Goal: Task Accomplishment & Management: Manage account settings

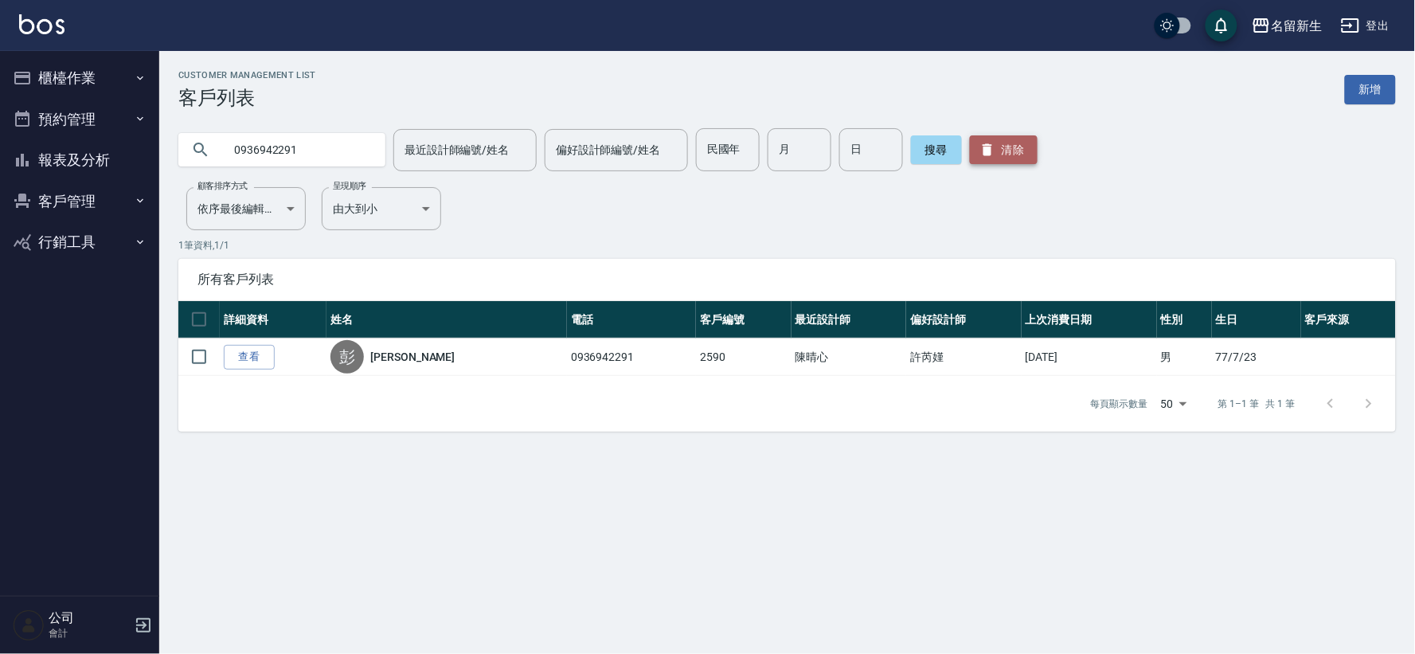
click at [998, 154] on button "清除" at bounding box center [1004, 149] width 68 height 29
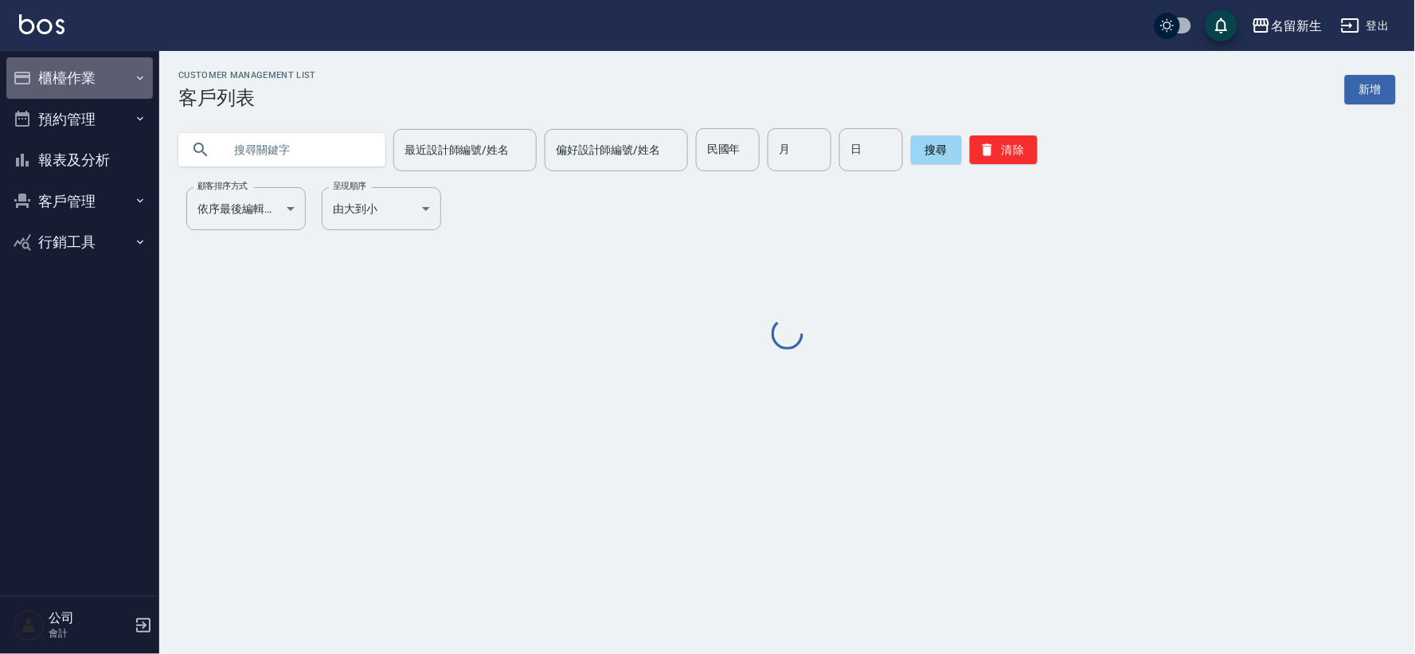
click at [25, 84] on icon "button" at bounding box center [22, 78] width 16 height 13
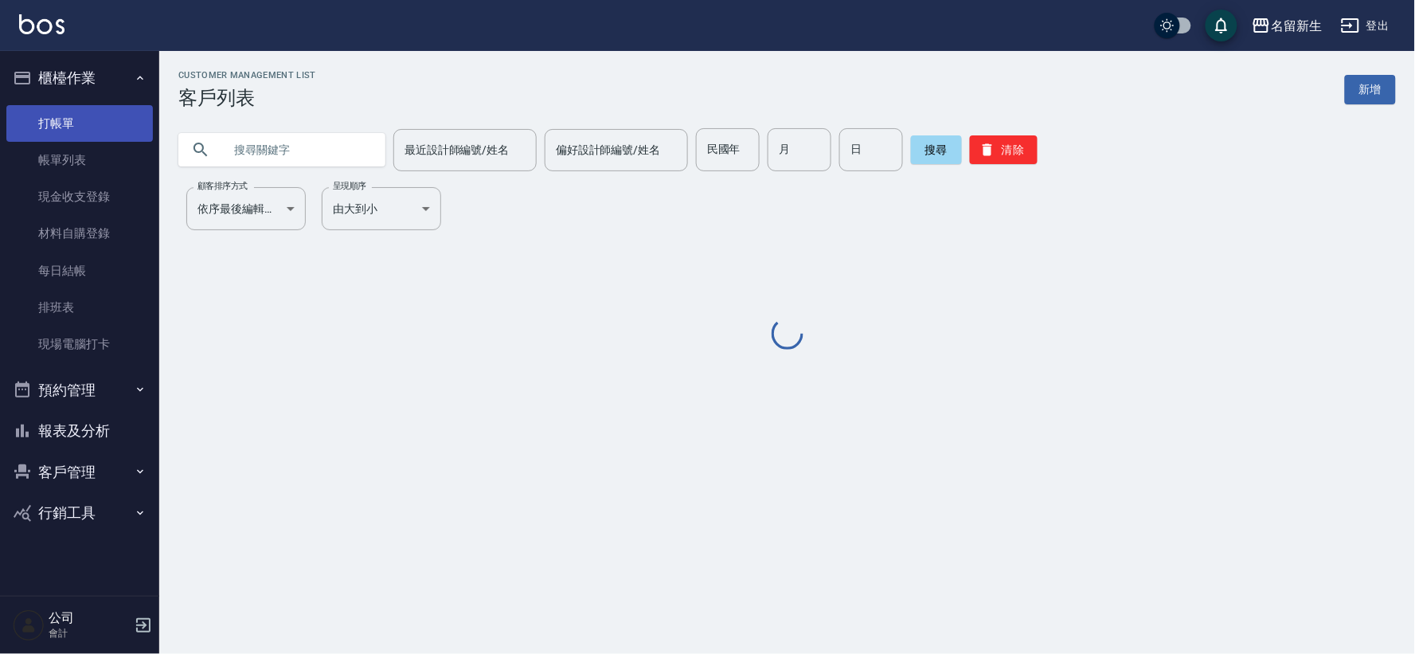
click at [57, 120] on link "打帳單" at bounding box center [79, 123] width 147 height 37
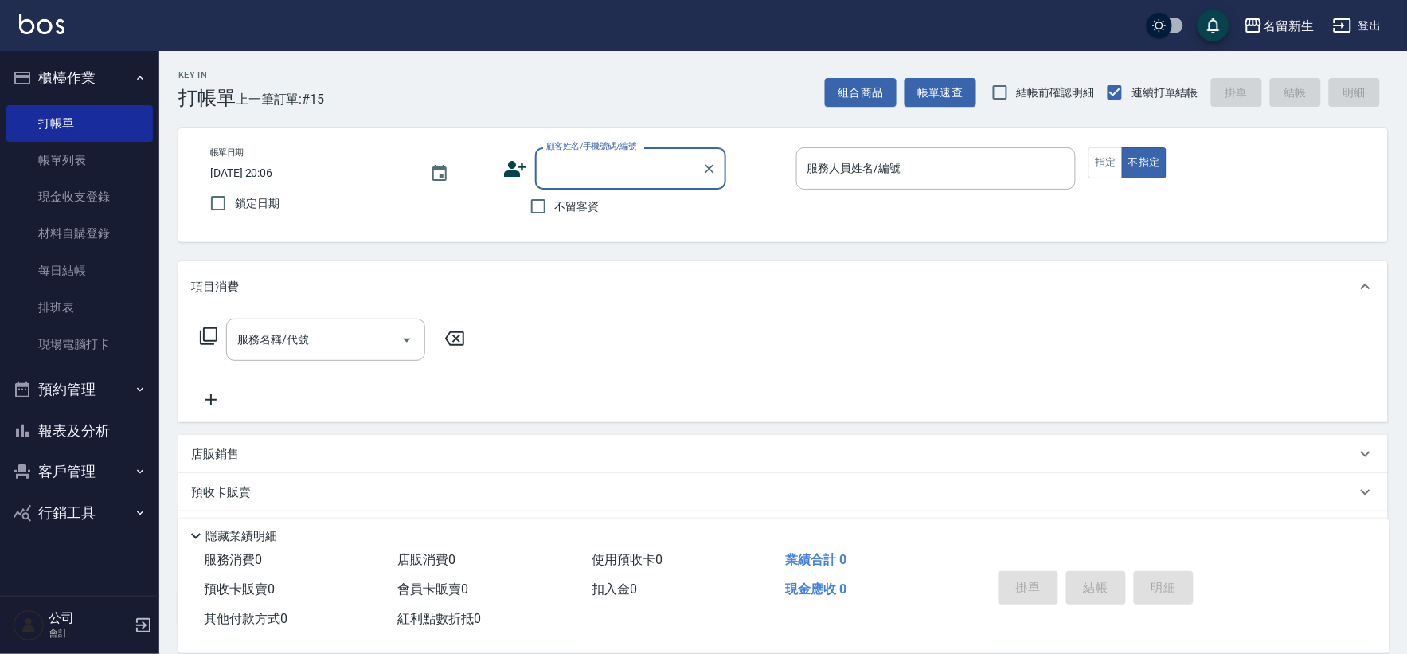
click at [552, 164] on input "顧客姓名/手機號碼/編號" at bounding box center [618, 169] width 153 height 28
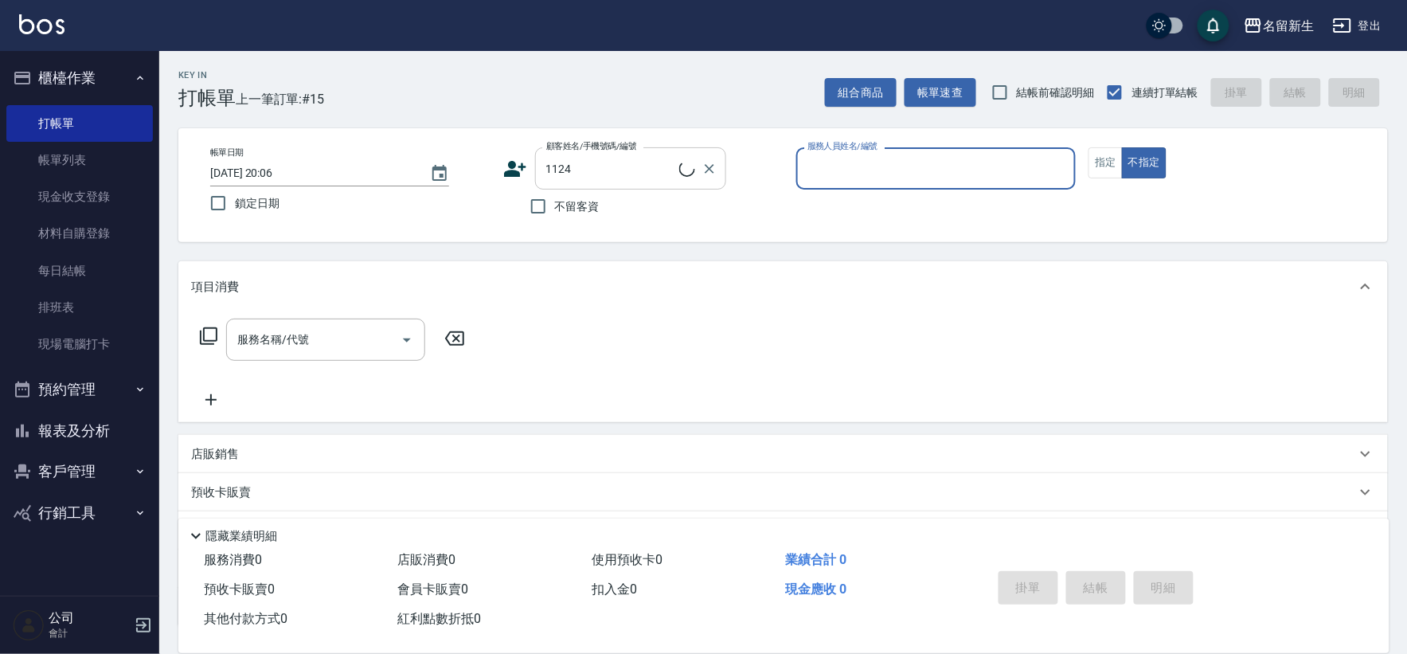
type input "陳姵瑩/0955548812/1124"
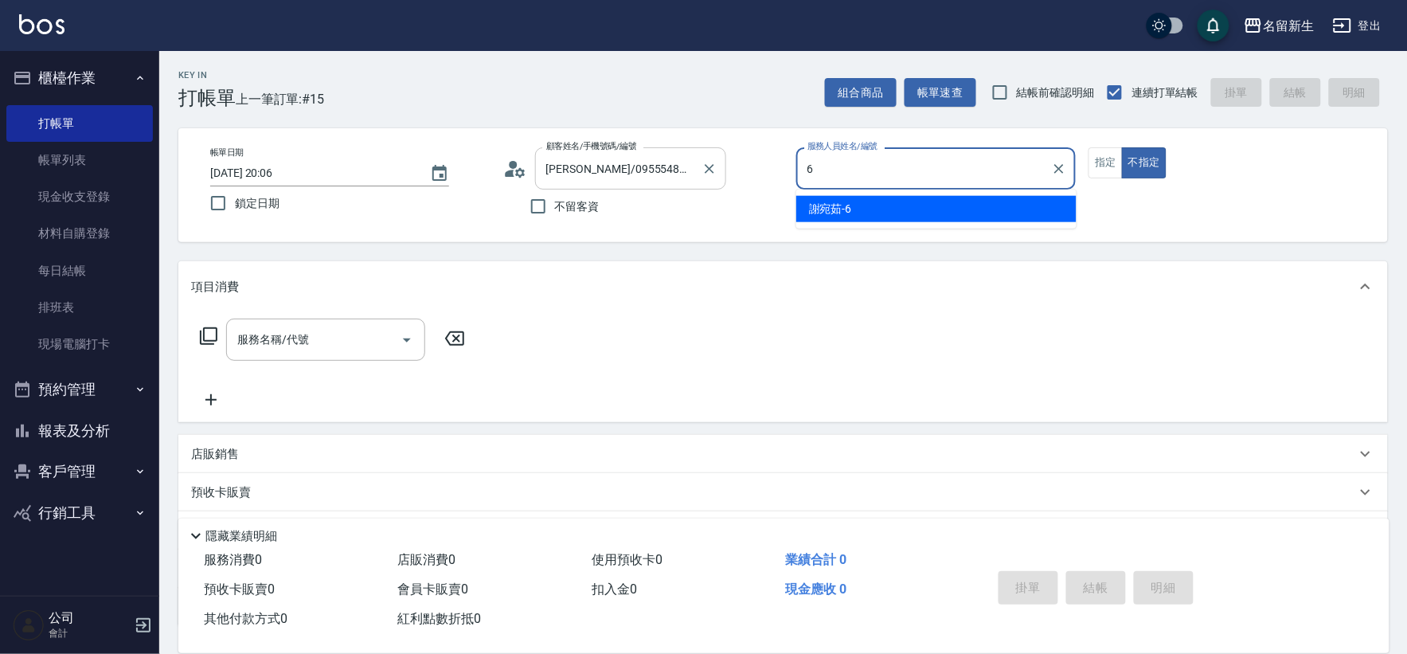
type input "6"
type button "false"
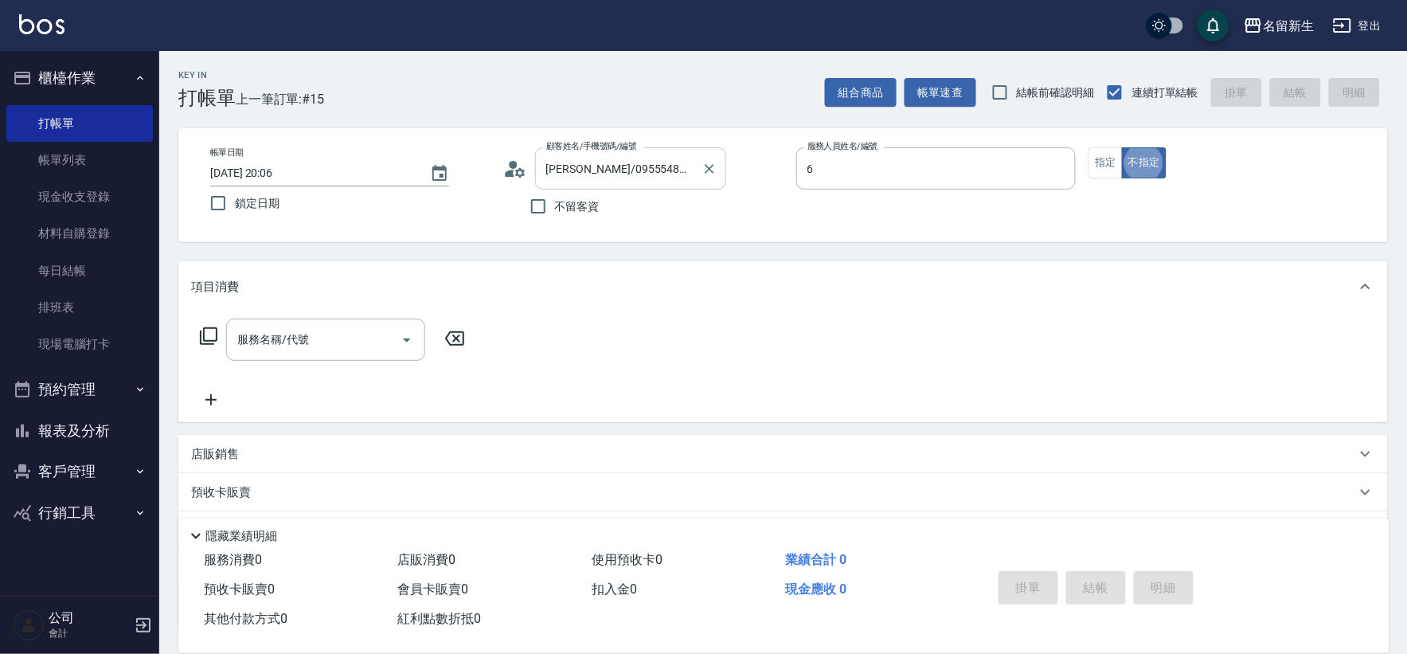
type input "謝宛茹-6"
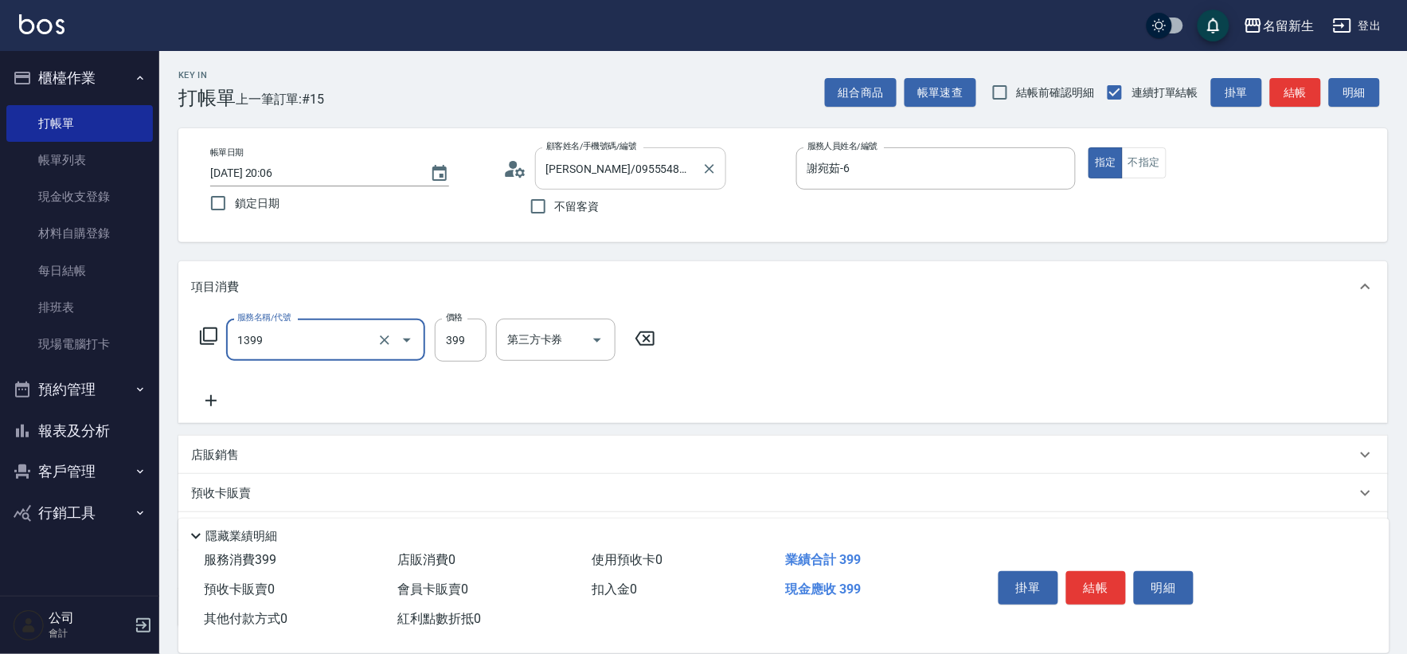
type input "健康洗髮(1399)"
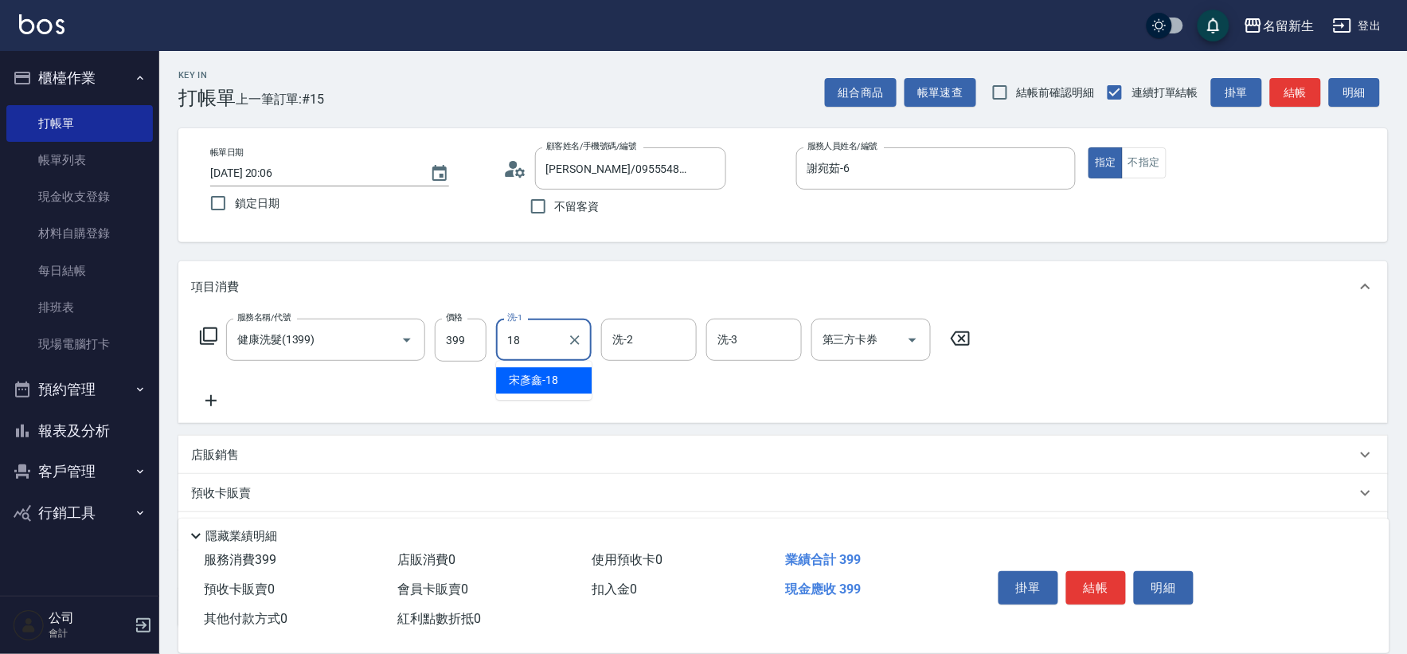
type input "宋彥鑫-18"
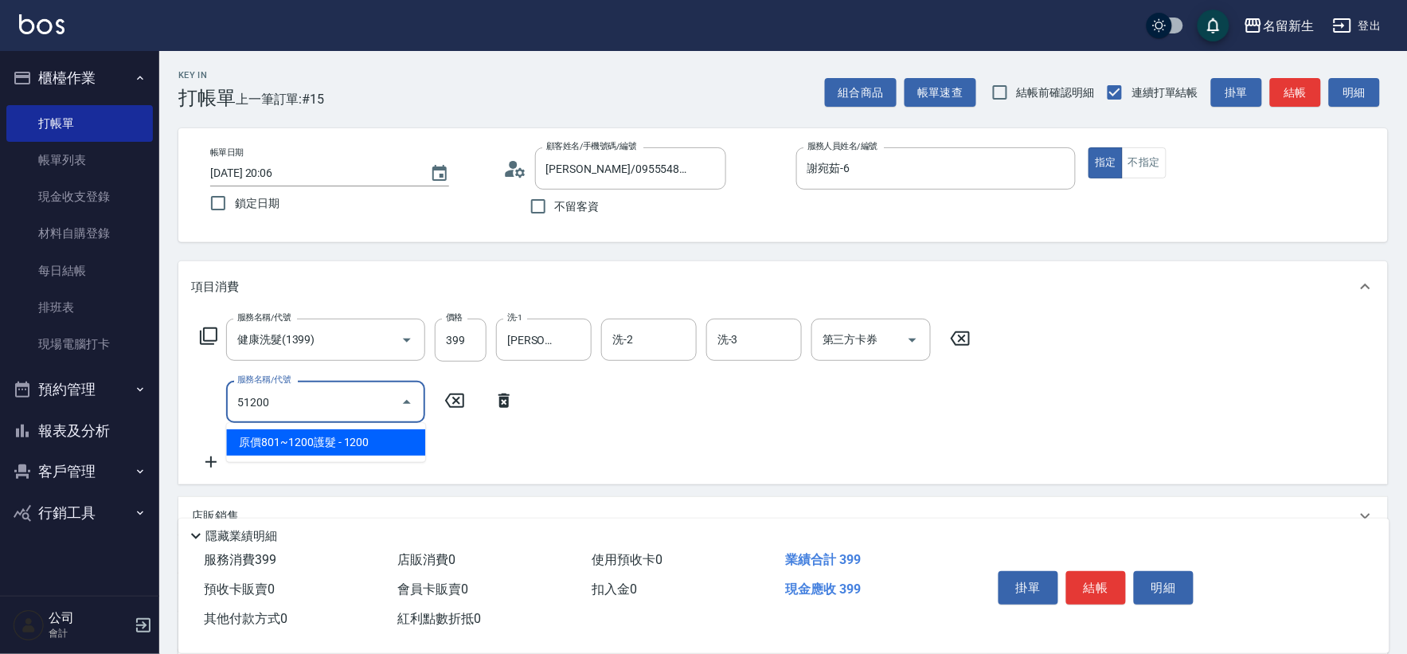
type input "原價801~1200護髮(51200)"
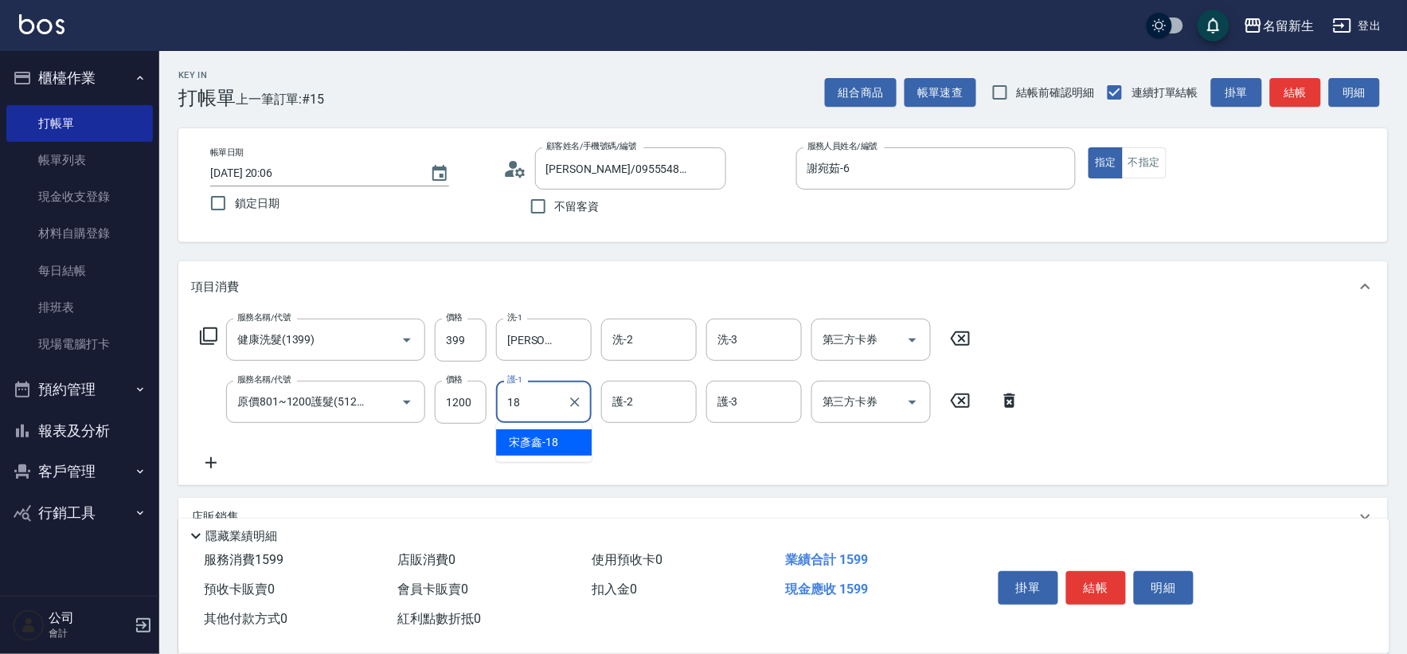
type input "宋彥鑫-18"
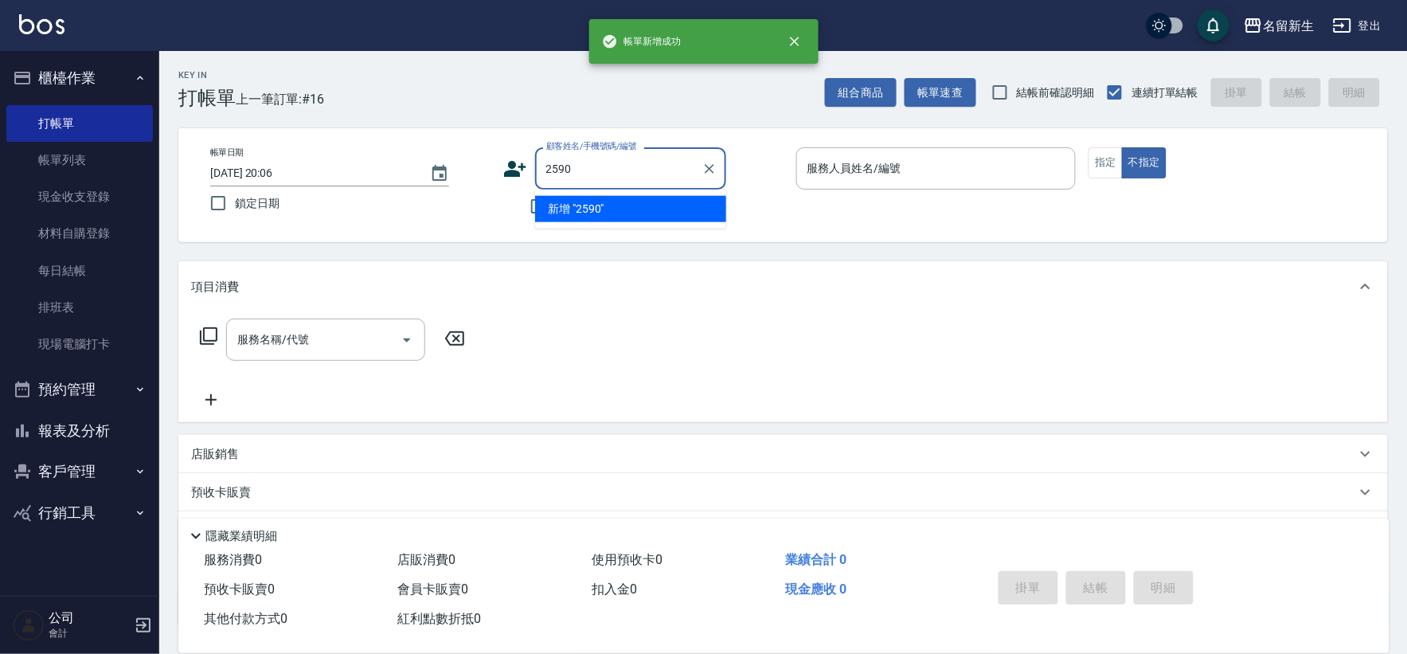
type input "2590"
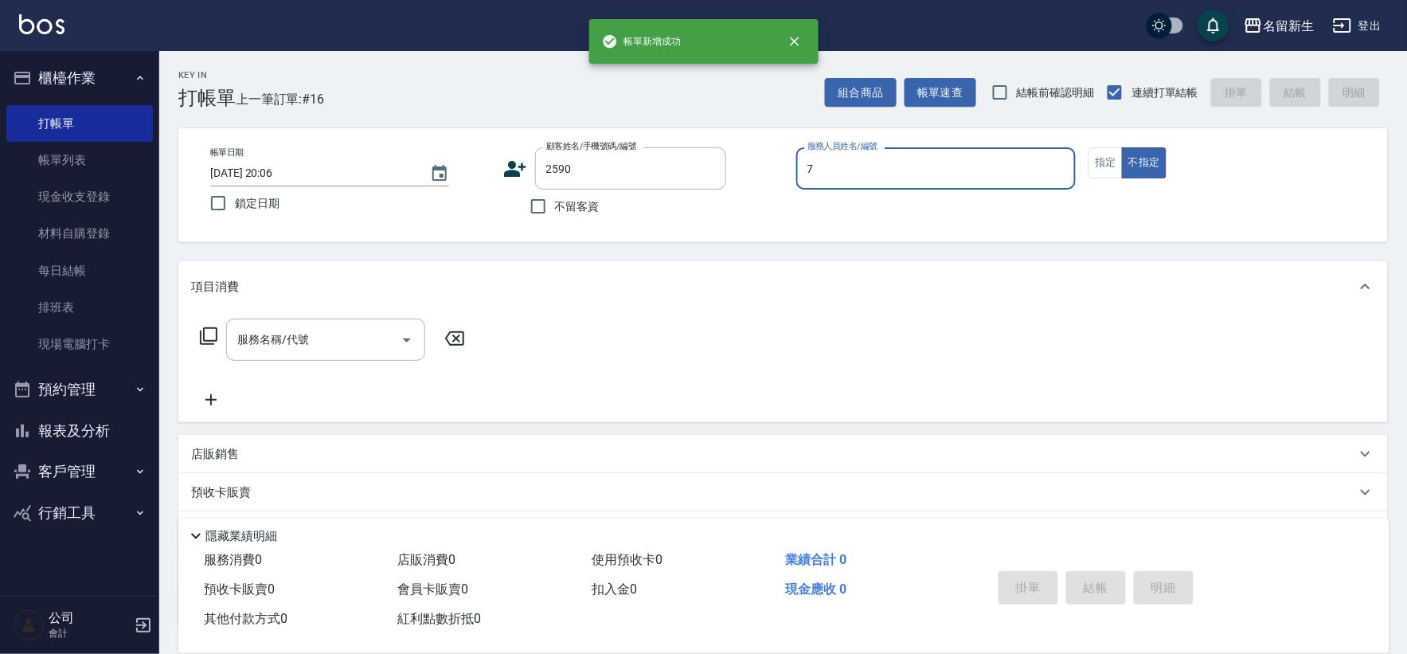
type input "陳晴心-7"
type input "彭子玲/0936942291/2590"
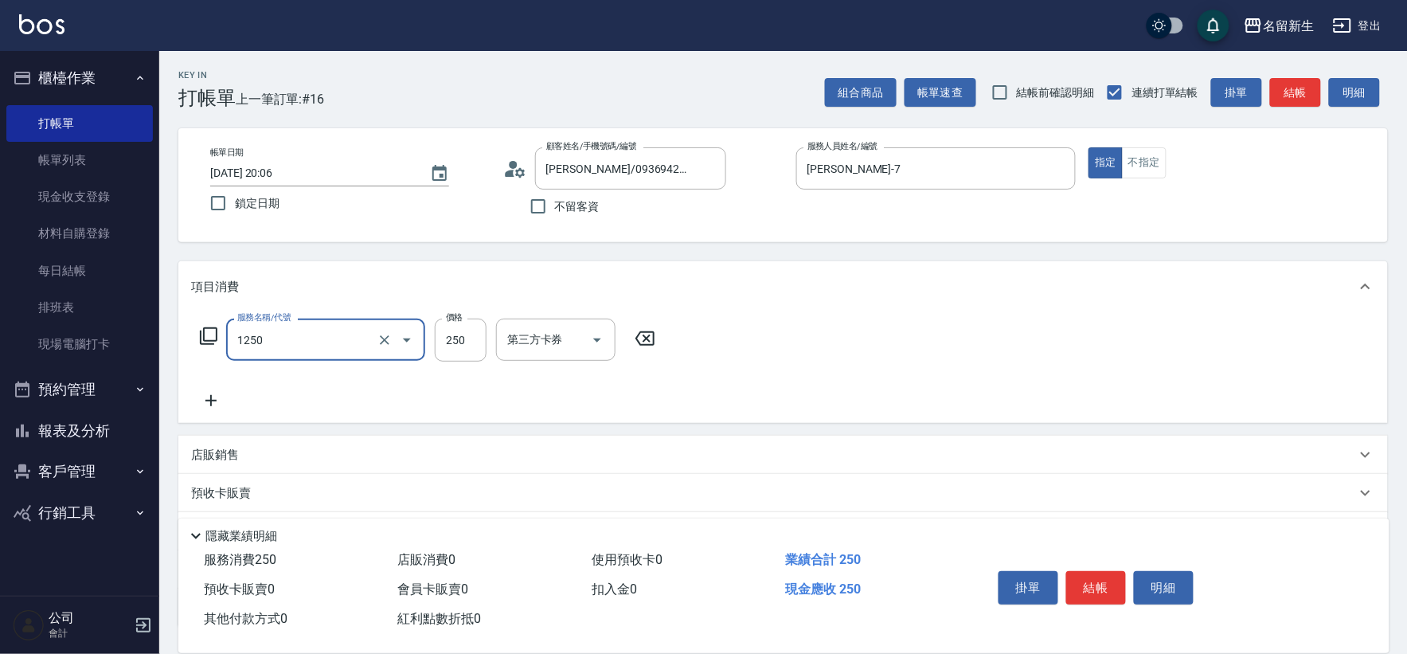
type input "洗髮250(1250)"
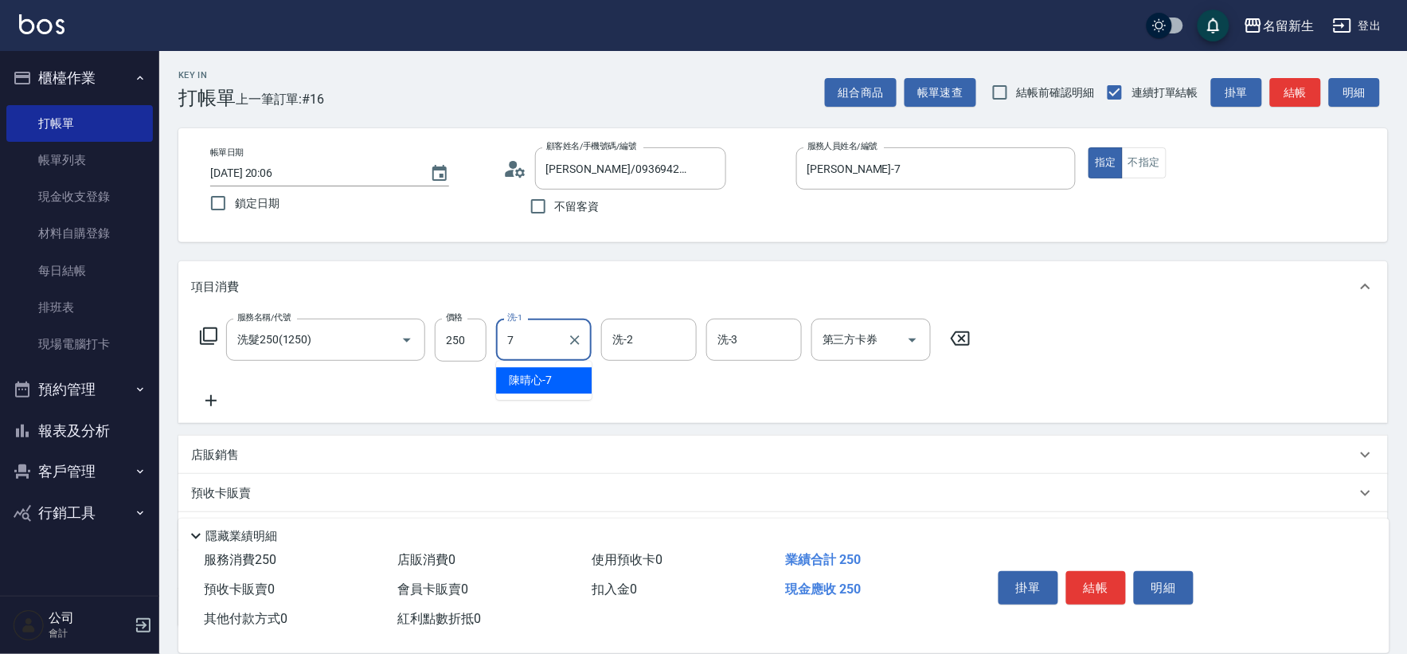
type input "陳晴心-7"
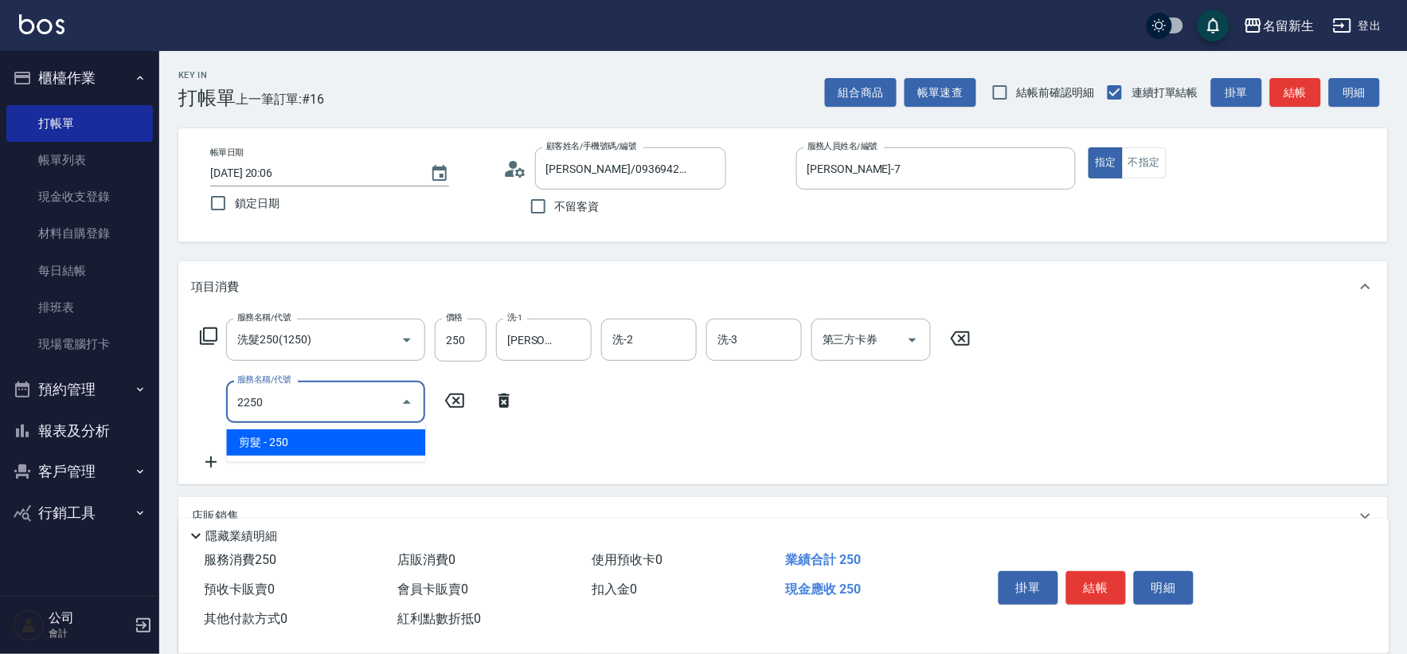
type input "剪髮(2250)"
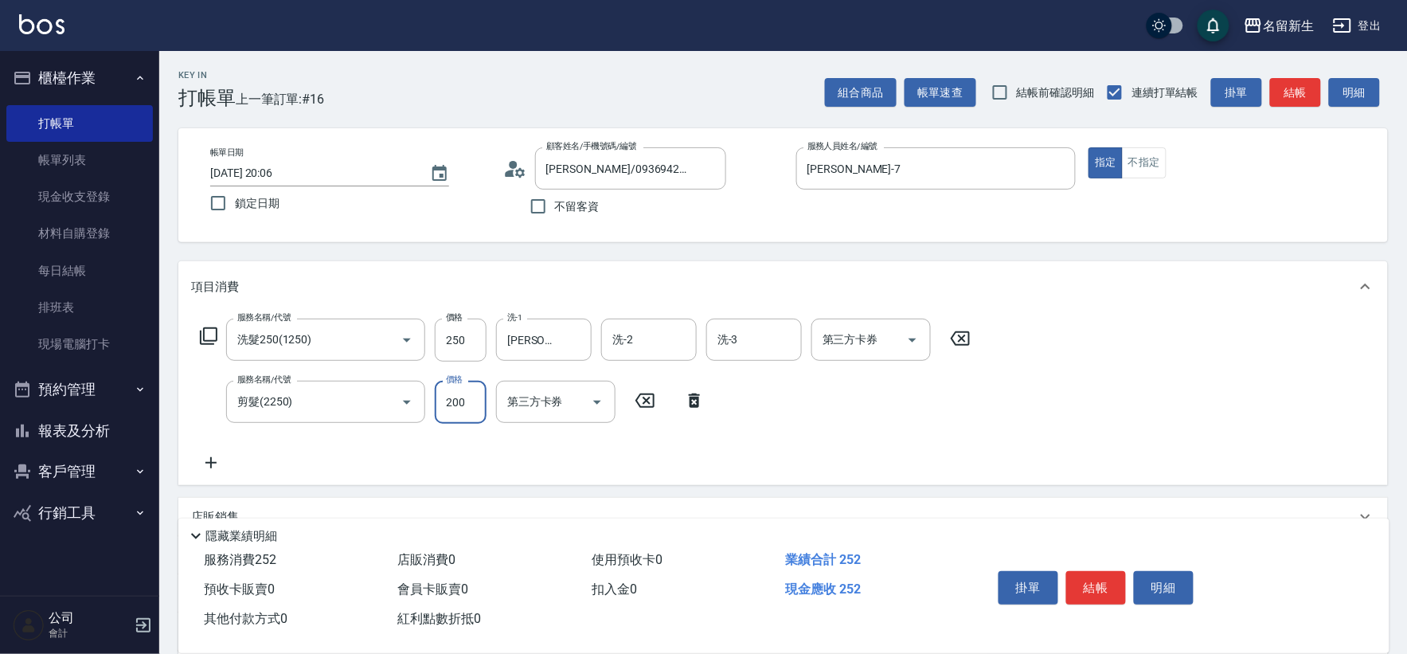
type input "200"
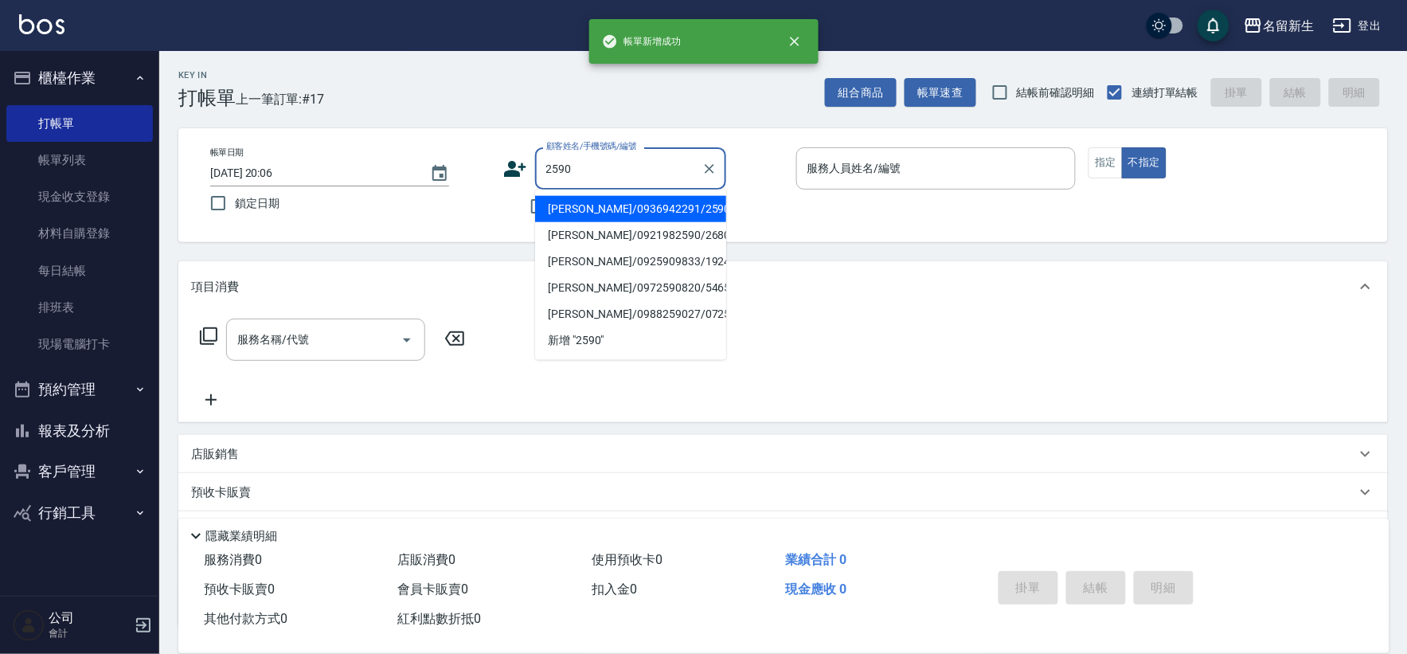
type input "彭子玲/0936942291/2590"
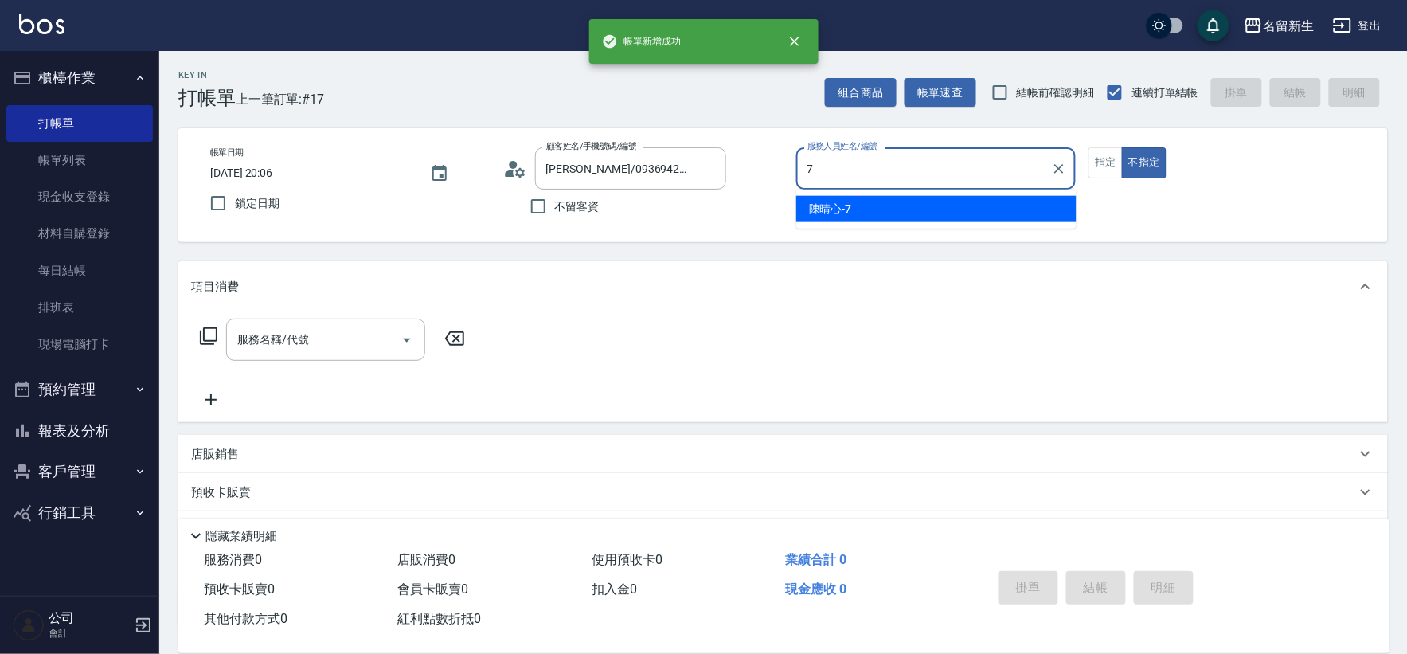
type input "陳晴心-7"
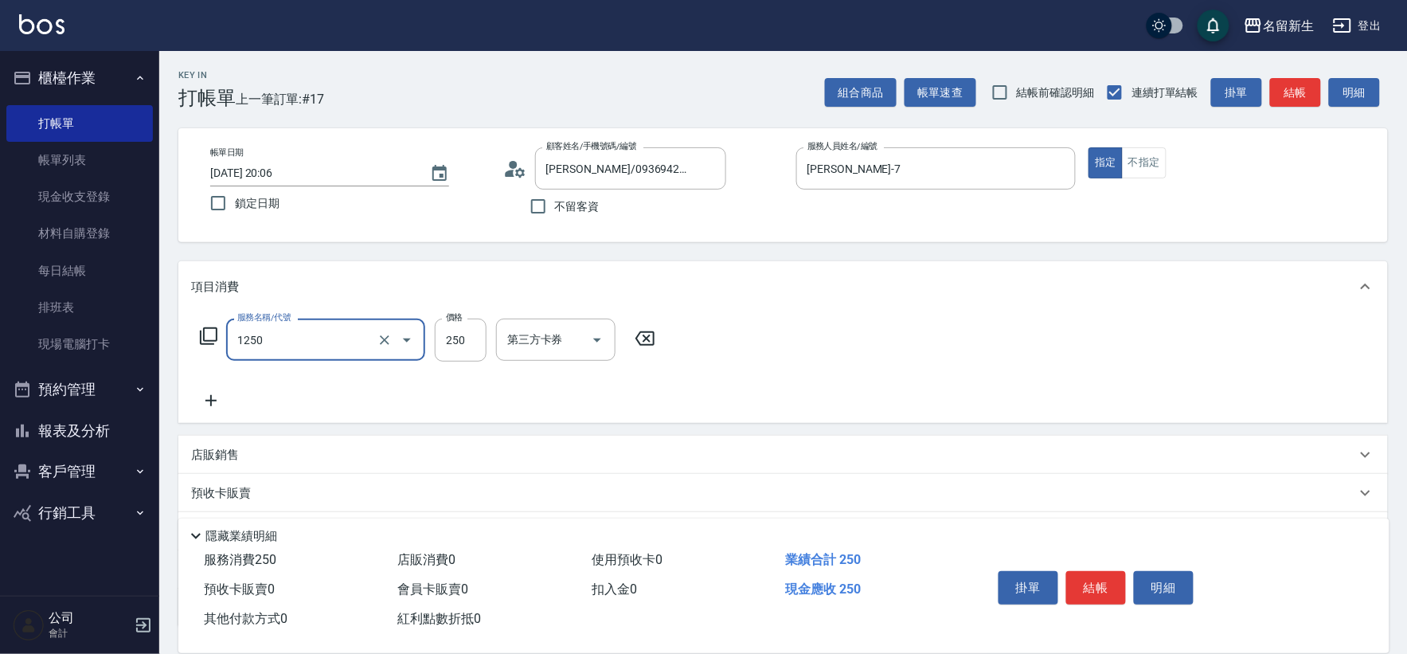
type input "洗髮250(1250)"
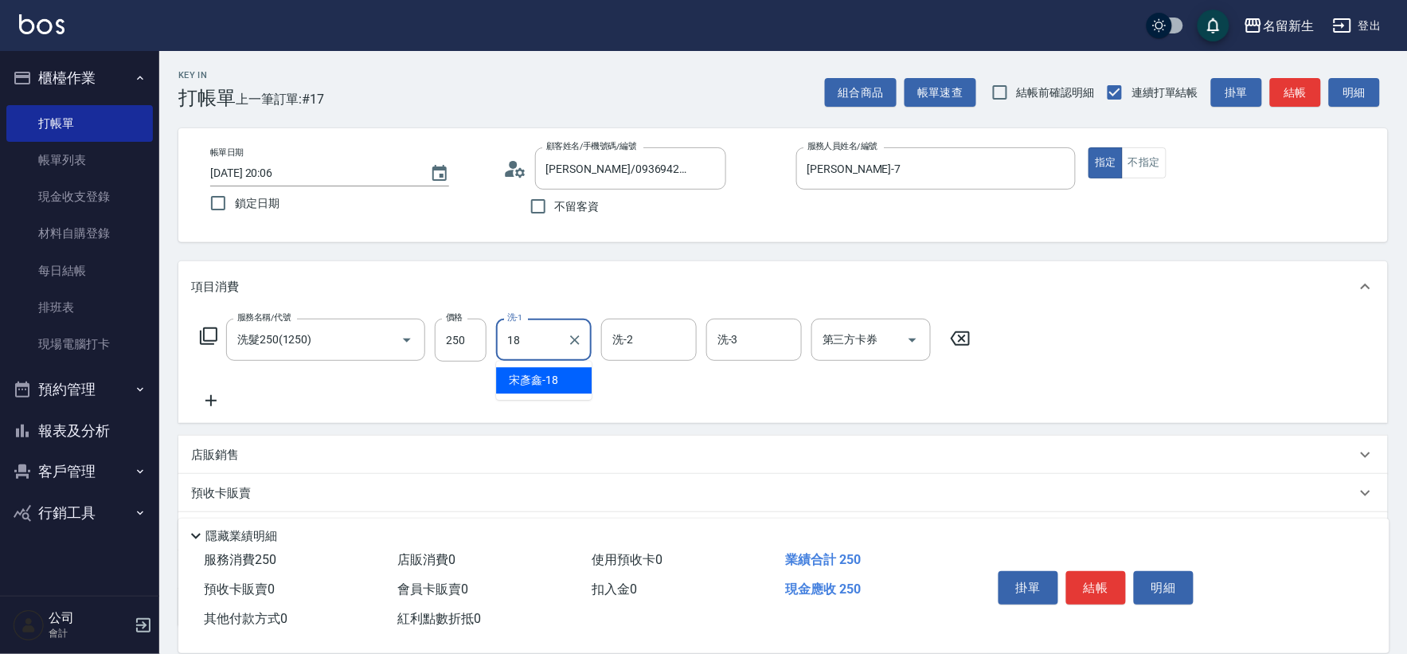
type input "宋彥鑫-18"
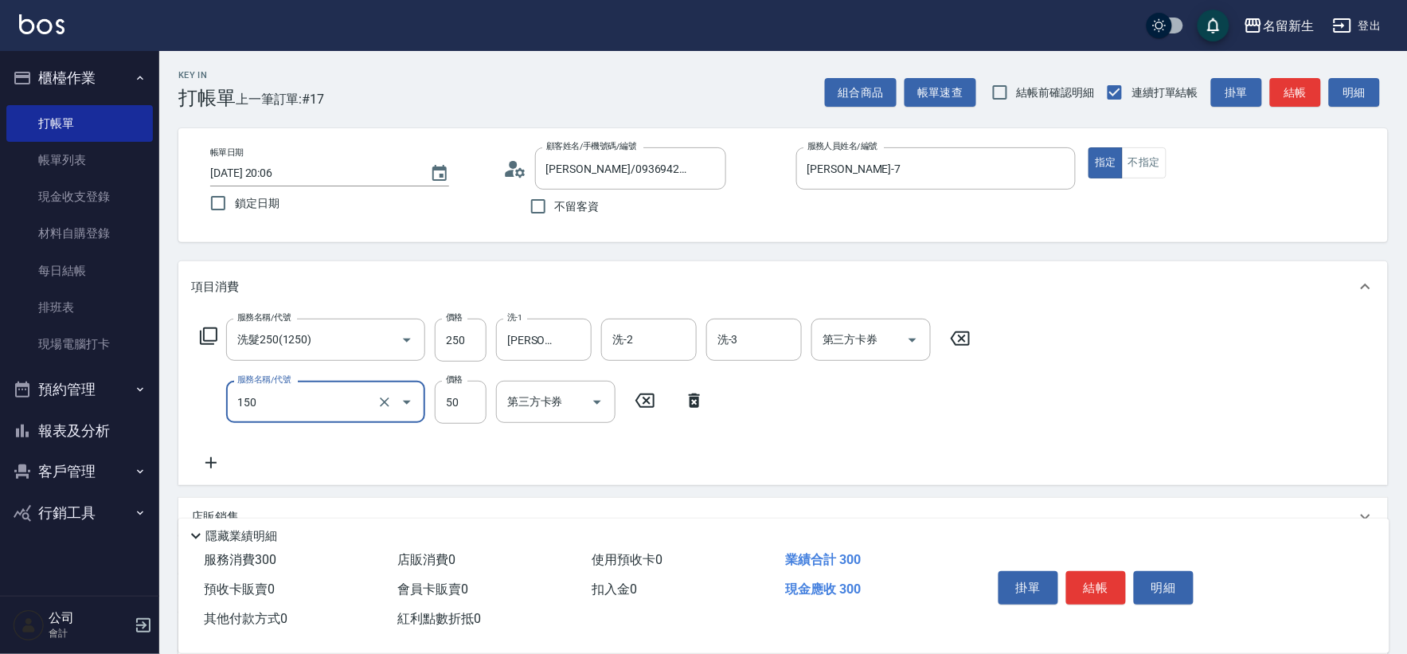
type input "精油(150)"
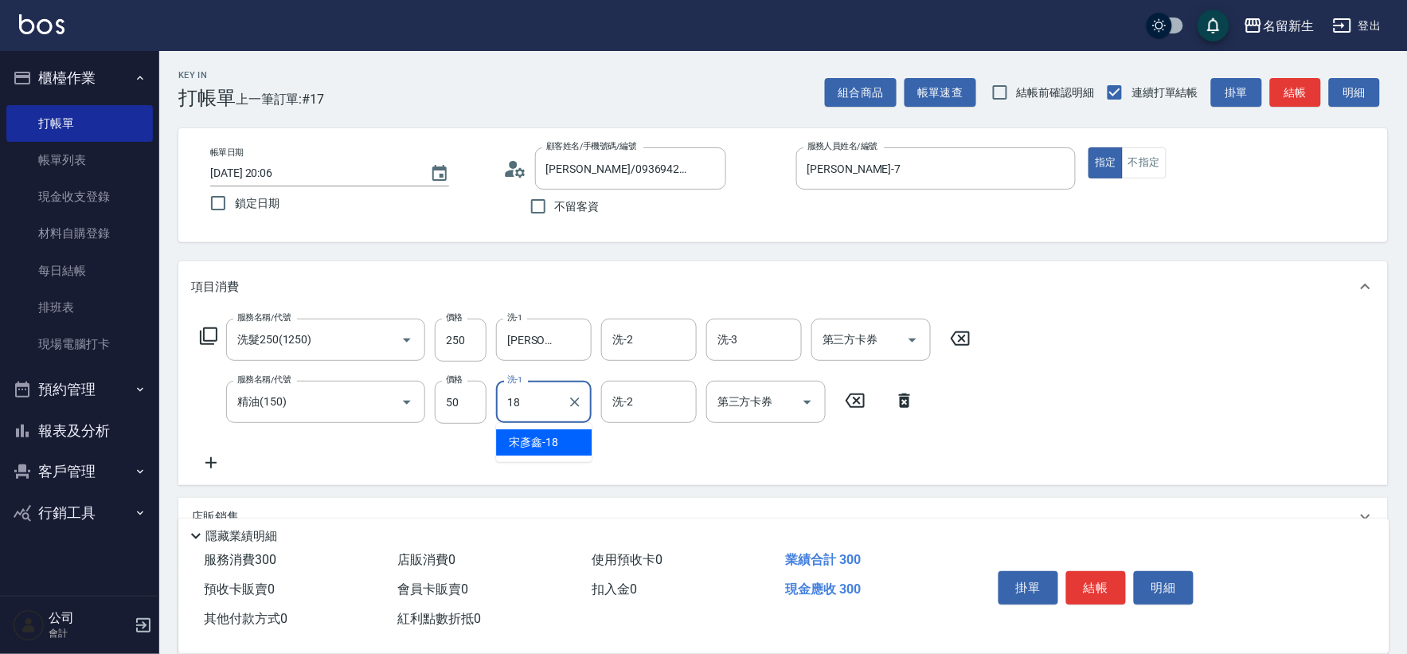
type input "宋彥鑫-18"
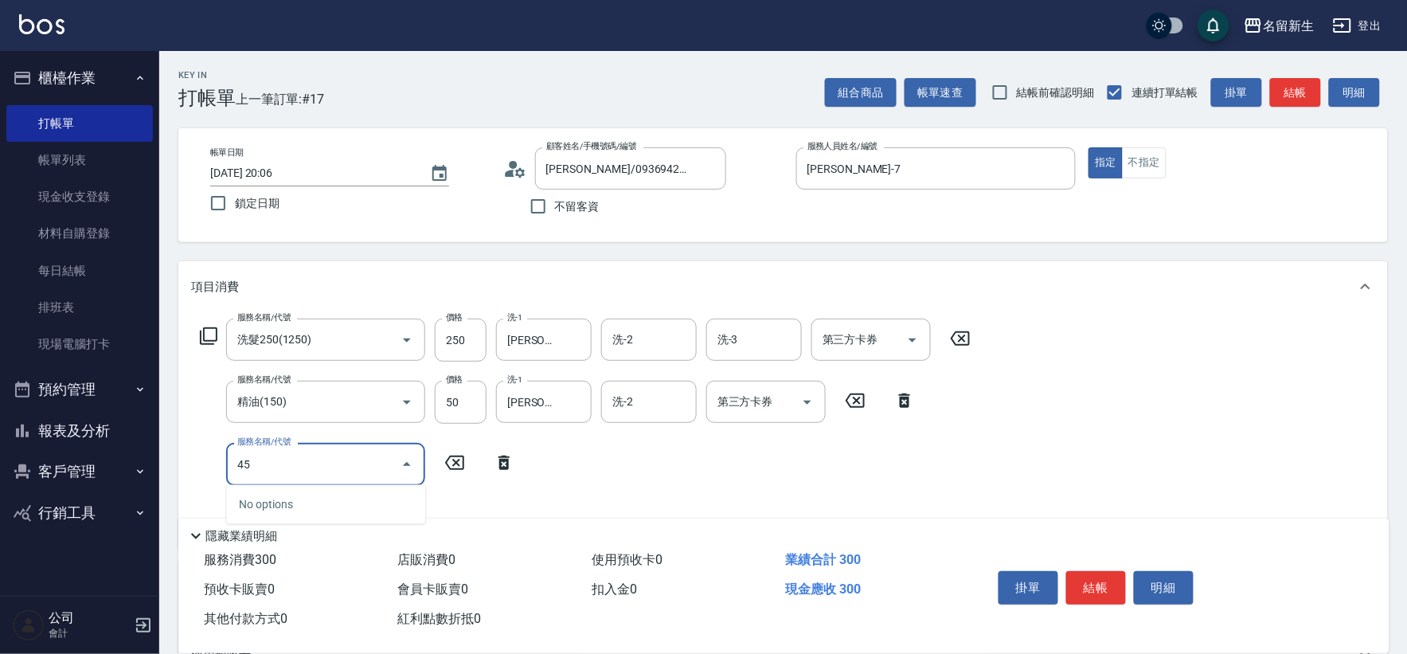
type input "4"
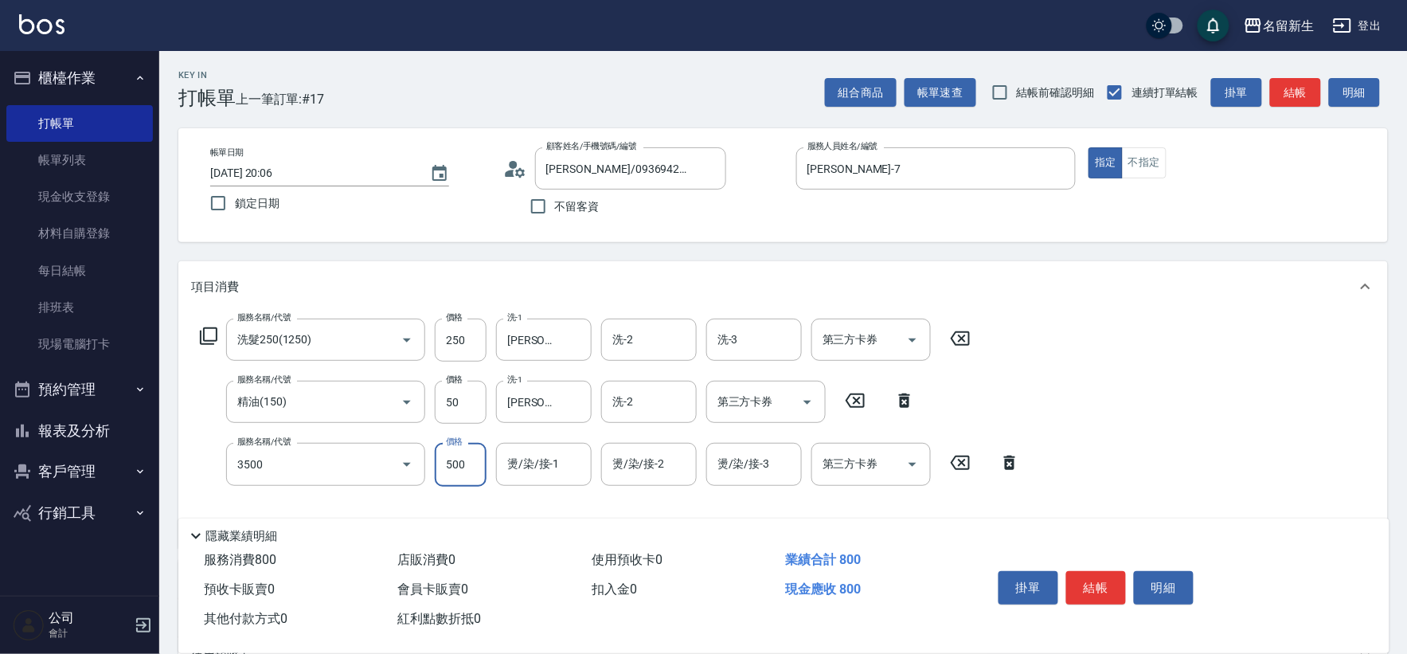
type input "補燙(3500)"
type input "宋彥鑫-18"
type input "瞬護(11001)"
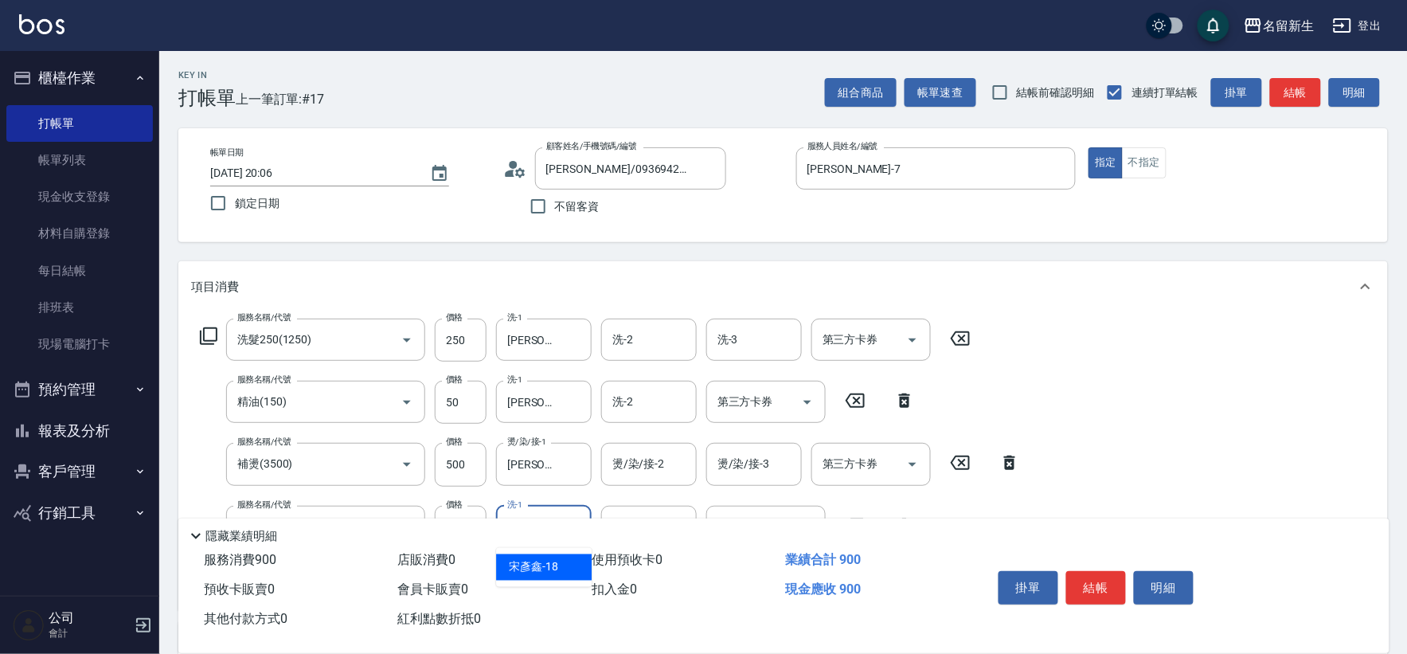
type input "宋彥鑫-18"
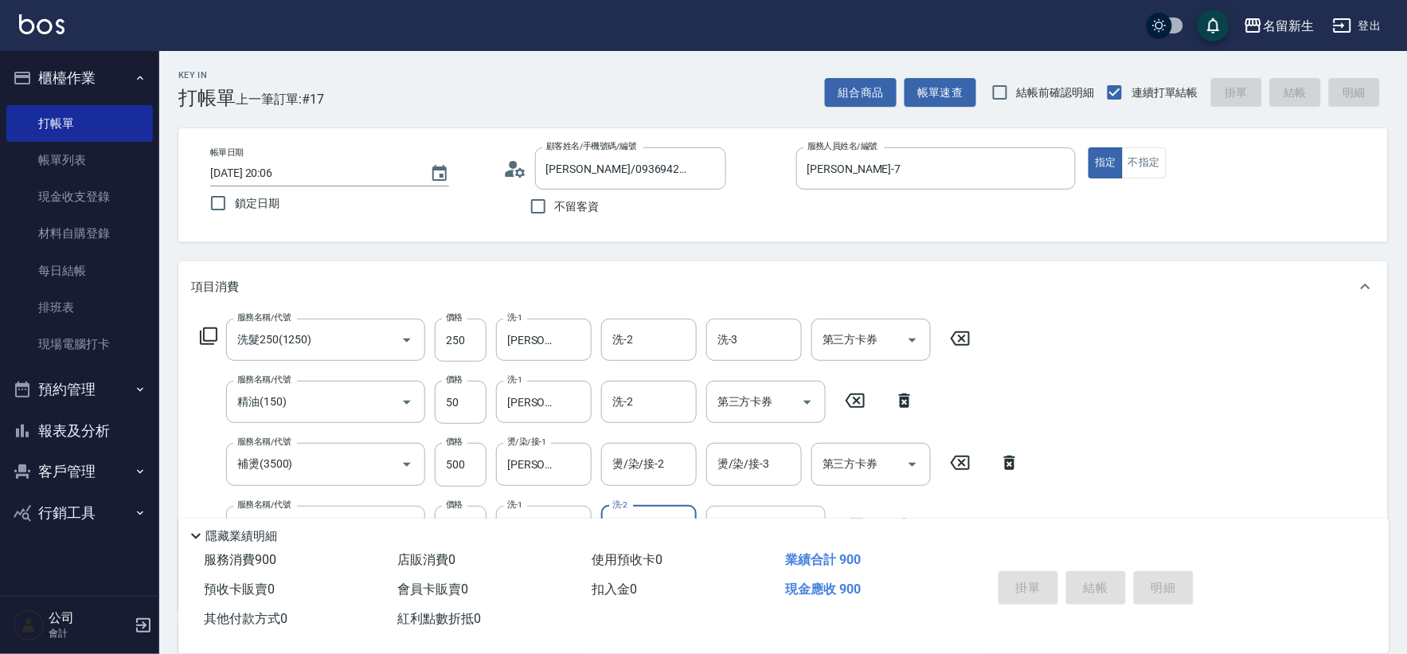
type input "2025/08/22 20:07"
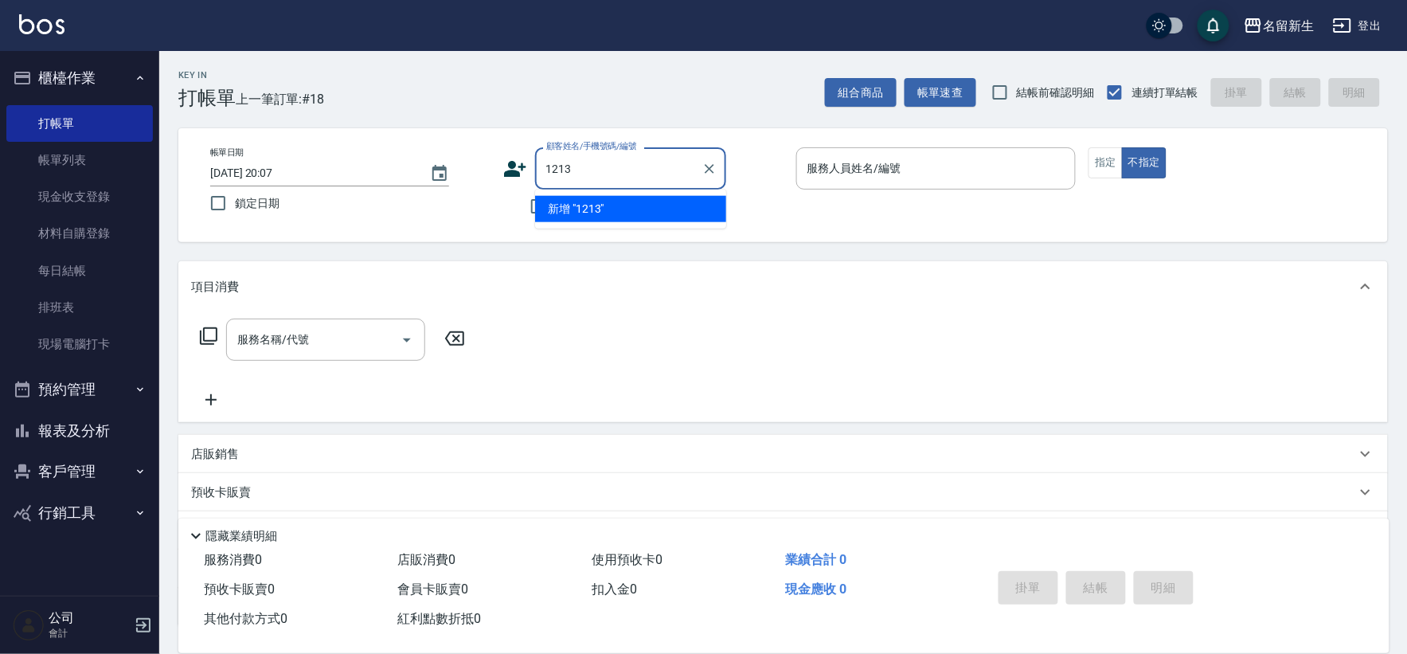
type input "1213"
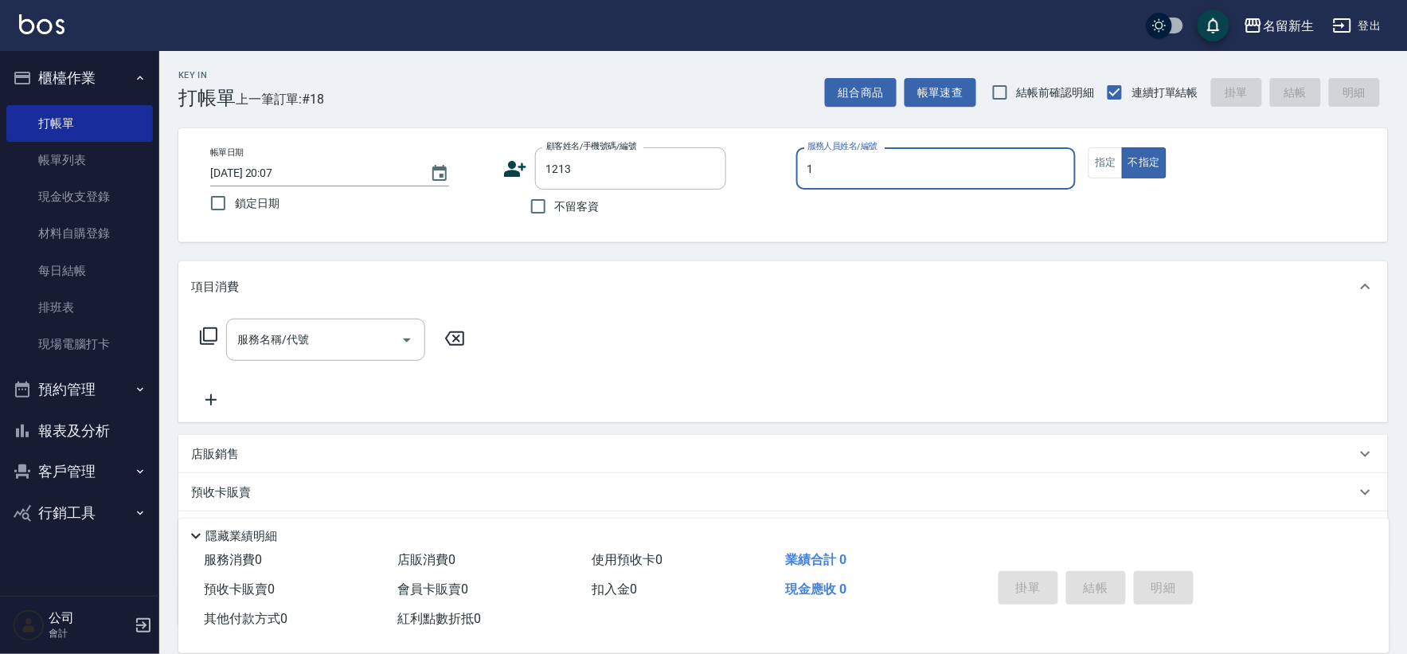
type input "王玉芳-1"
type input "顏廷達/0917577578/1213"
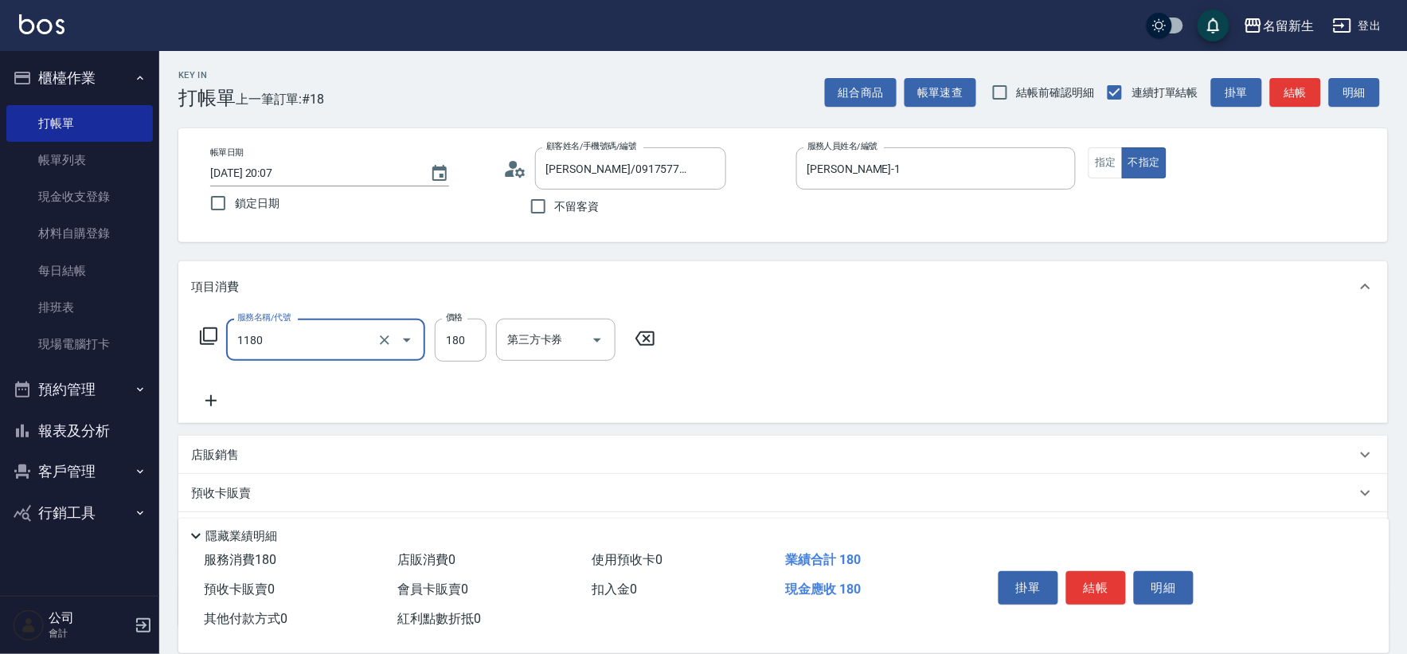
type input "洗髮(不指定活動)(1180)"
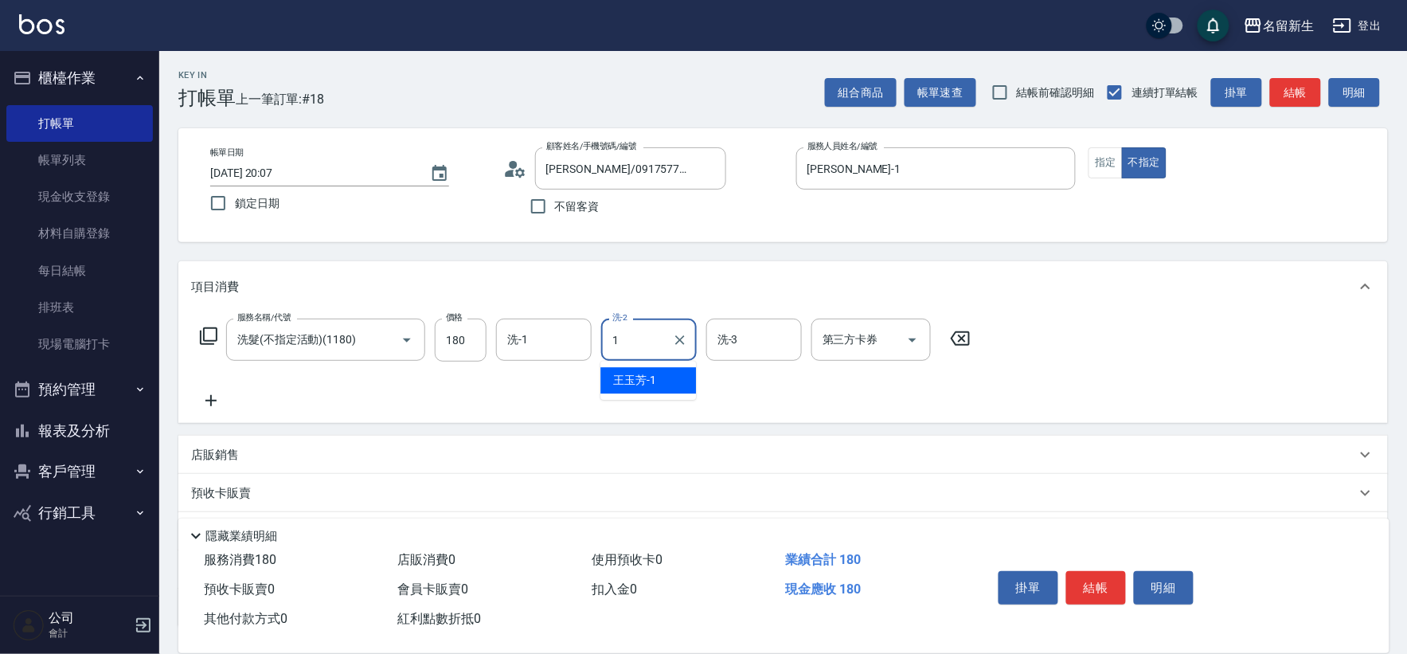
type input "王玉芳-1"
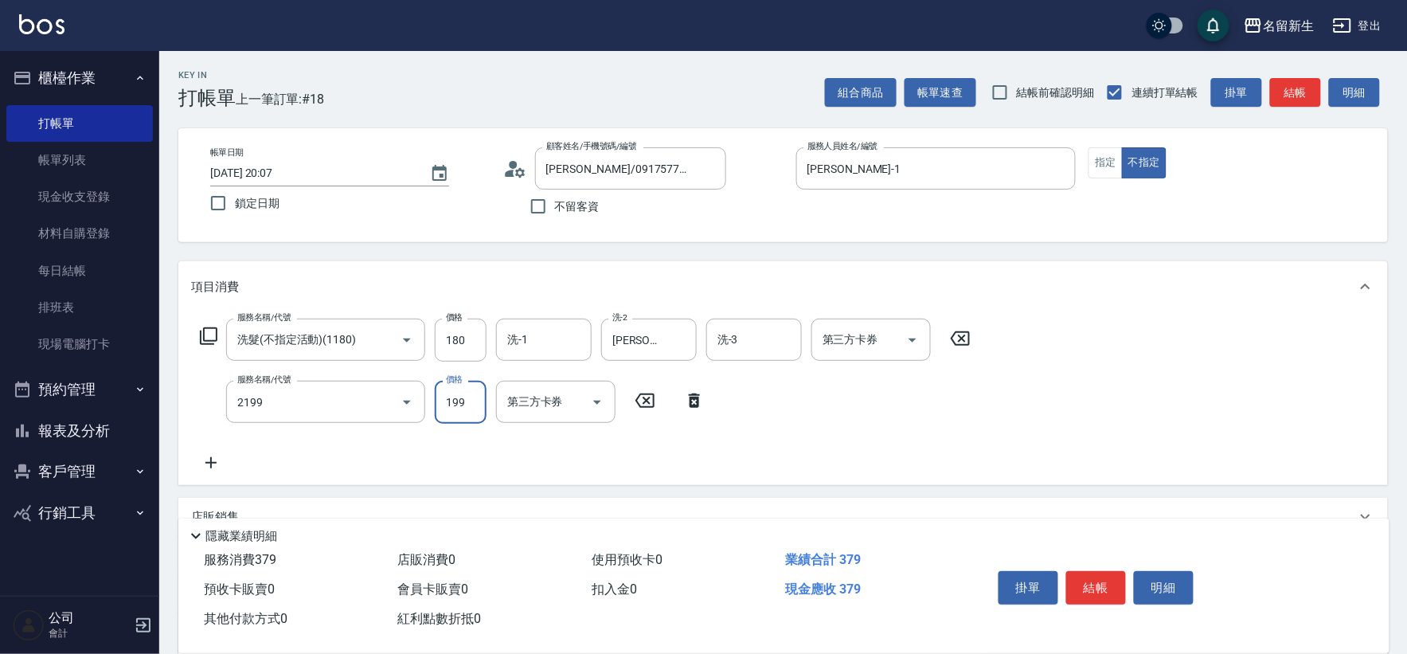
type input "不指定剪髮活動(2199)"
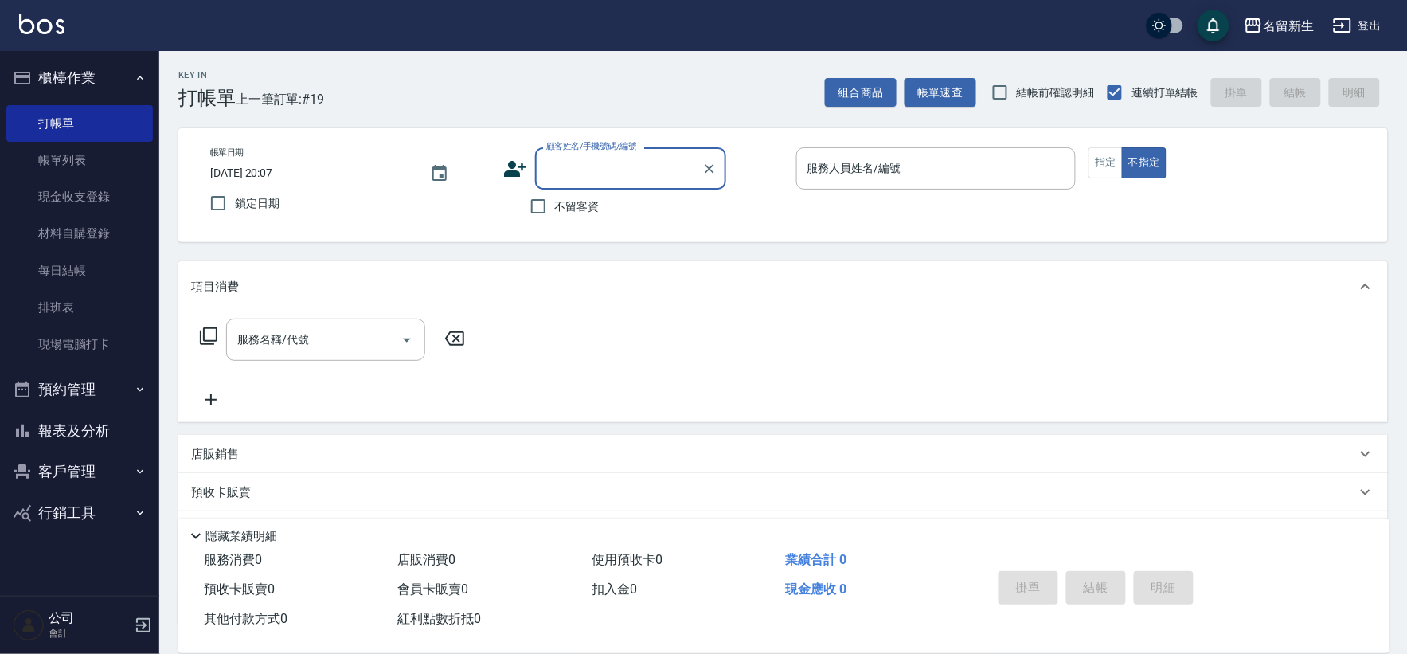
click at [568, 180] on input "顧客姓名/手機號碼/編號" at bounding box center [618, 169] width 153 height 28
type input "3040"
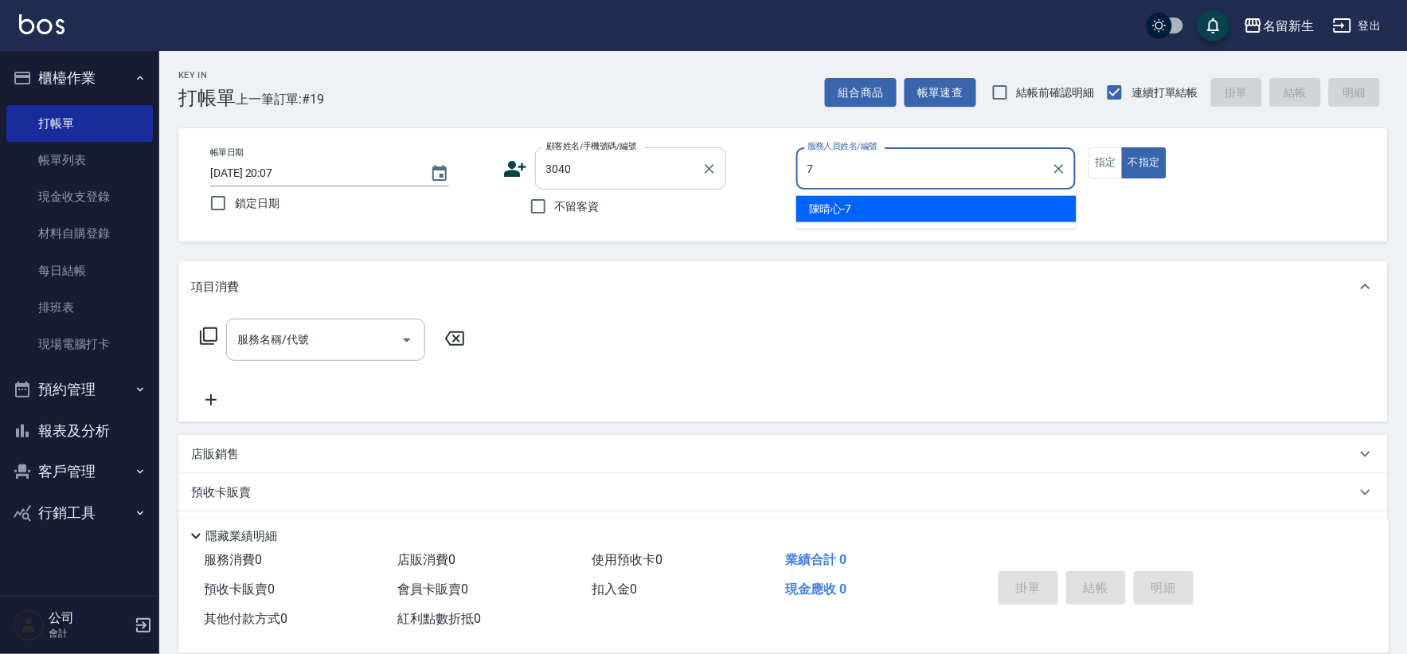
type input "陳晴心-7"
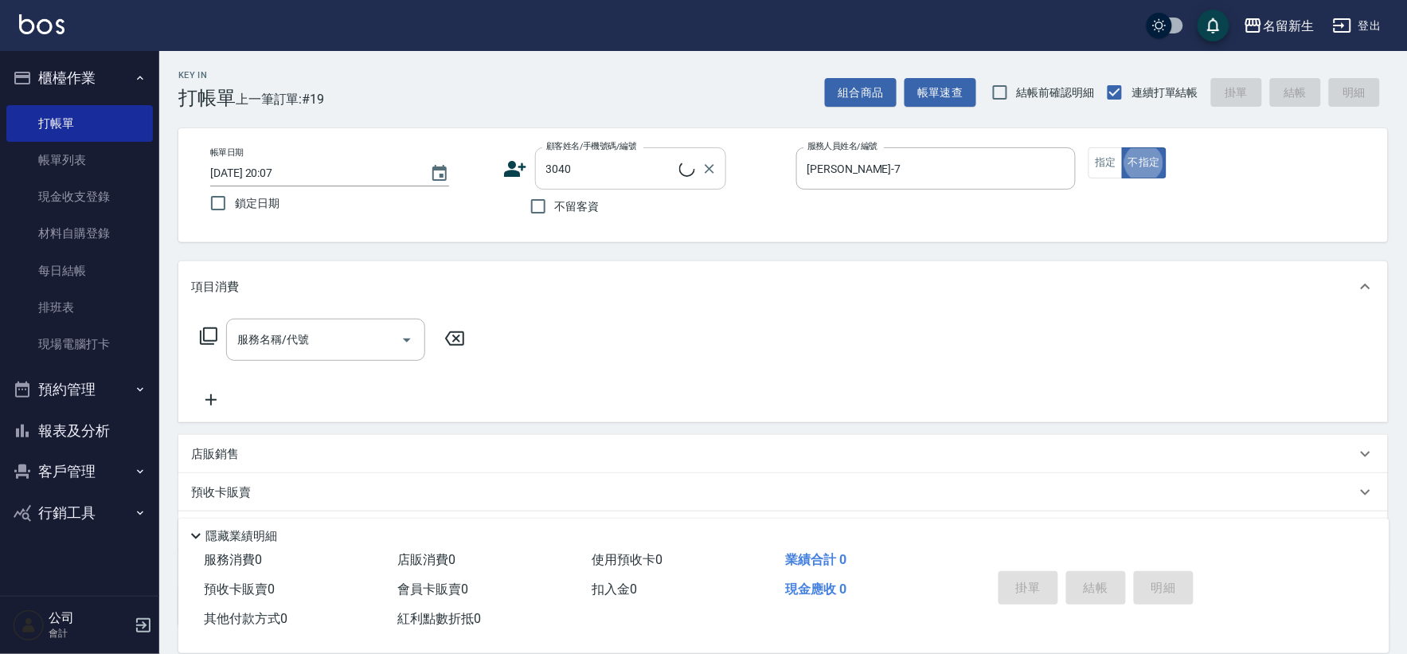
type input "黃瑋渟/0917451925/3040"
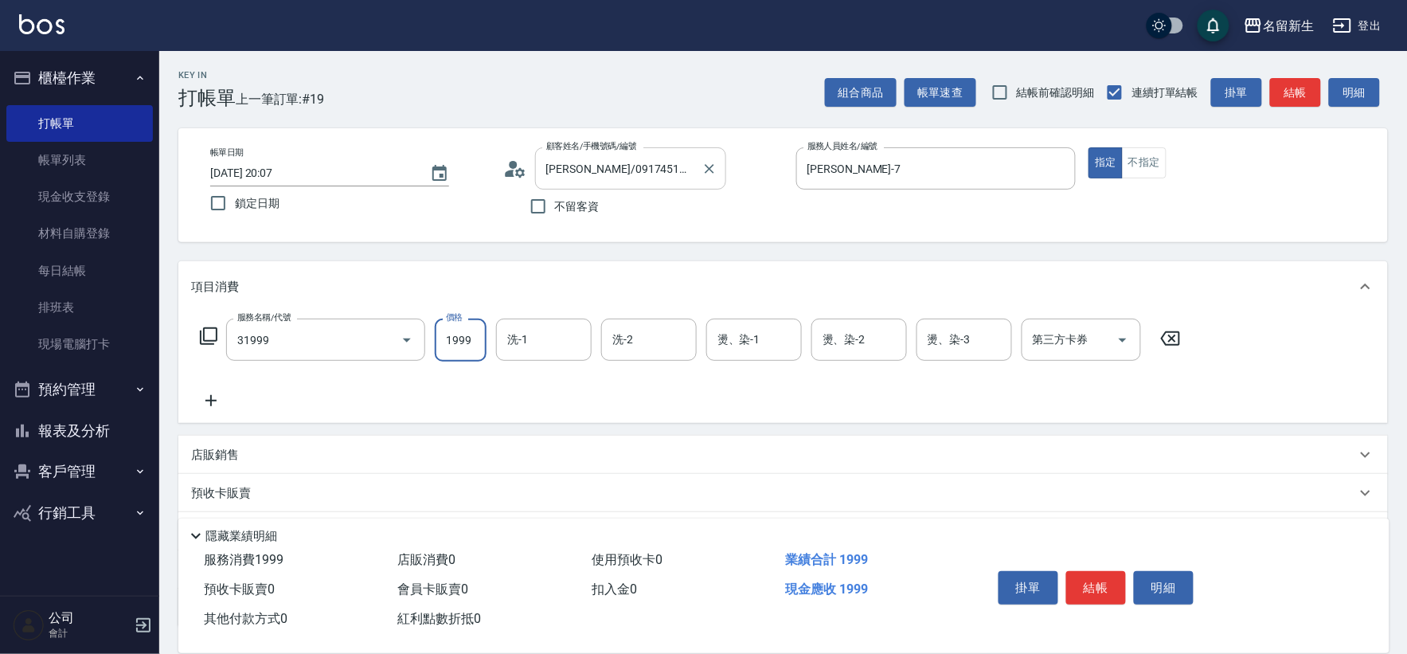
type input "1999以下燙髮(31999)"
type input "1500"
type input "宋彥鑫-18"
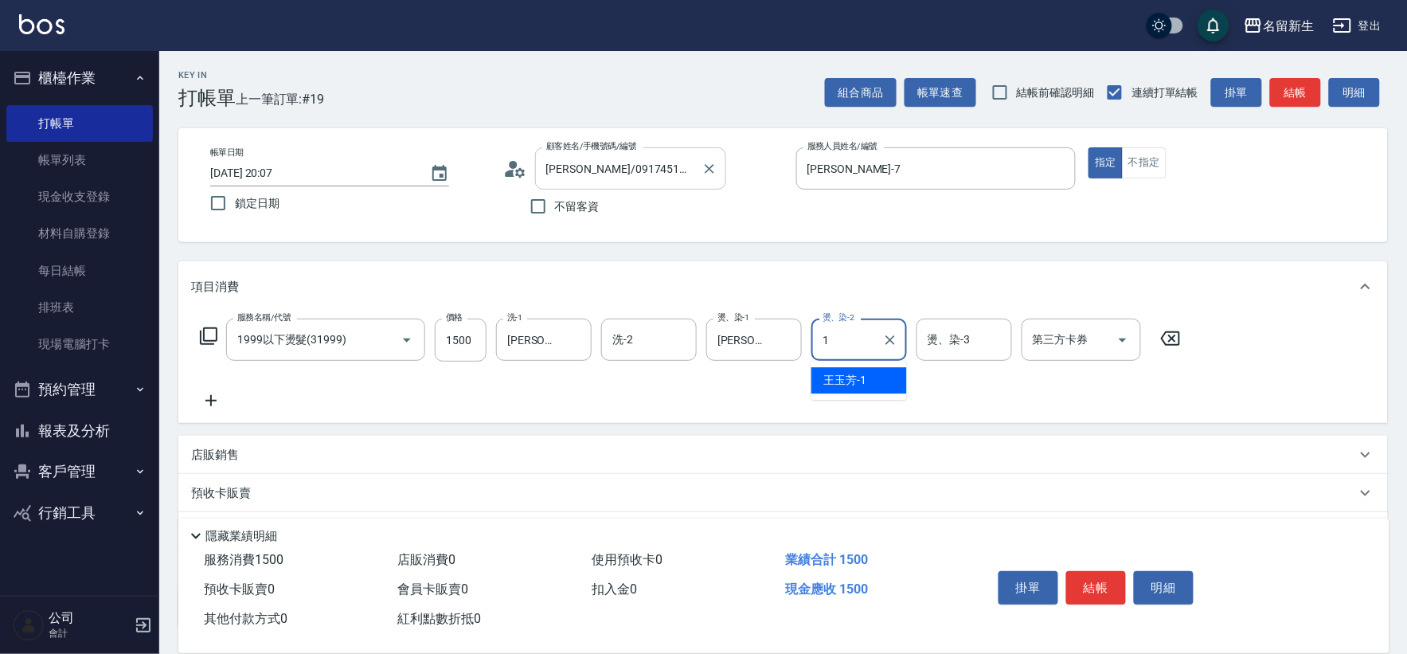
type input "王玉芳-1"
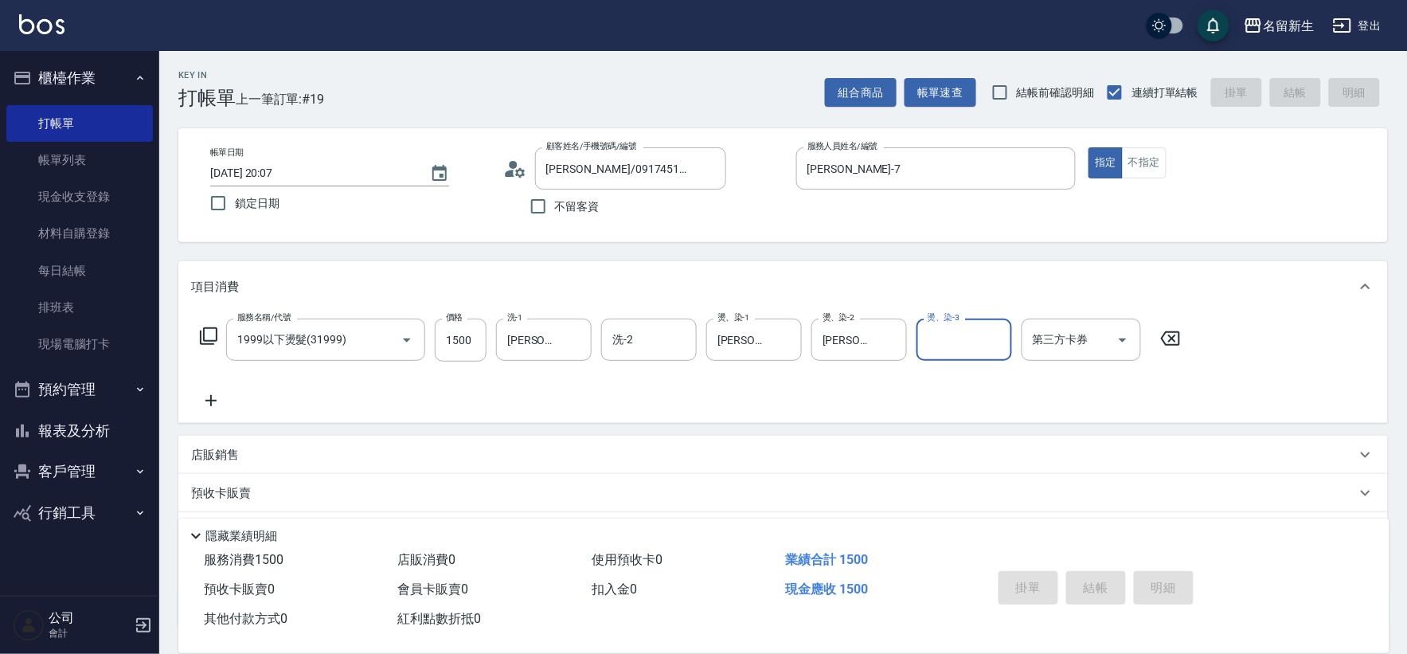
type input "2025/08/22 20:08"
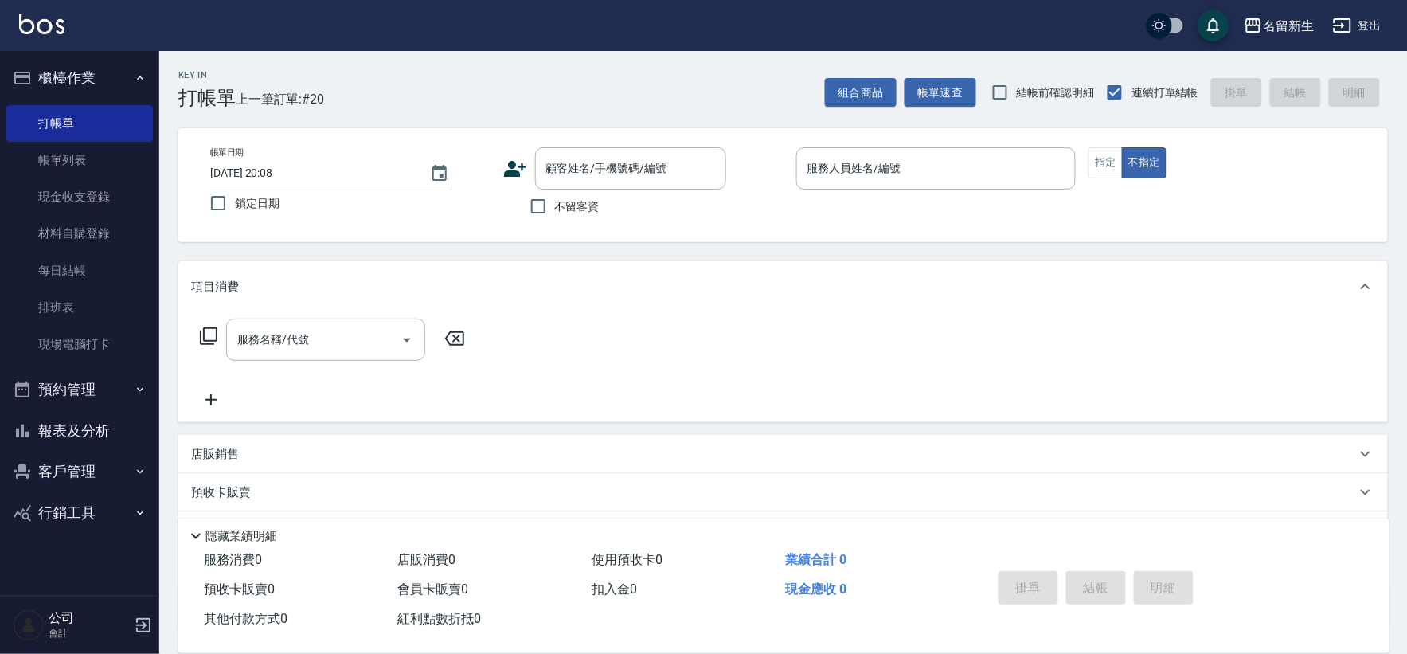
click at [520, 163] on icon at bounding box center [515, 169] width 24 height 24
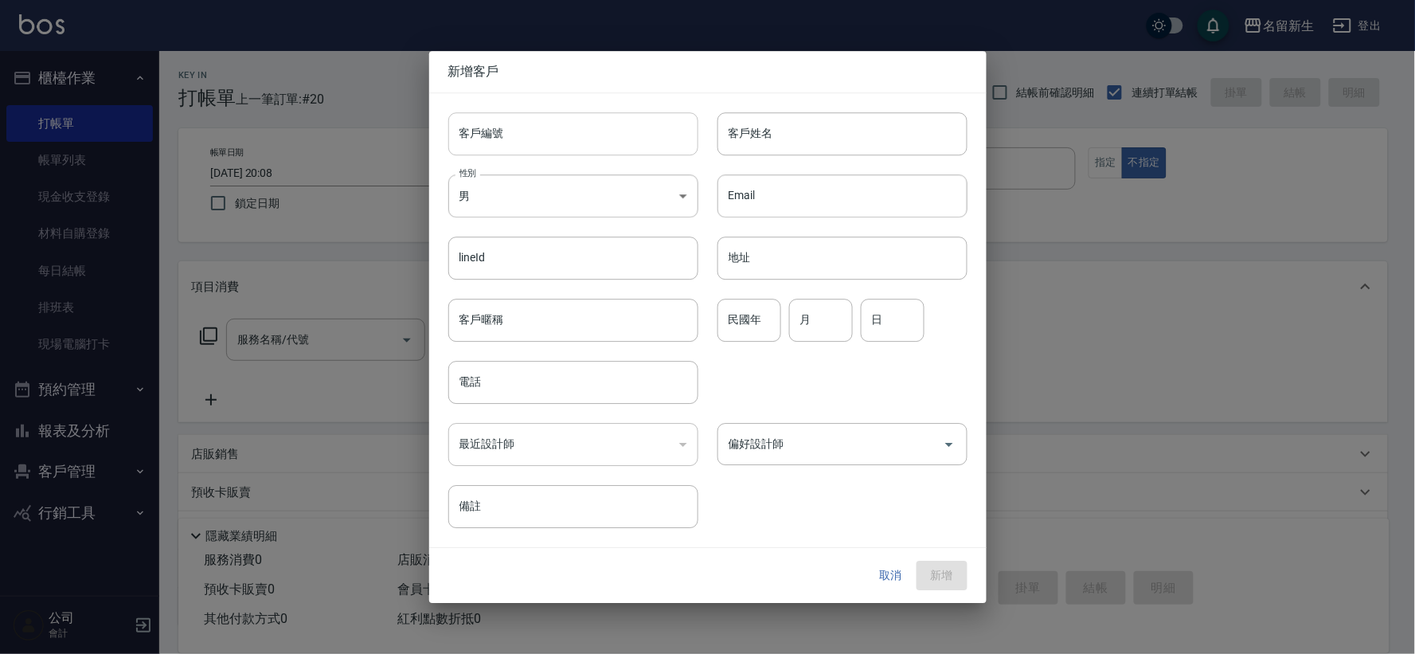
click at [528, 134] on input "客戶編號" at bounding box center [573, 133] width 250 height 43
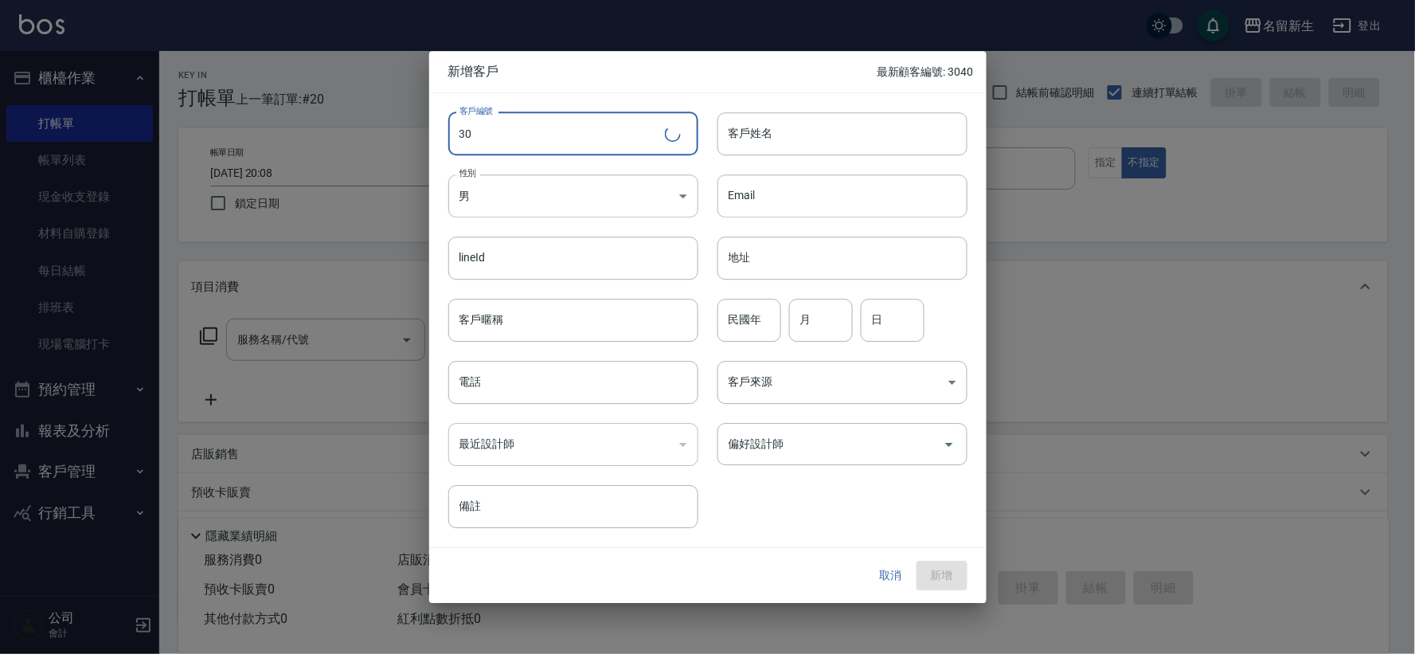
type input "3"
click at [904, 568] on button "取消" at bounding box center [891, 575] width 51 height 29
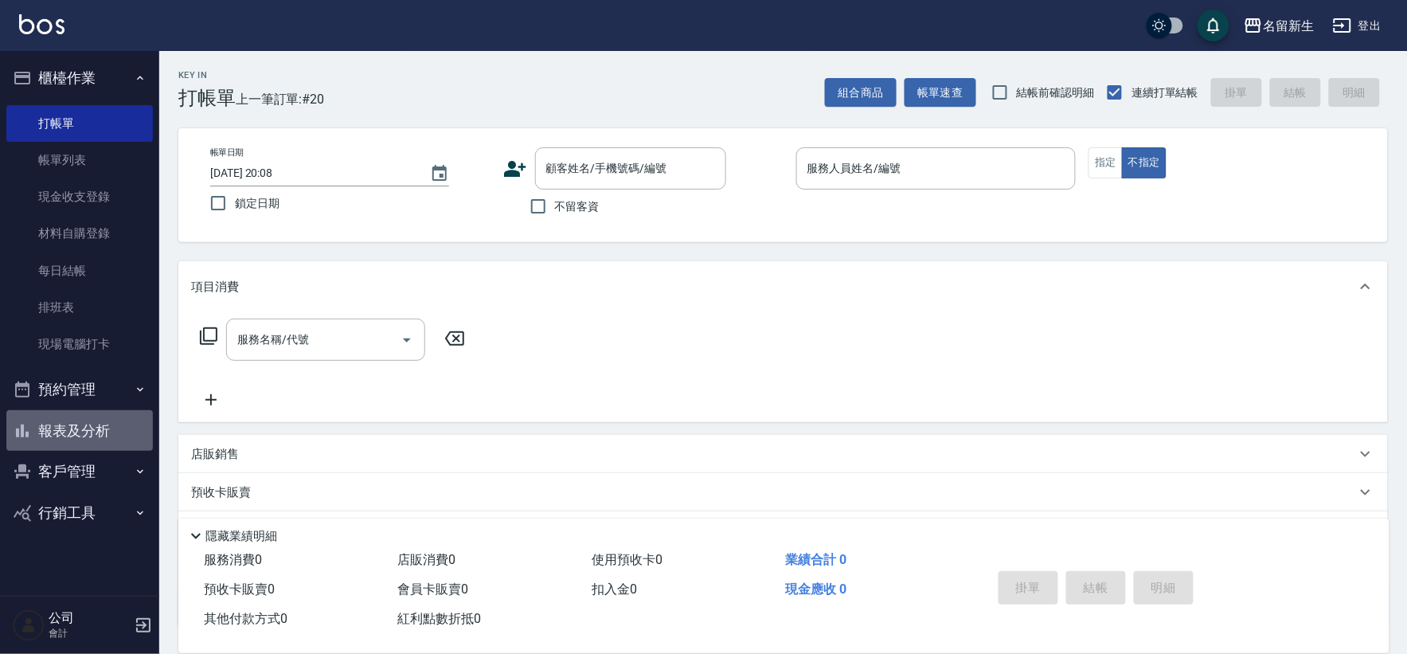
click at [58, 427] on button "報表及分析" at bounding box center [79, 430] width 147 height 41
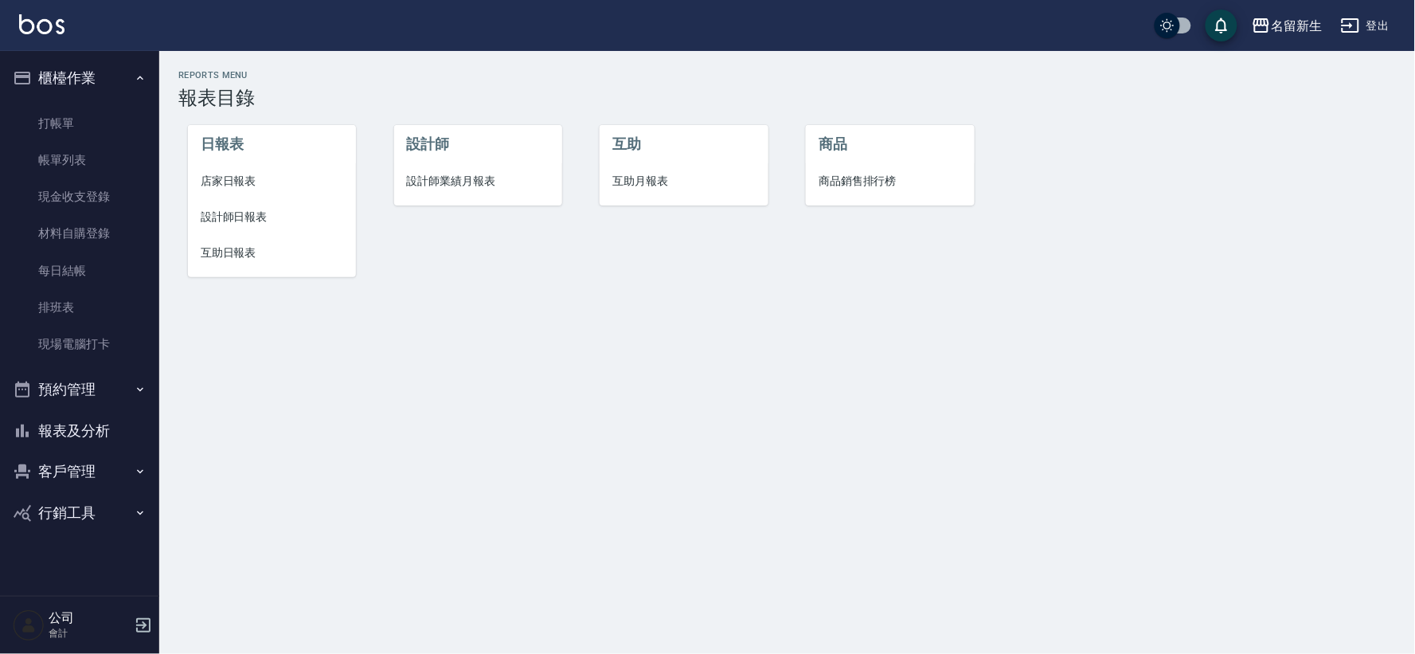
click at [96, 480] on button "客戶管理" at bounding box center [79, 471] width 147 height 41
click at [108, 522] on link "客戶列表" at bounding box center [79, 517] width 147 height 37
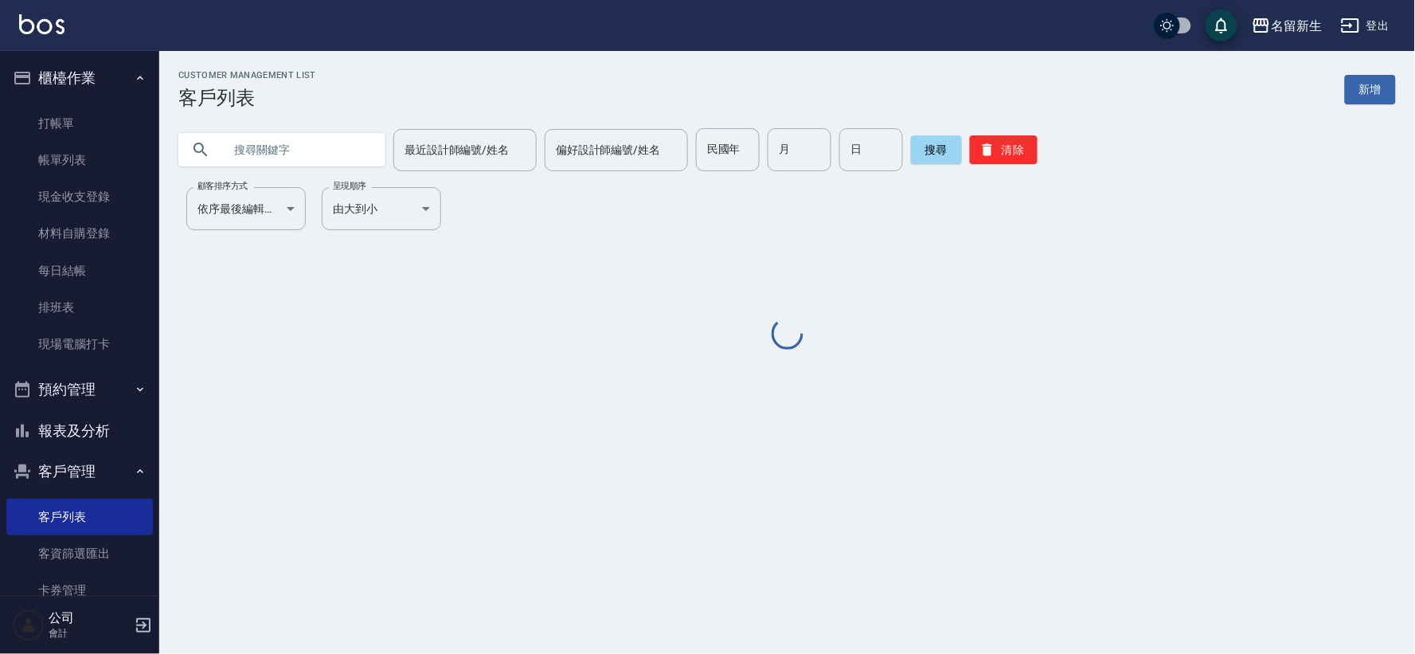
click at [241, 160] on input "text" at bounding box center [298, 149] width 150 height 43
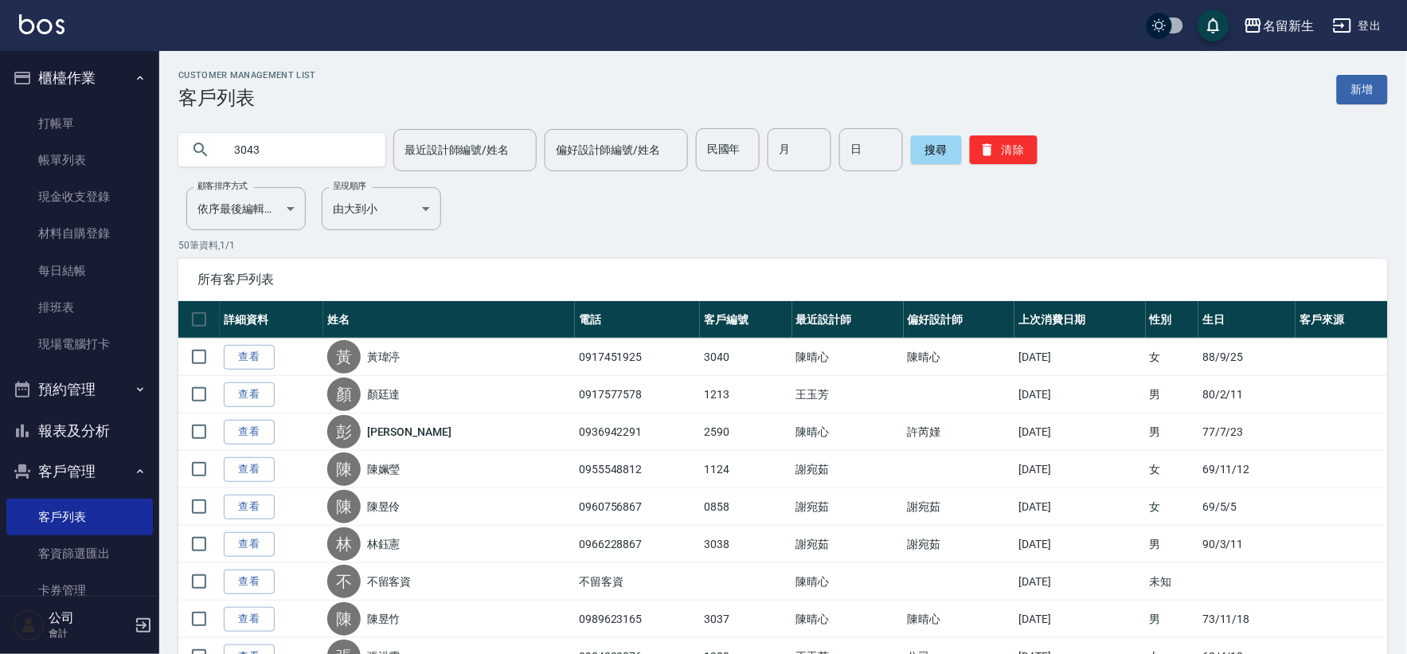
type input "3043"
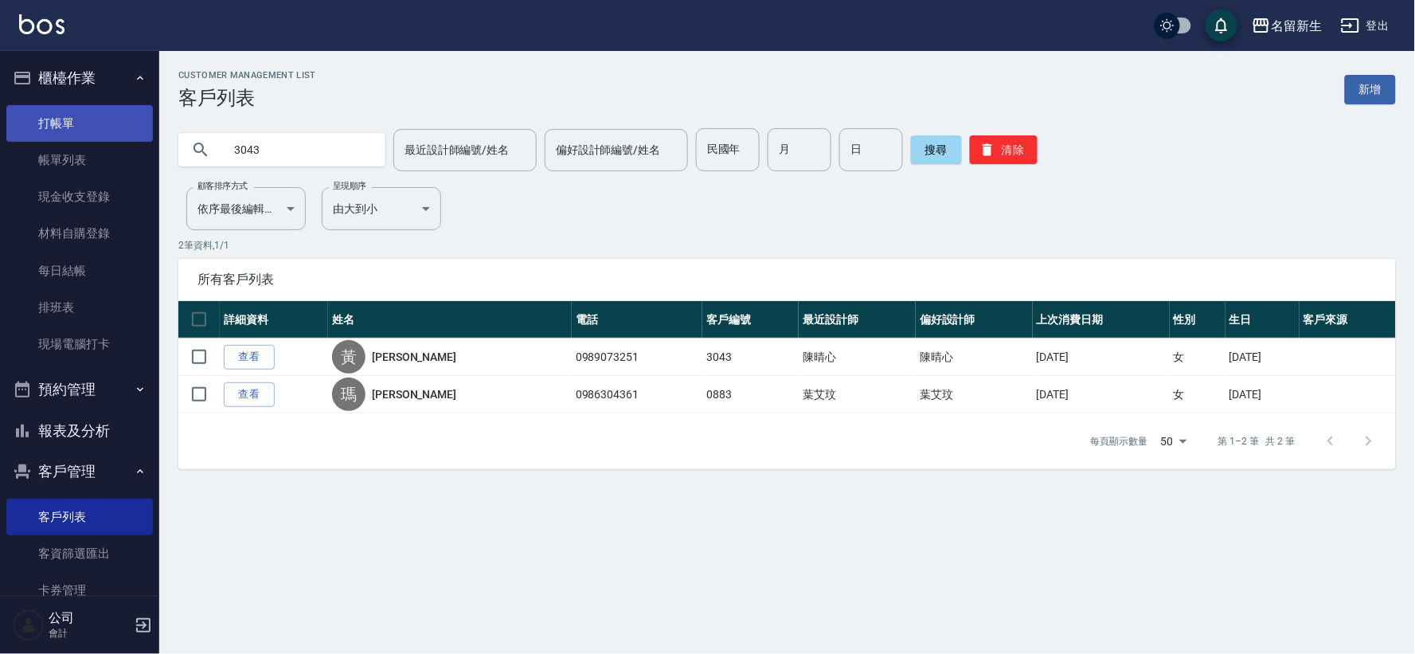
click at [94, 123] on link "打帳單" at bounding box center [79, 123] width 147 height 37
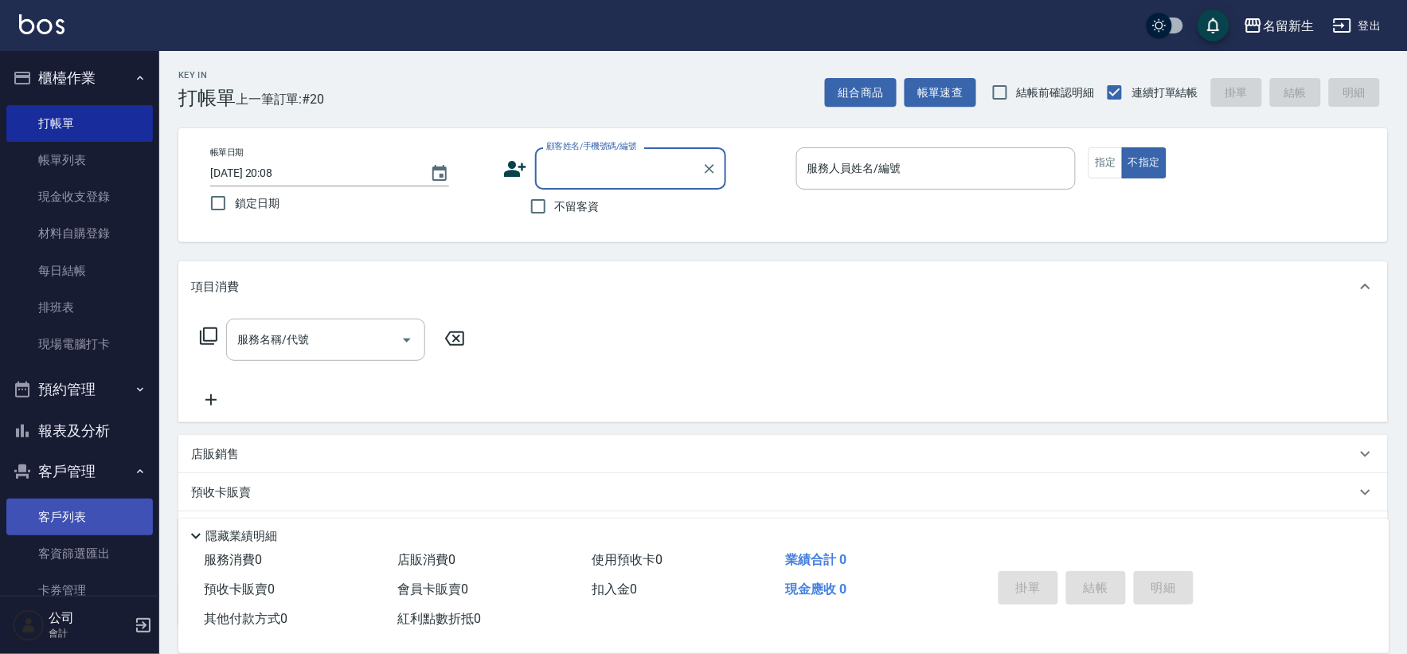
click at [36, 523] on link "客戶列表" at bounding box center [79, 517] width 147 height 37
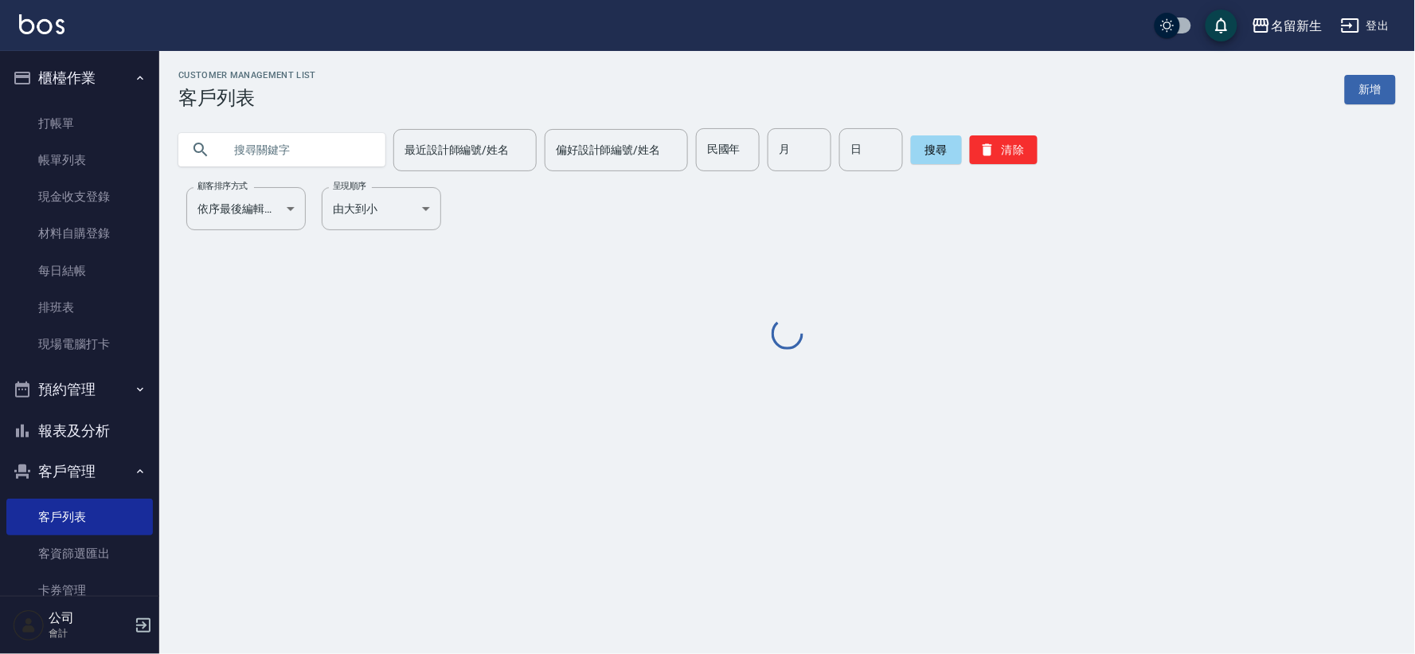
click at [298, 151] on input "text" at bounding box center [298, 149] width 150 height 43
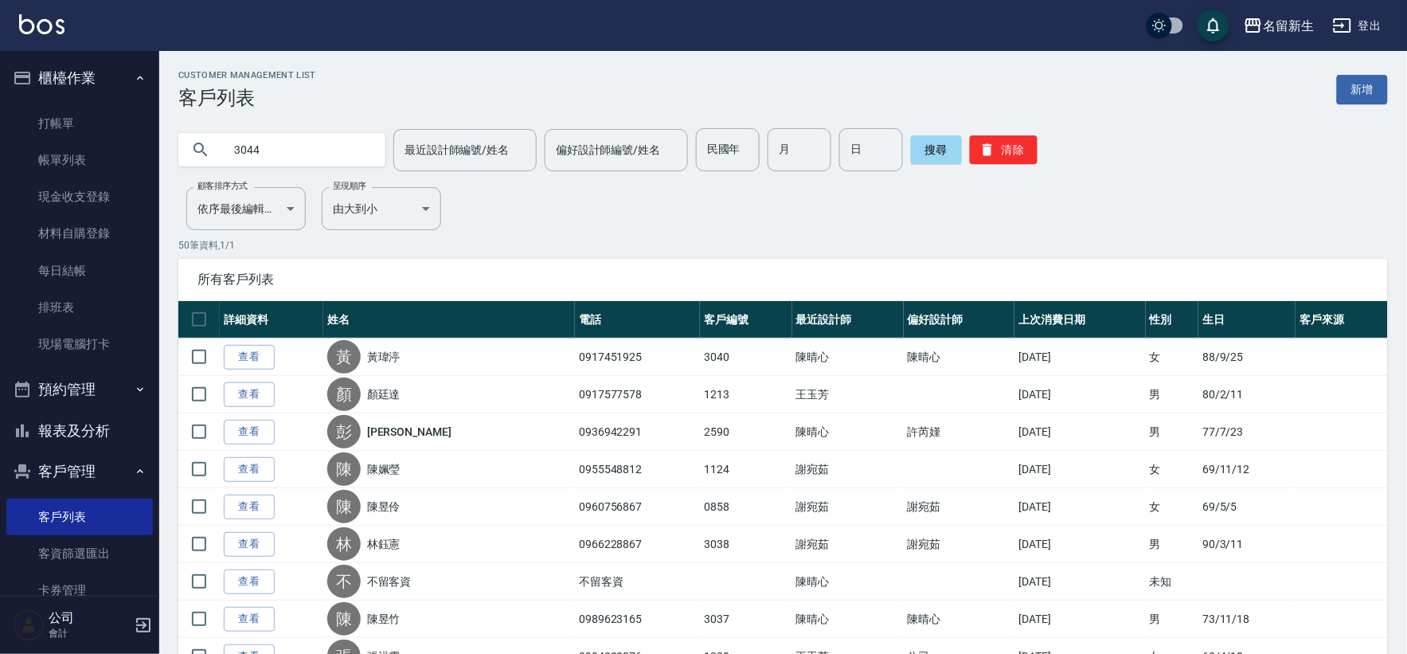
type input "3044"
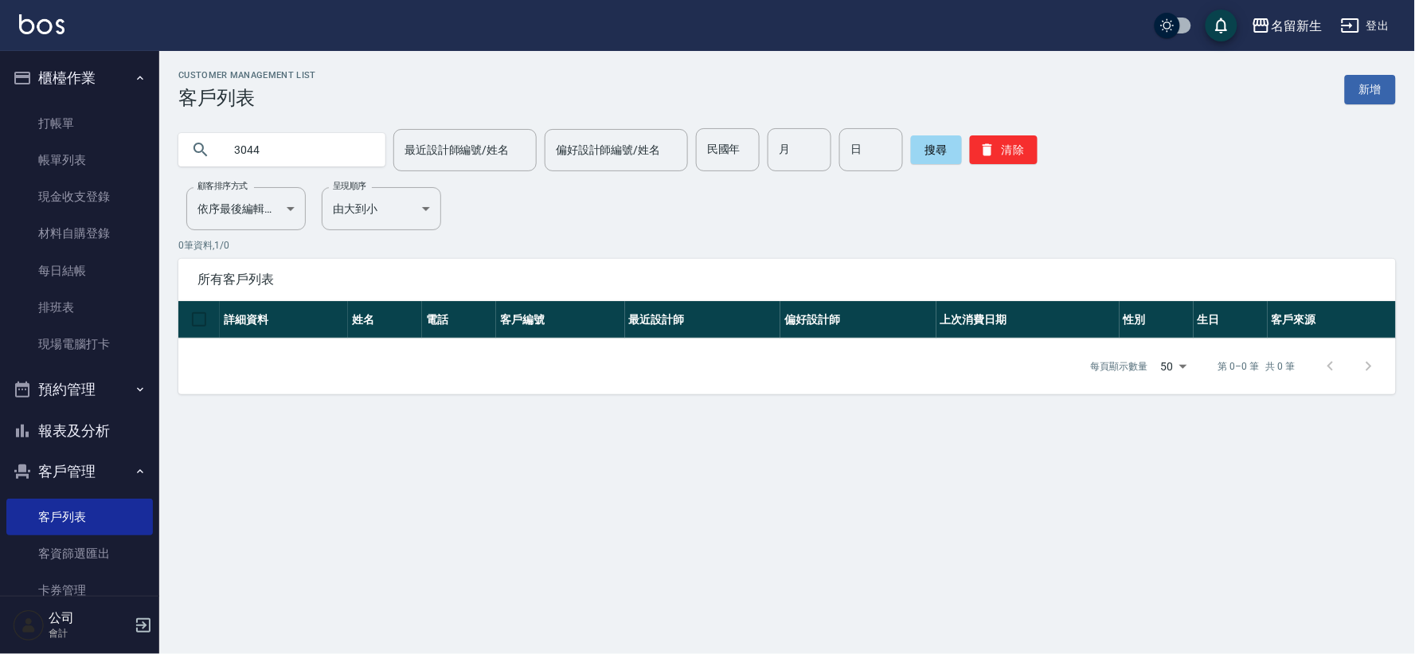
drag, startPoint x: 298, startPoint y: 151, endPoint x: 0, endPoint y: 190, distance: 300.3
click at [0, 201] on div "名留新生 登出 櫃檯作業 打帳單 帳單列表 現金收支登錄 材料自購登錄 每日結帳 排班表 現場電腦打卡 預約管理 預約管理 單日預約紀錄 單週預約紀錄 報表及…" at bounding box center [707, 327] width 1415 height 654
click at [72, 130] on link "打帳單" at bounding box center [79, 123] width 147 height 37
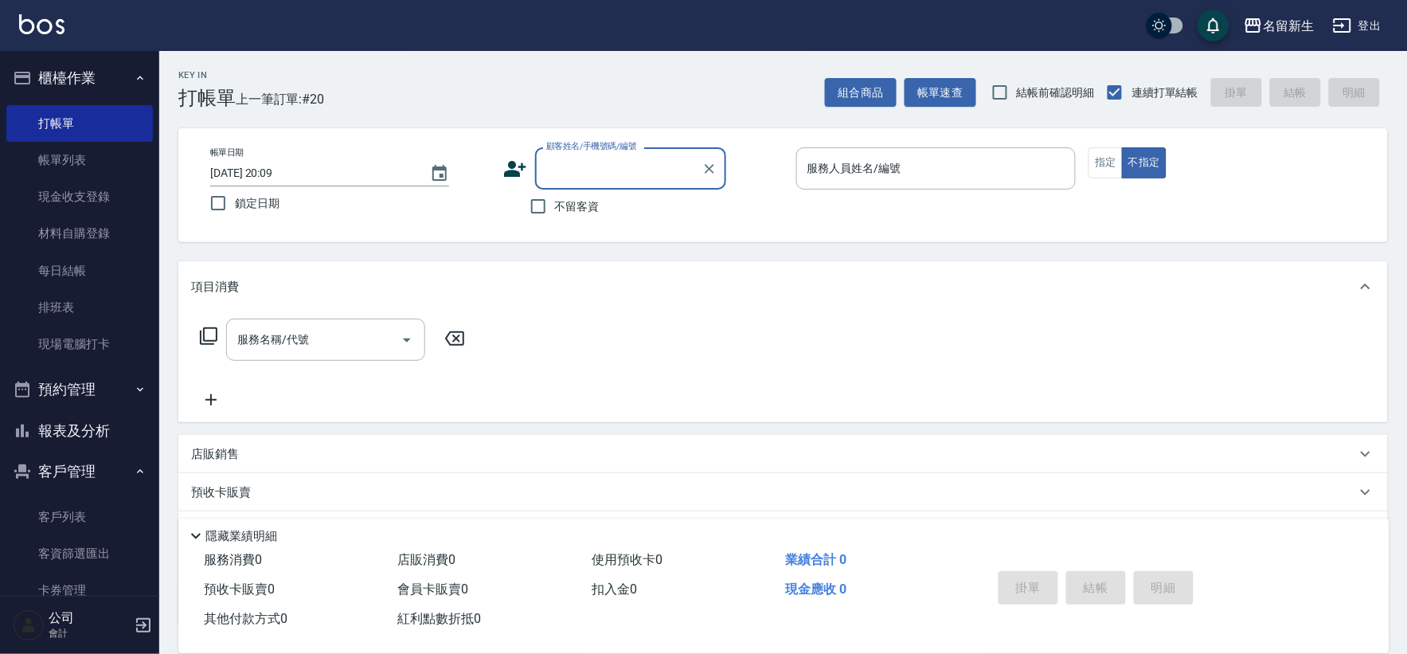
click at [515, 169] on icon at bounding box center [515, 169] width 24 height 24
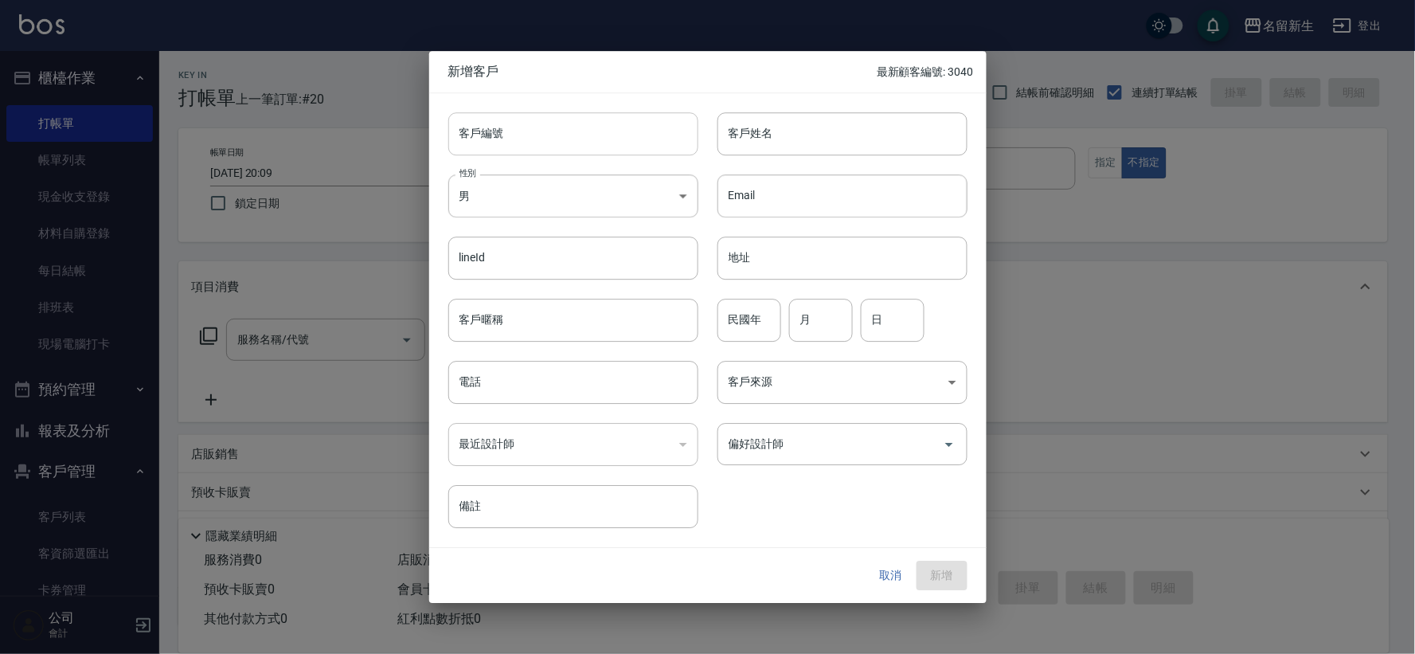
click at [534, 132] on input "客戶編號" at bounding box center [573, 133] width 250 height 43
type input "3044"
type input "翁若庭"
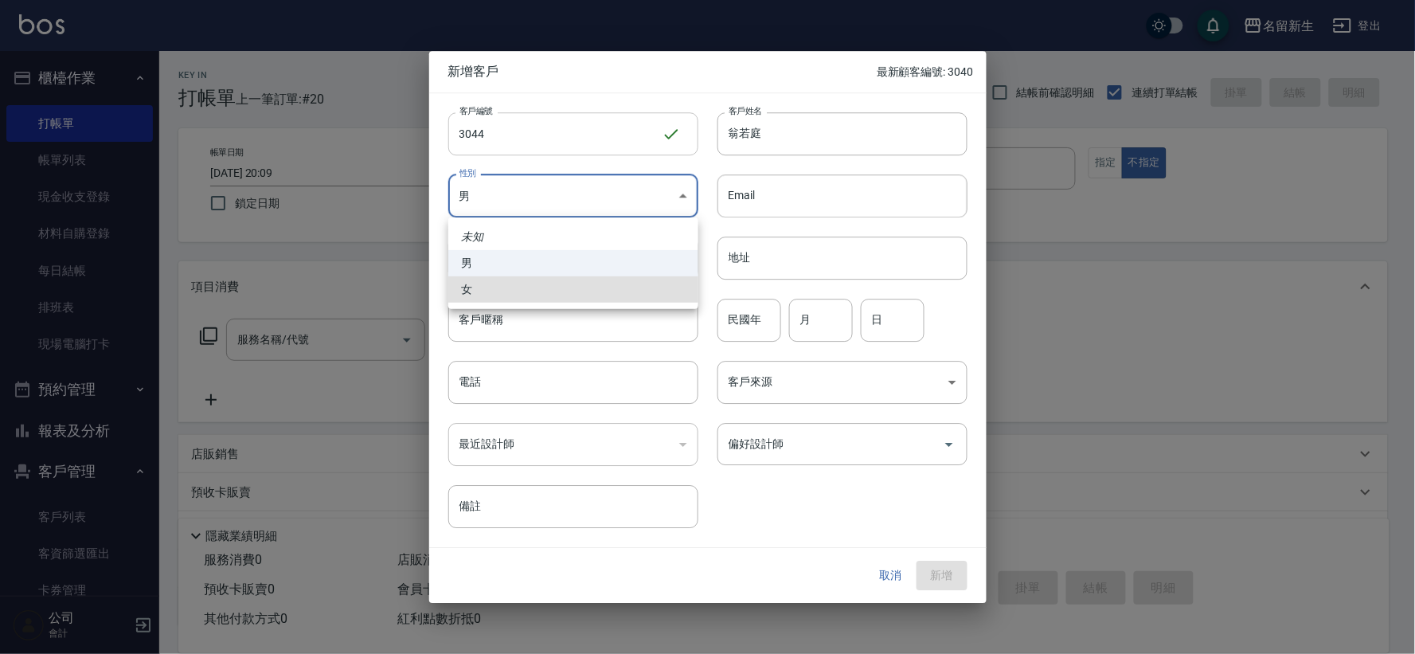
type input "FEMALE"
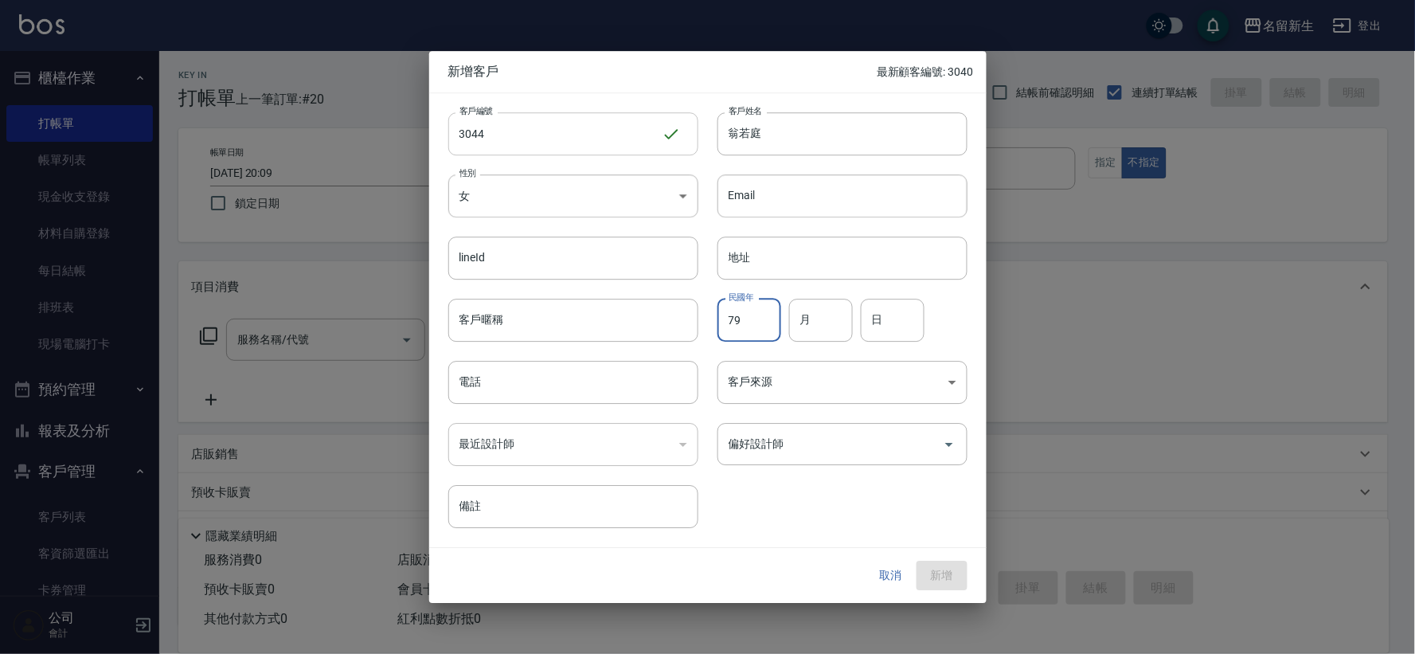
type input "79"
type input "11"
type input "01"
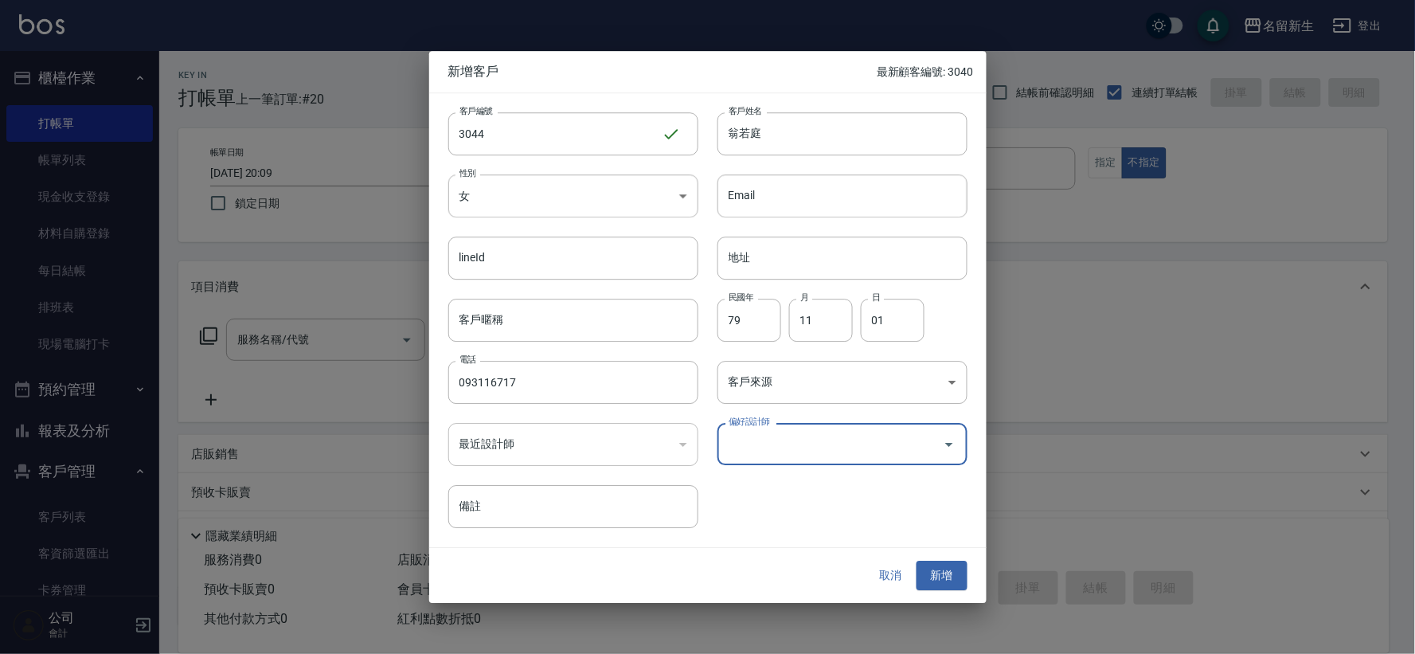
drag, startPoint x: 519, startPoint y: 384, endPoint x: 346, endPoint y: 355, distance: 175.2
click at [441, 378] on div "電話 093116717 電話" at bounding box center [563, 373] width 269 height 62
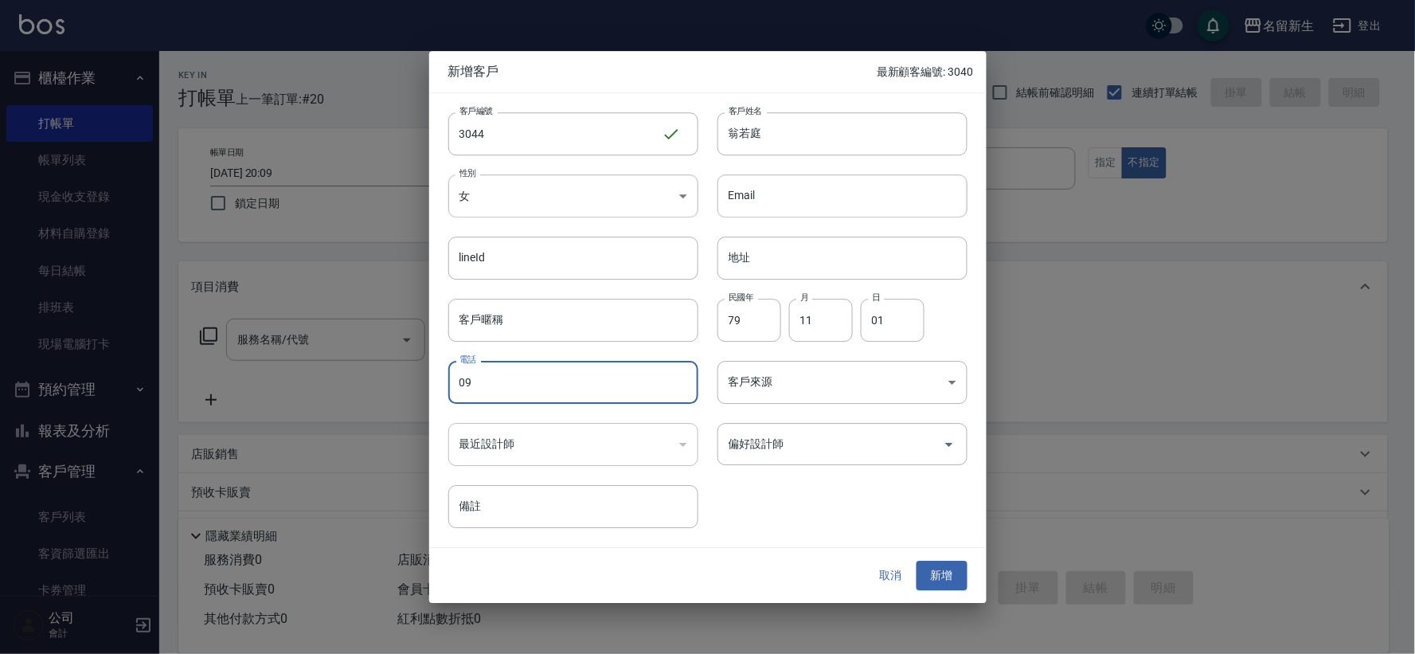
type input "0"
type input "0983116717"
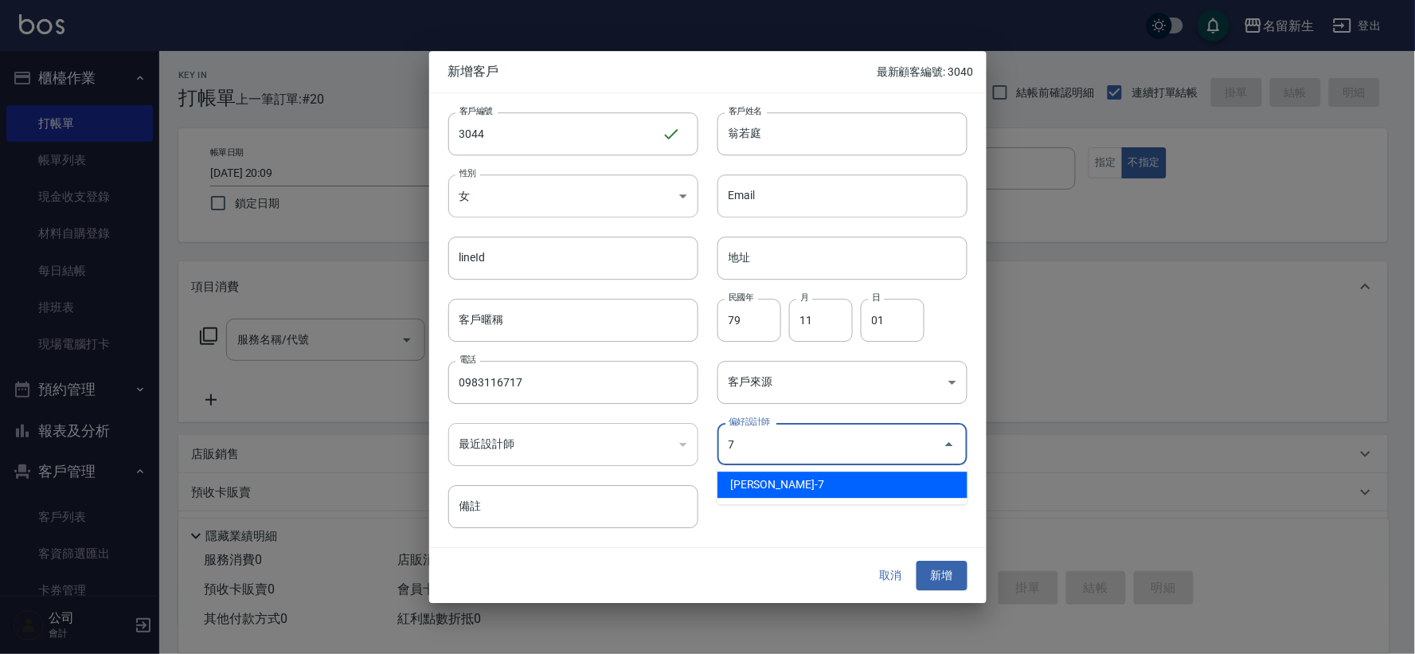
type input "陳晴心"
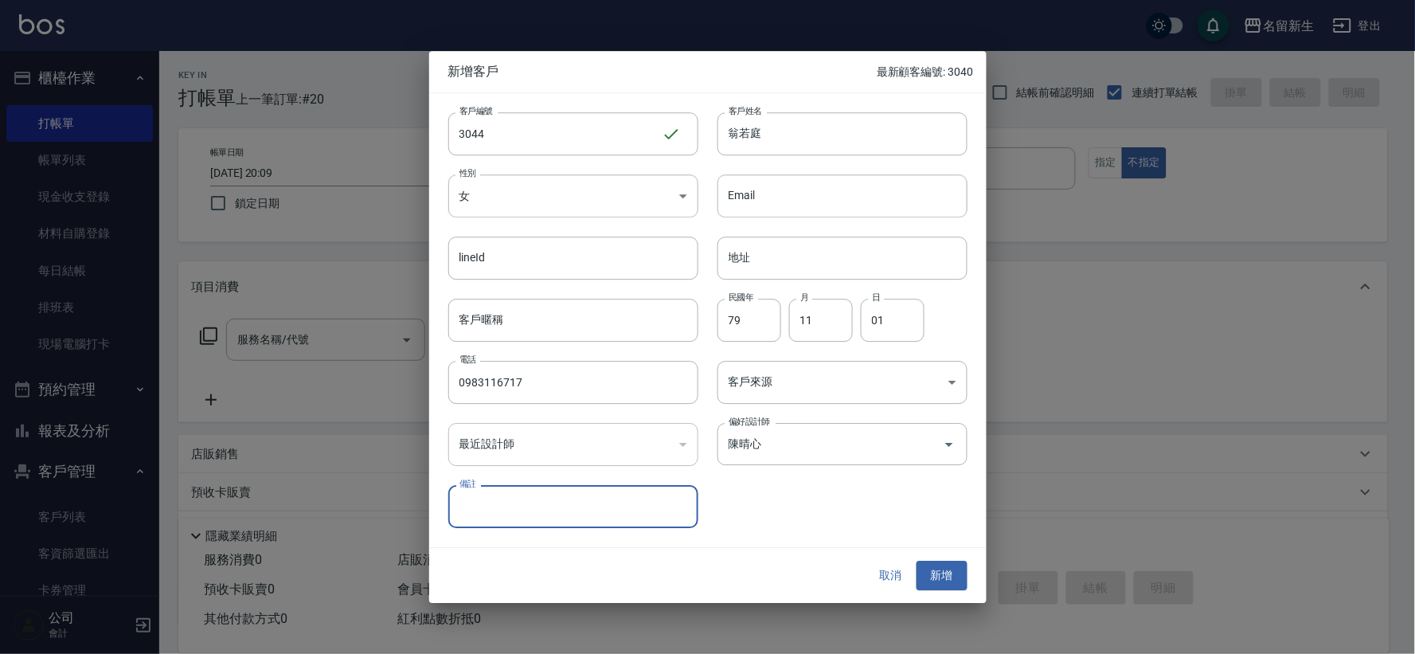
click at [917, 561] on button "新增" at bounding box center [942, 575] width 51 height 29
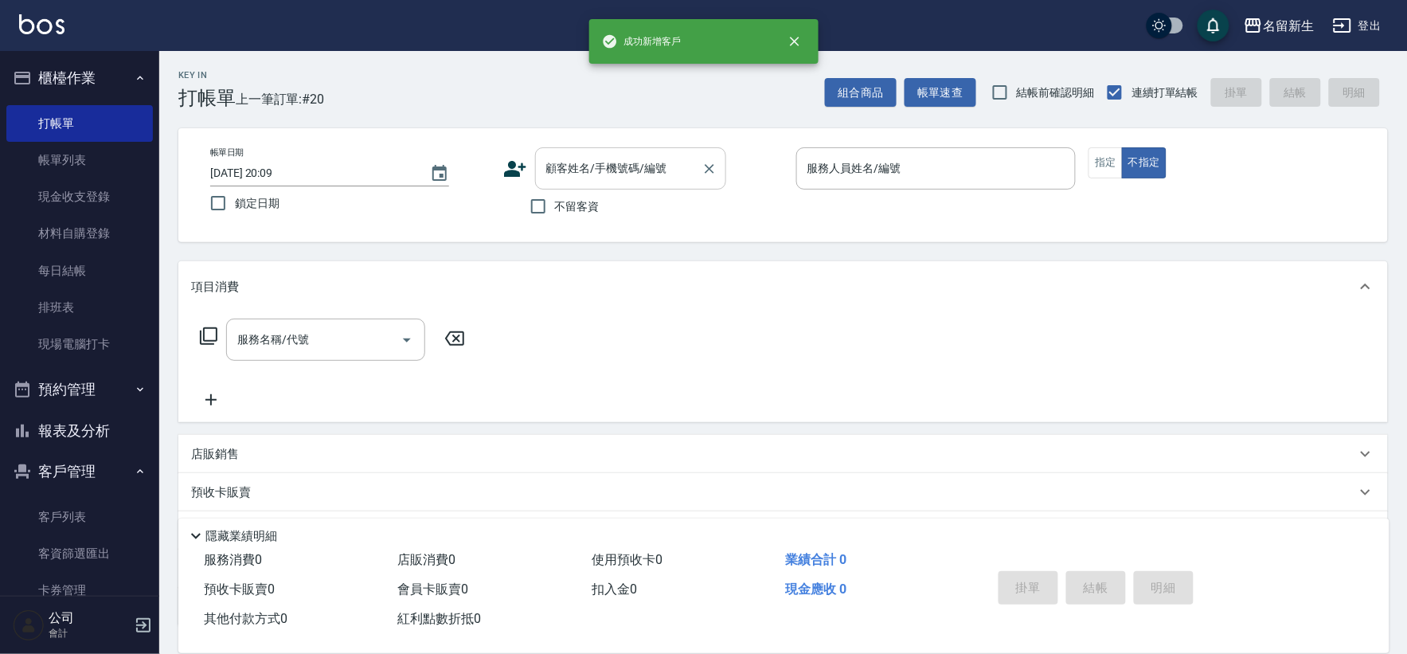
click at [666, 165] on input "顧客姓名/手機號碼/編號" at bounding box center [618, 169] width 153 height 28
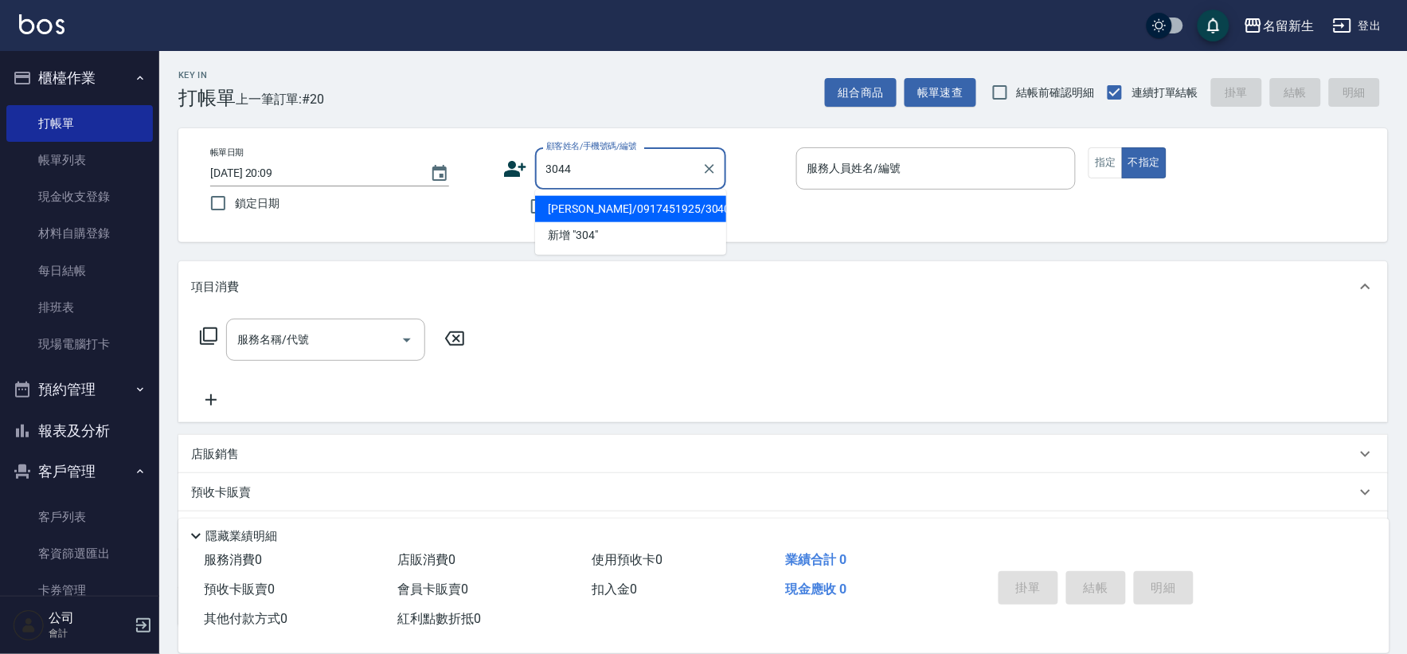
type input "3044"
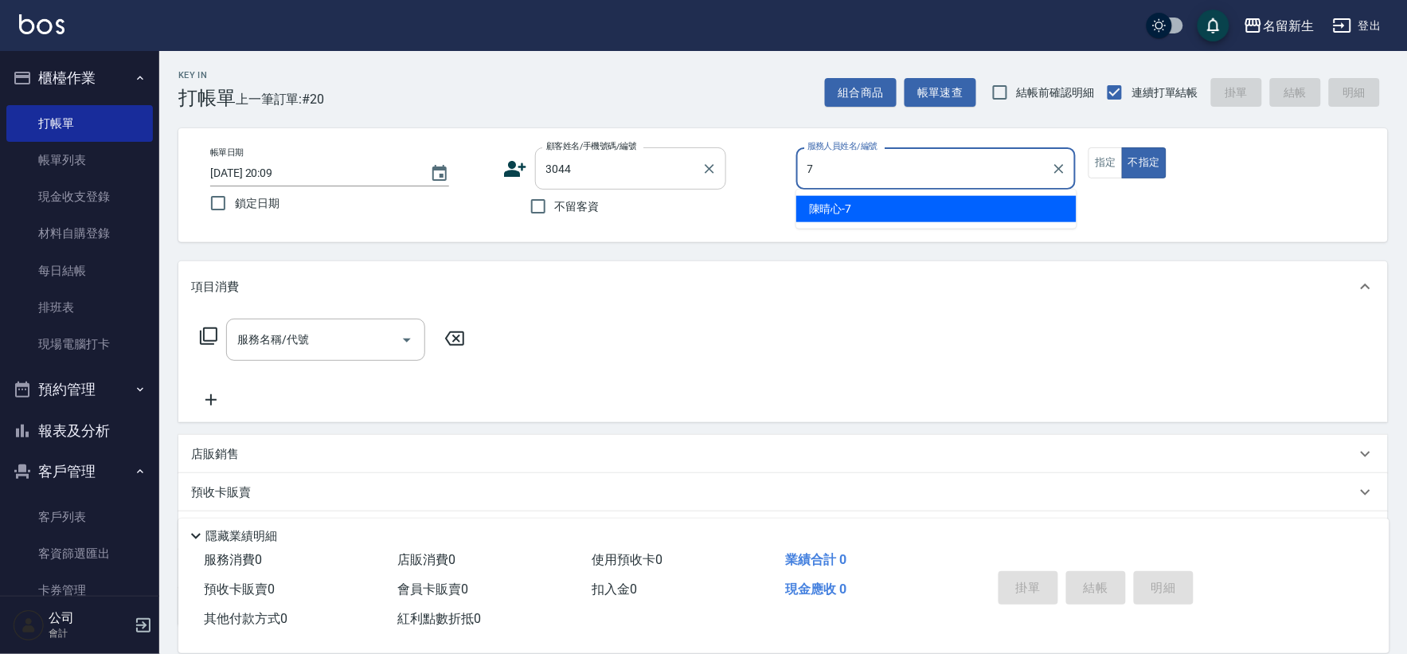
type input "陳晴心-7"
type button "false"
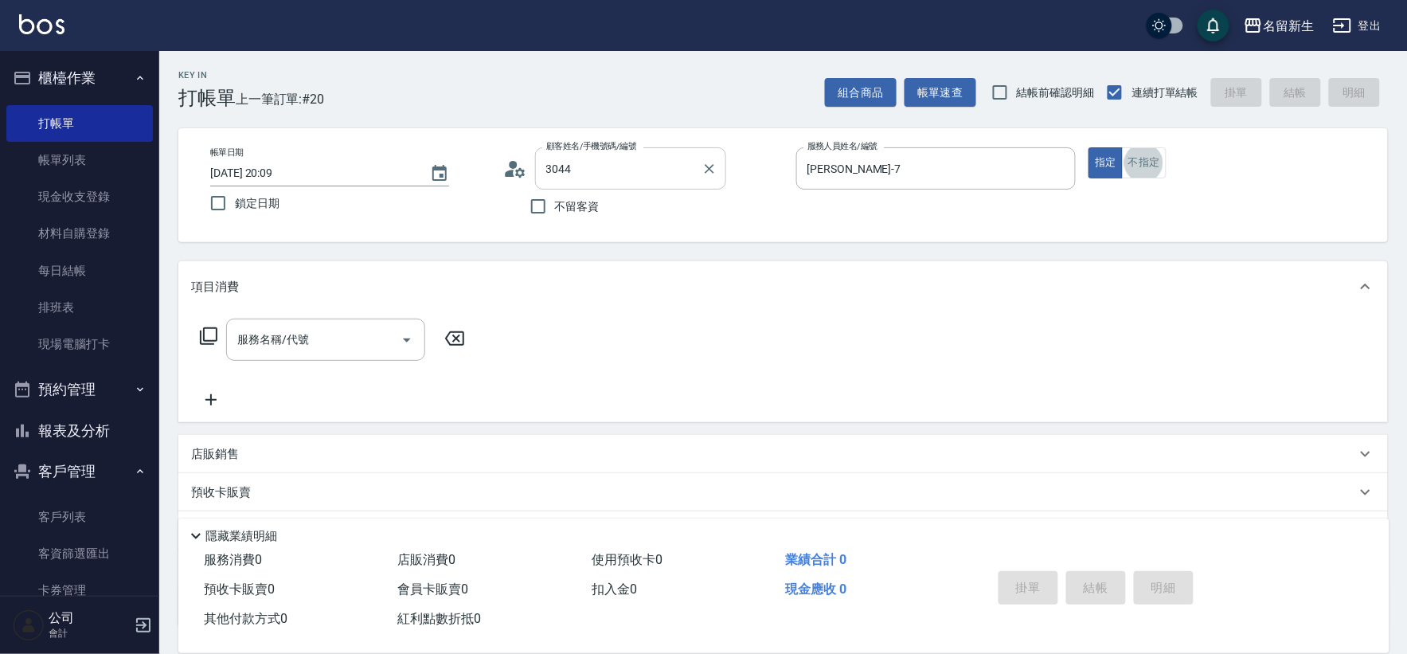
type input "翁若庭/0983116717/3044"
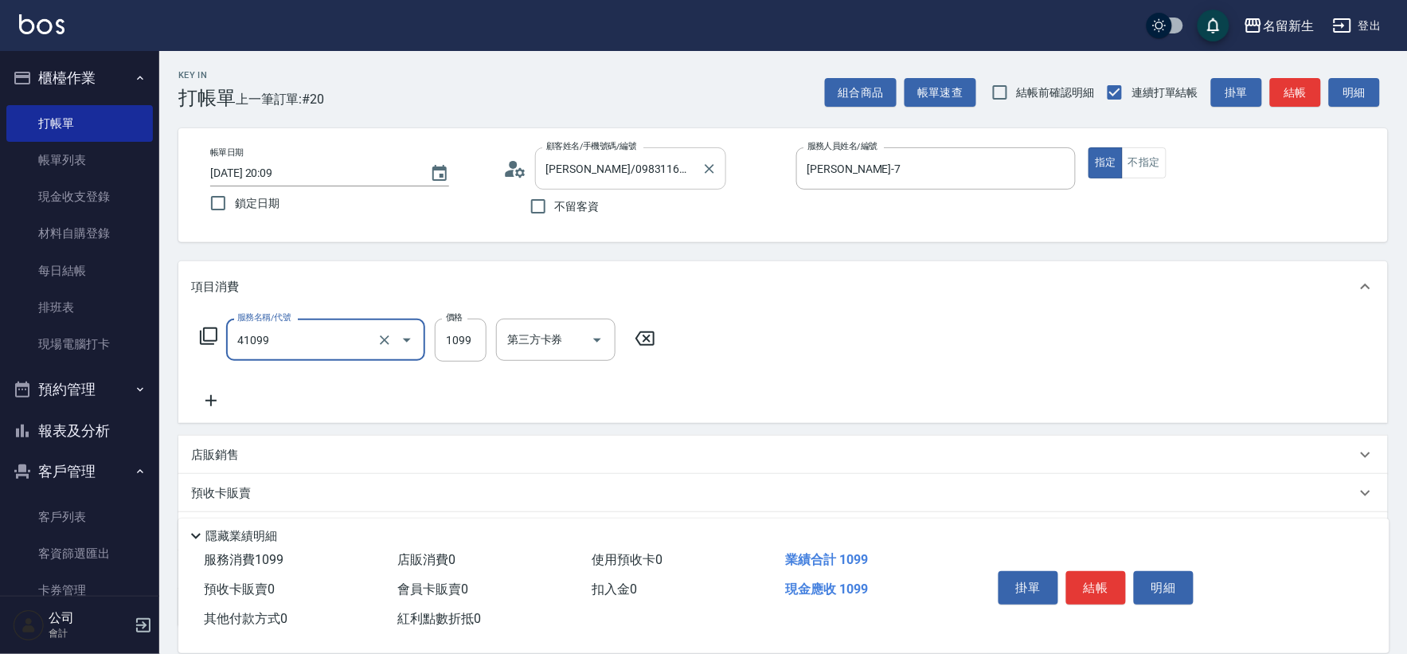
type input "公司活動/早鳥(41099)"
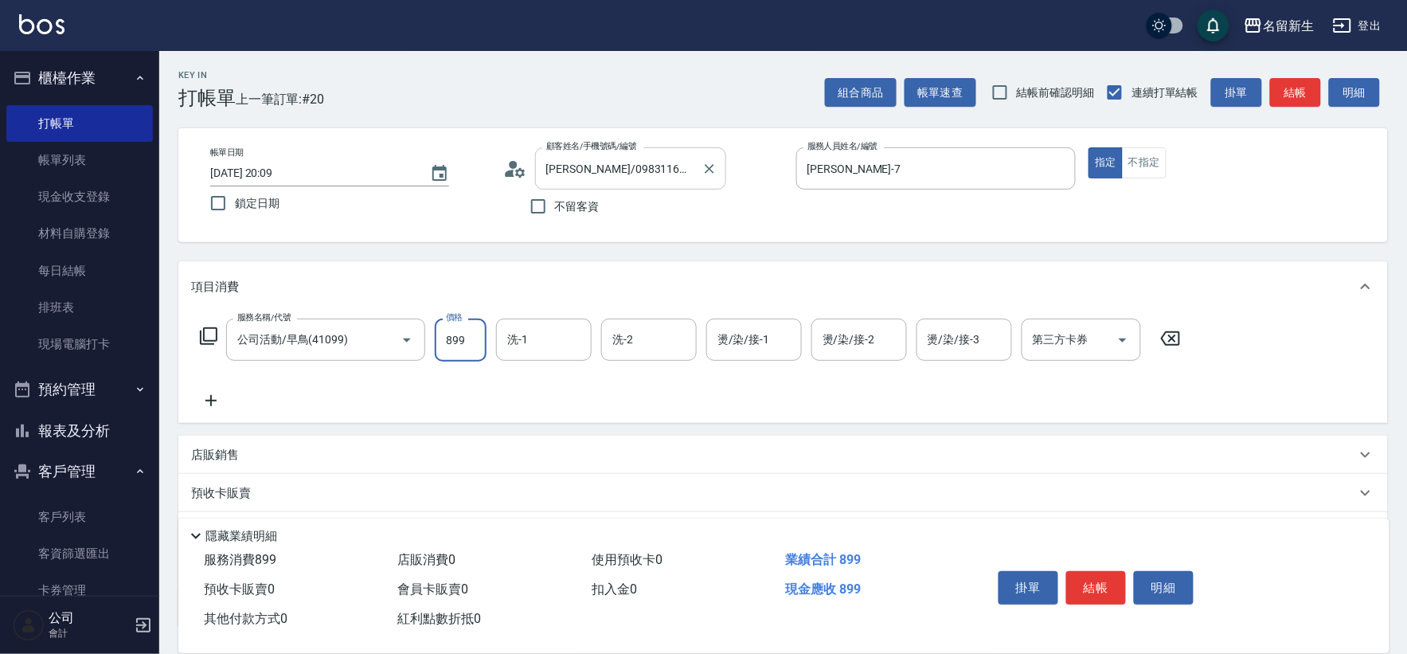
type input "899"
type input "宋彥鑫-18"
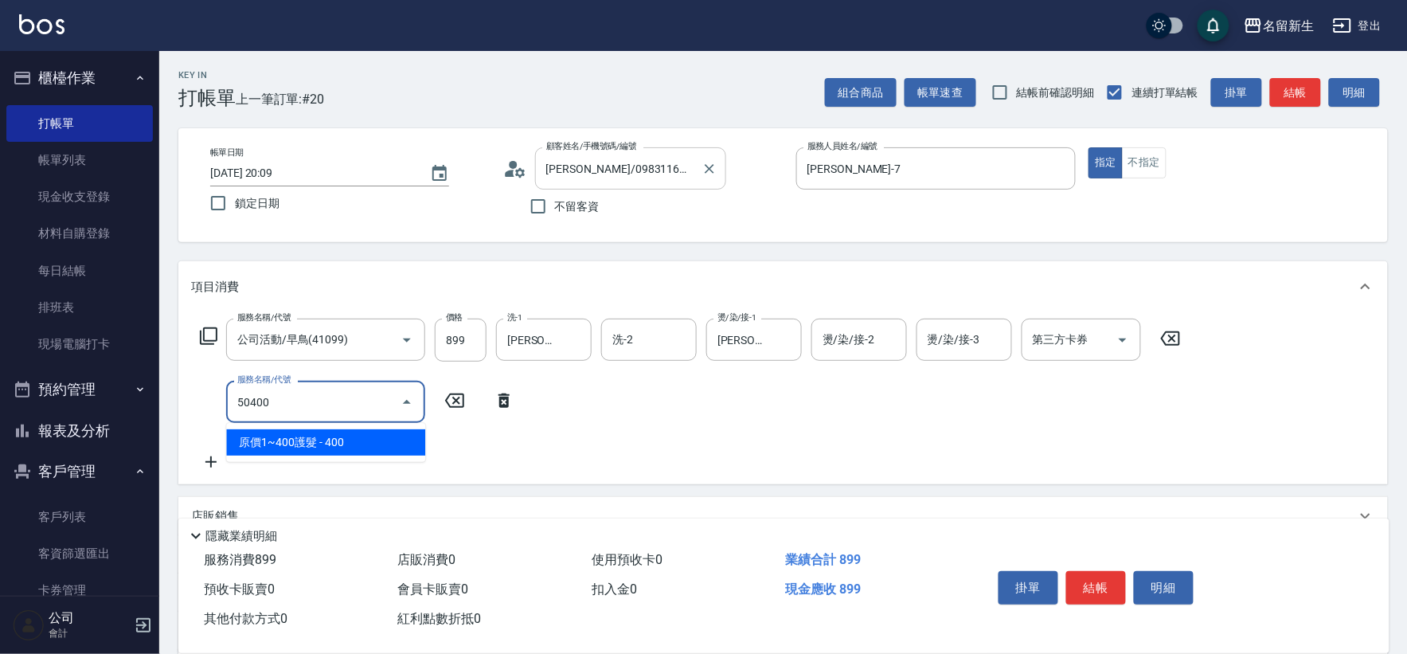
type input "原價1~400護髮(50400)"
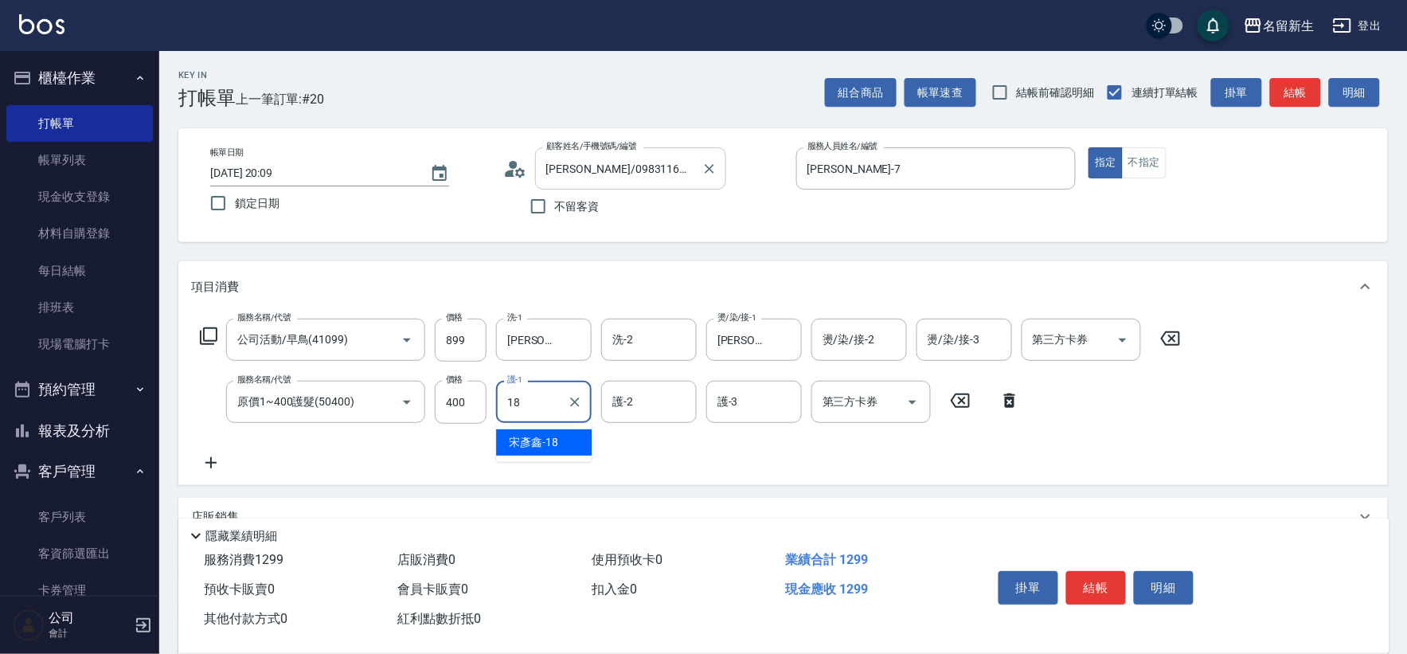
type input "宋彥鑫-18"
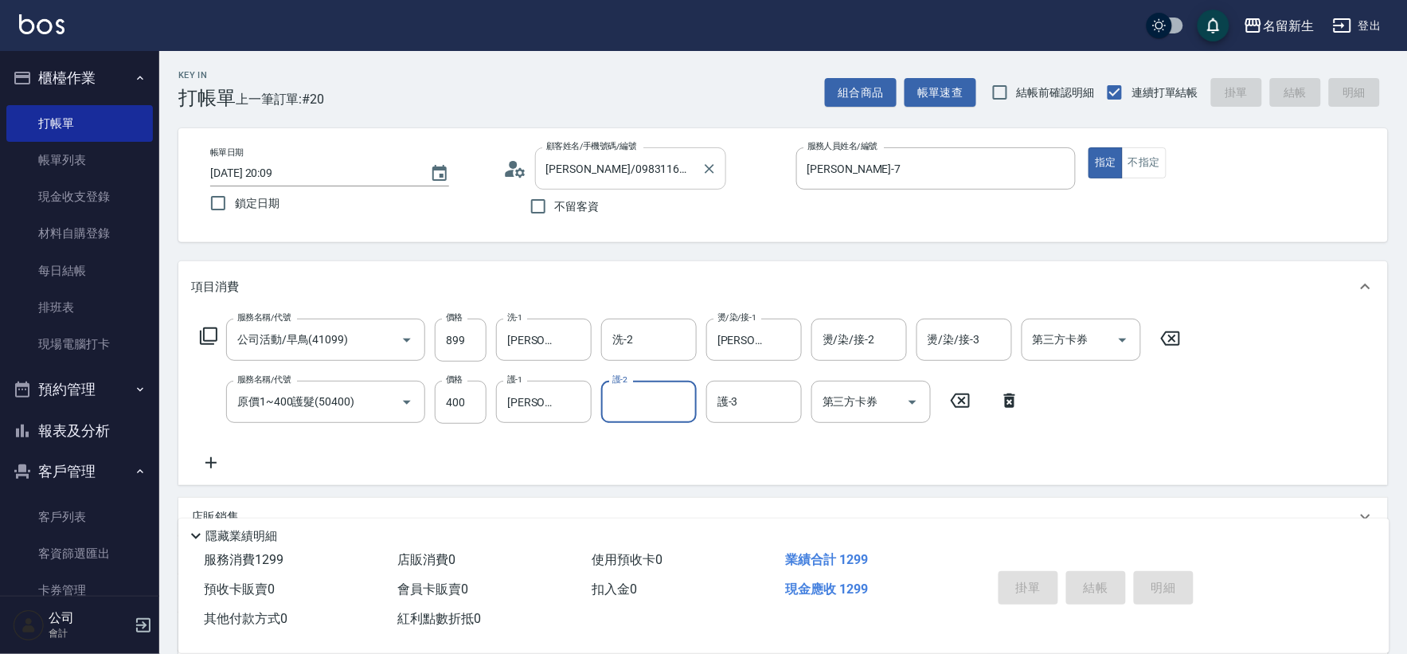
type input "2025/08/22 20:10"
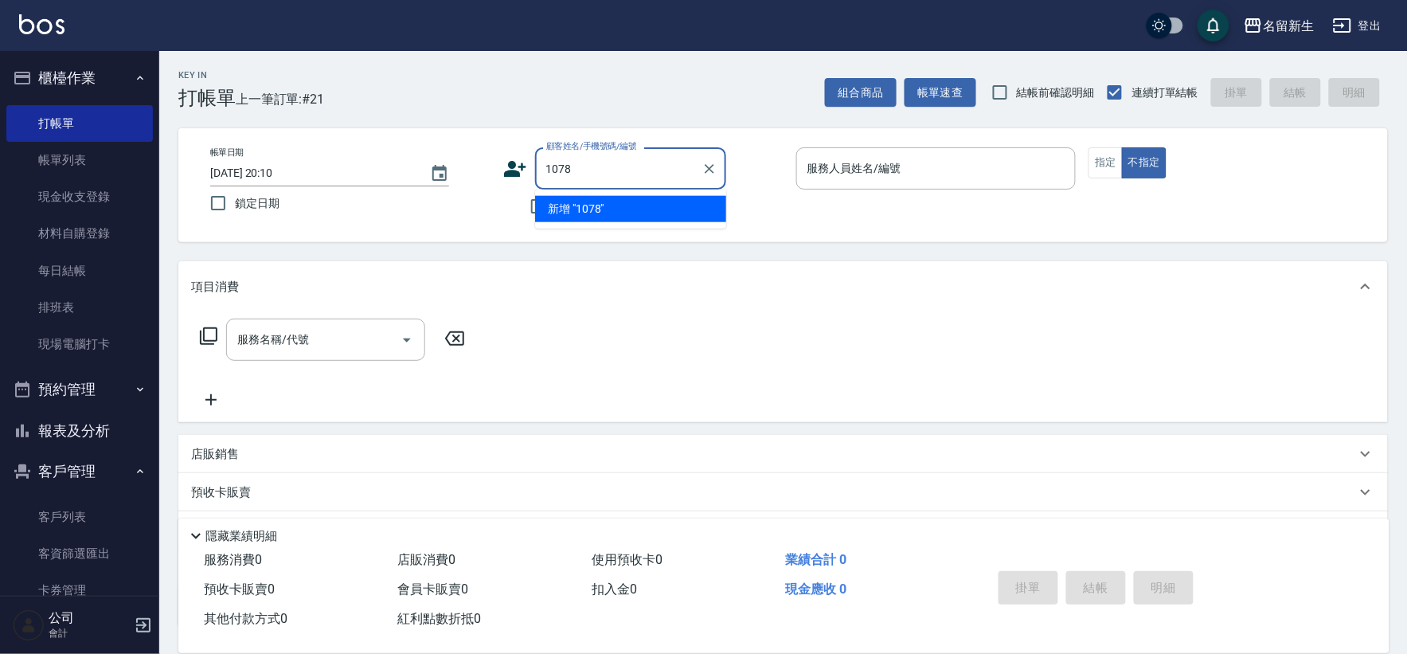
type input "1078"
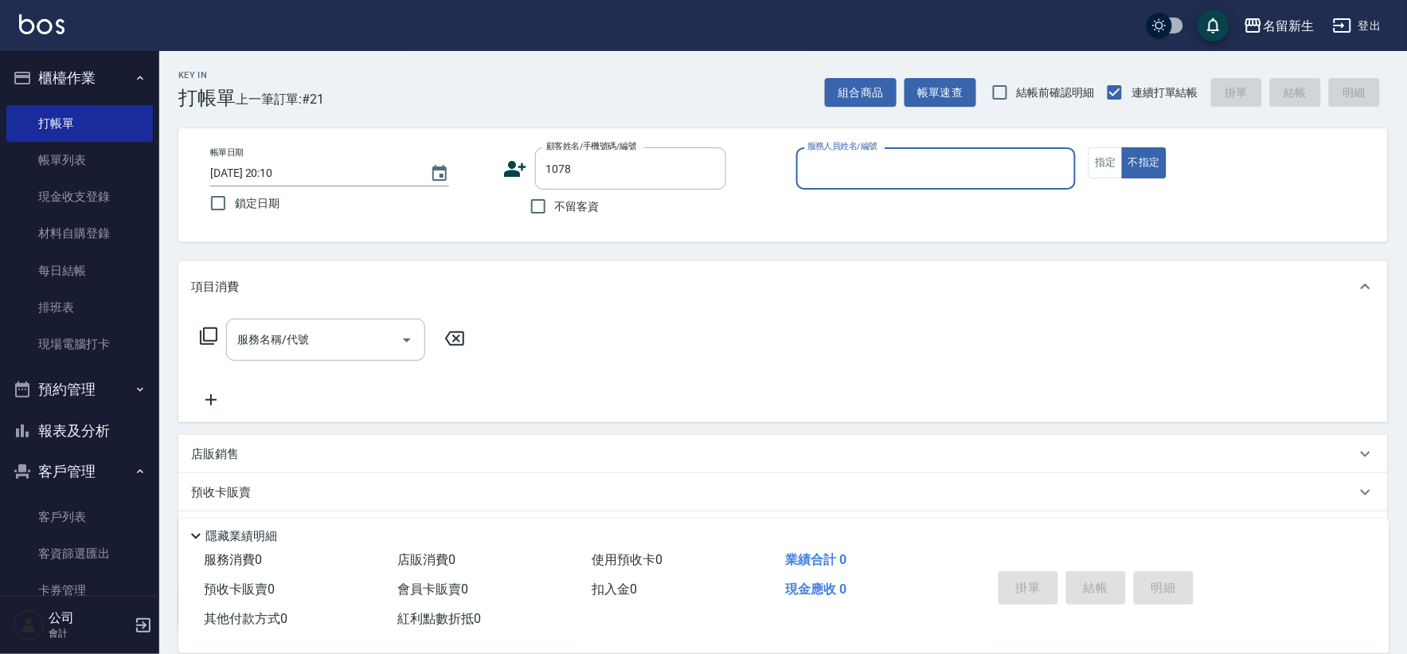
type input "6"
type input "李敏慈/0976103987/1078"
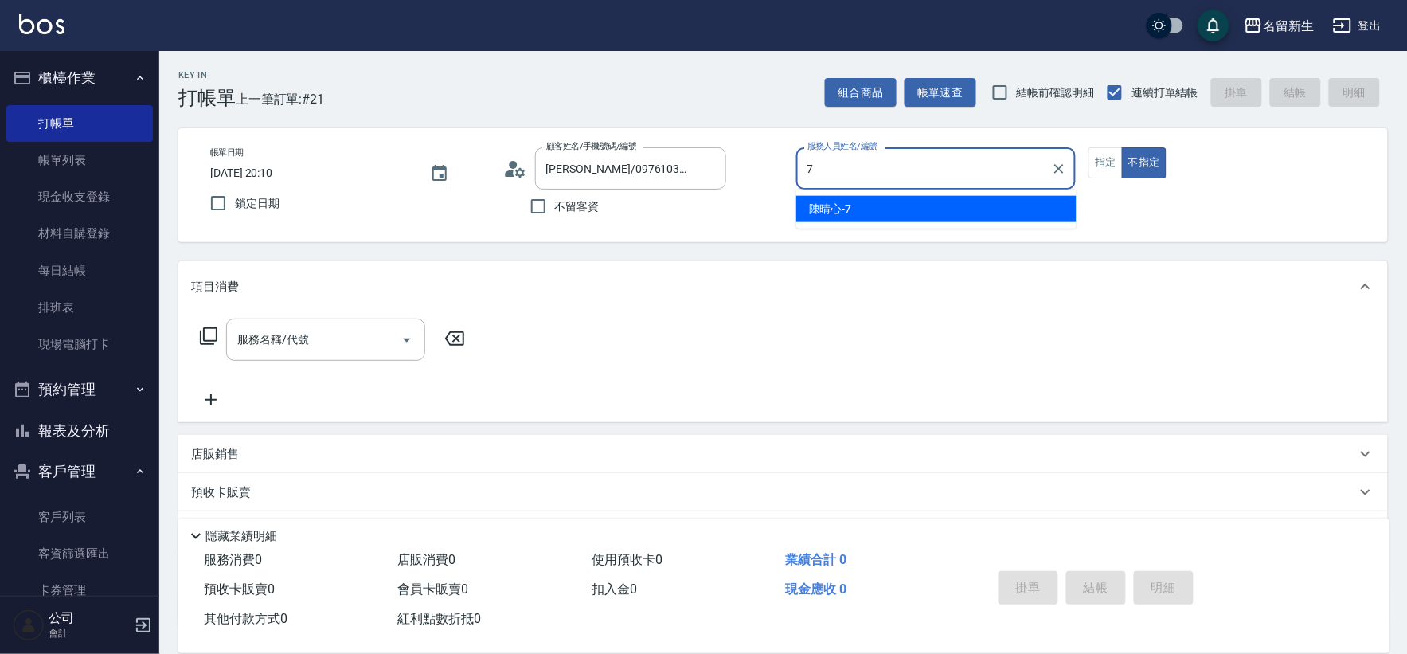
type input "陳晴心-7"
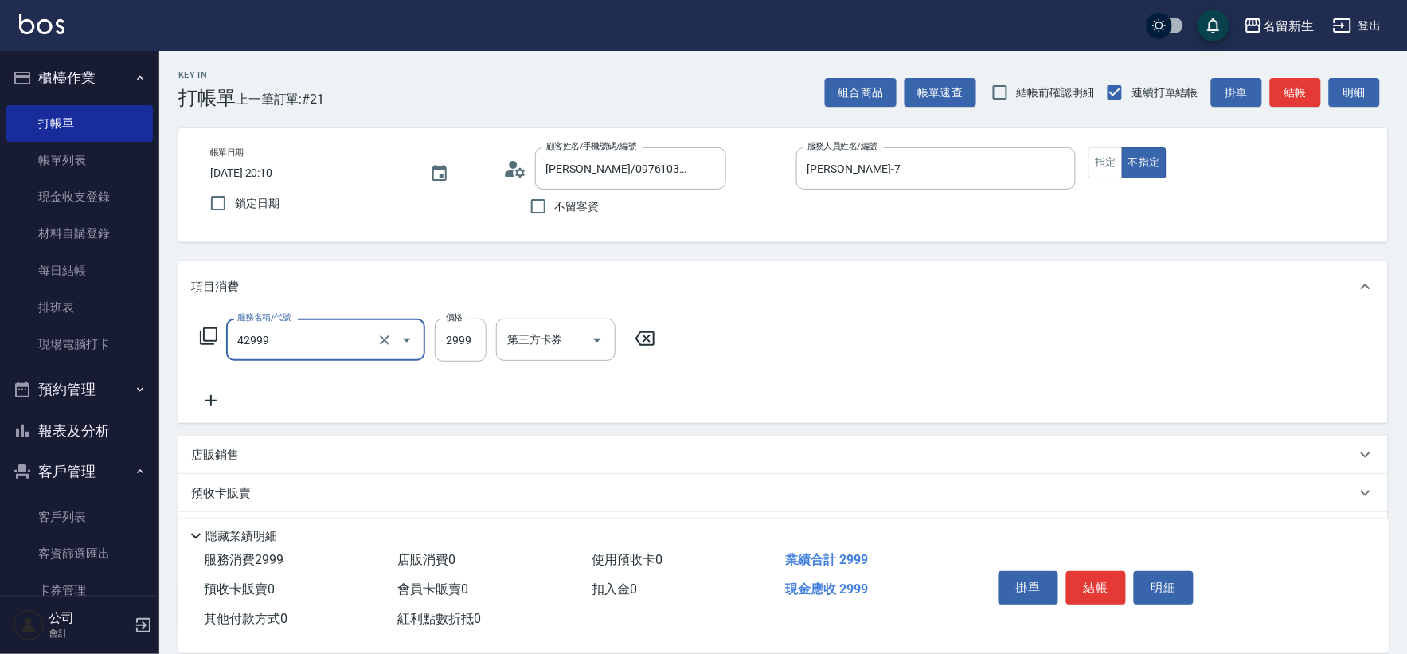
type input "漂染肩上2999以上(42999)"
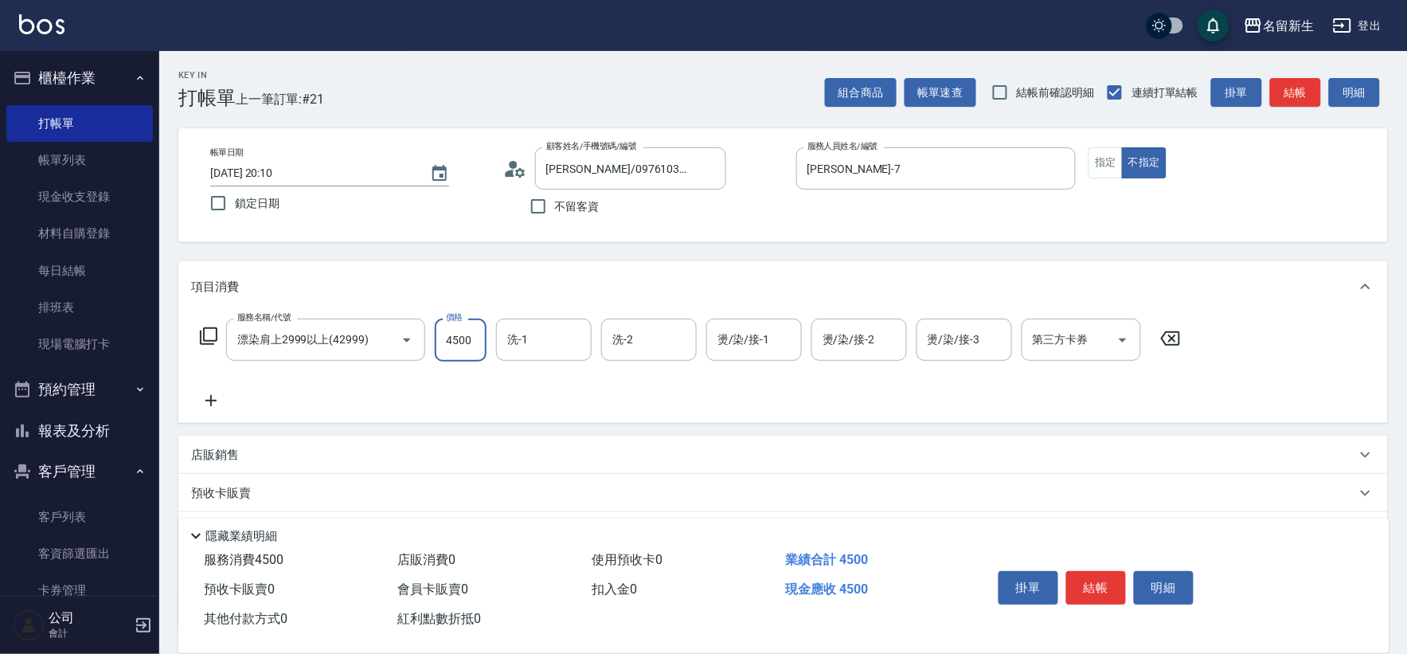
type input "4500"
type input "宋彥鑫-18"
click at [268, 456] on div "店販銷售" at bounding box center [773, 455] width 1165 height 17
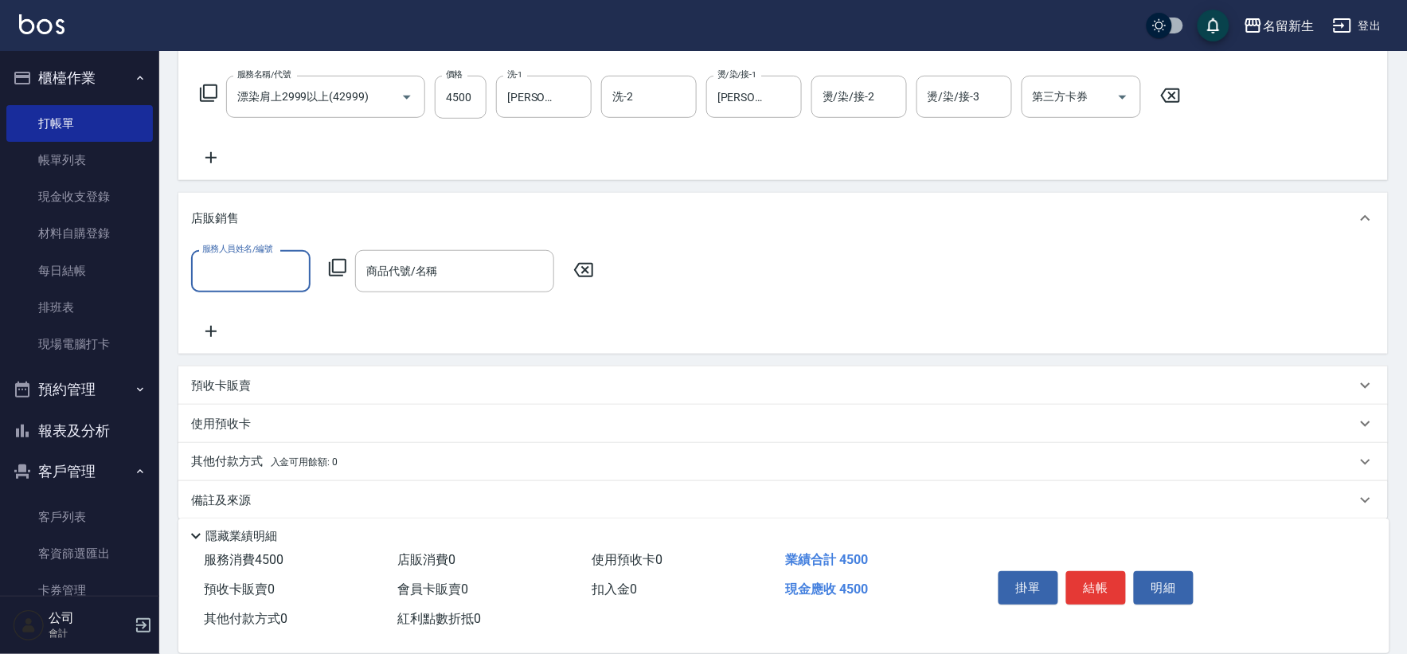
scroll to position [244, 0]
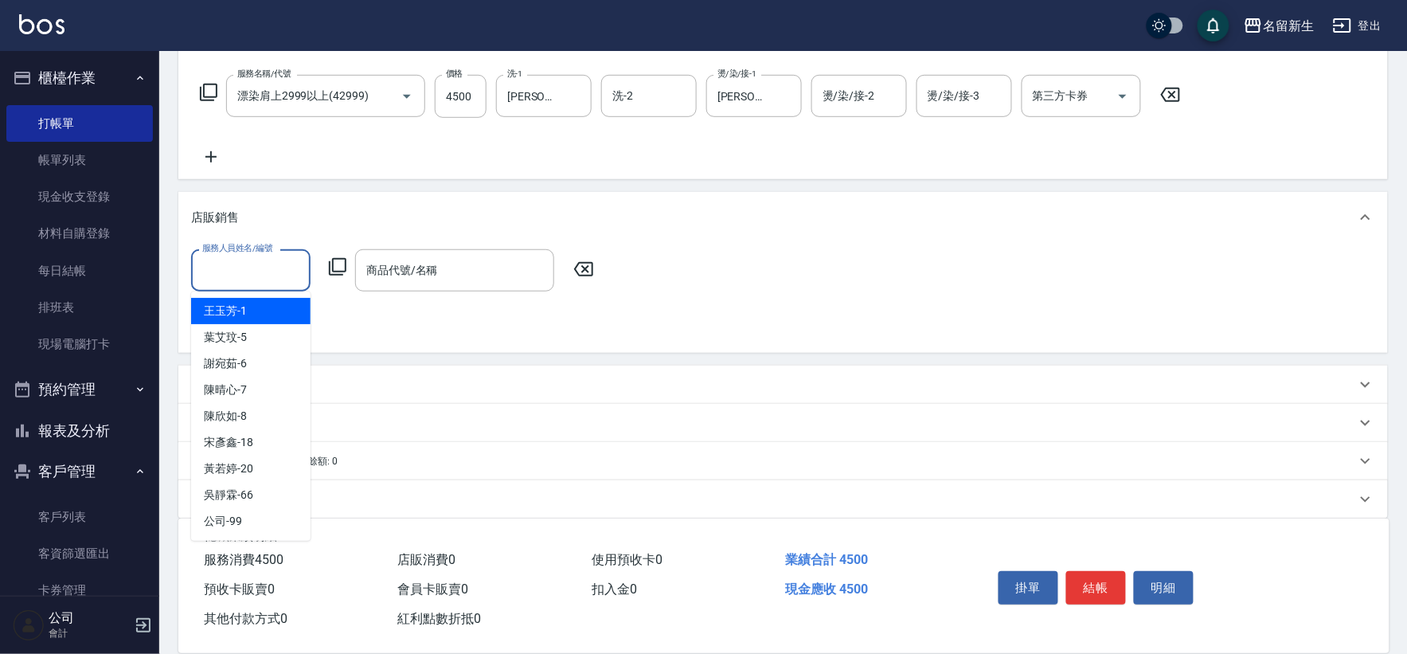
click at [218, 280] on input "服務人員姓名/編號" at bounding box center [250, 270] width 105 height 28
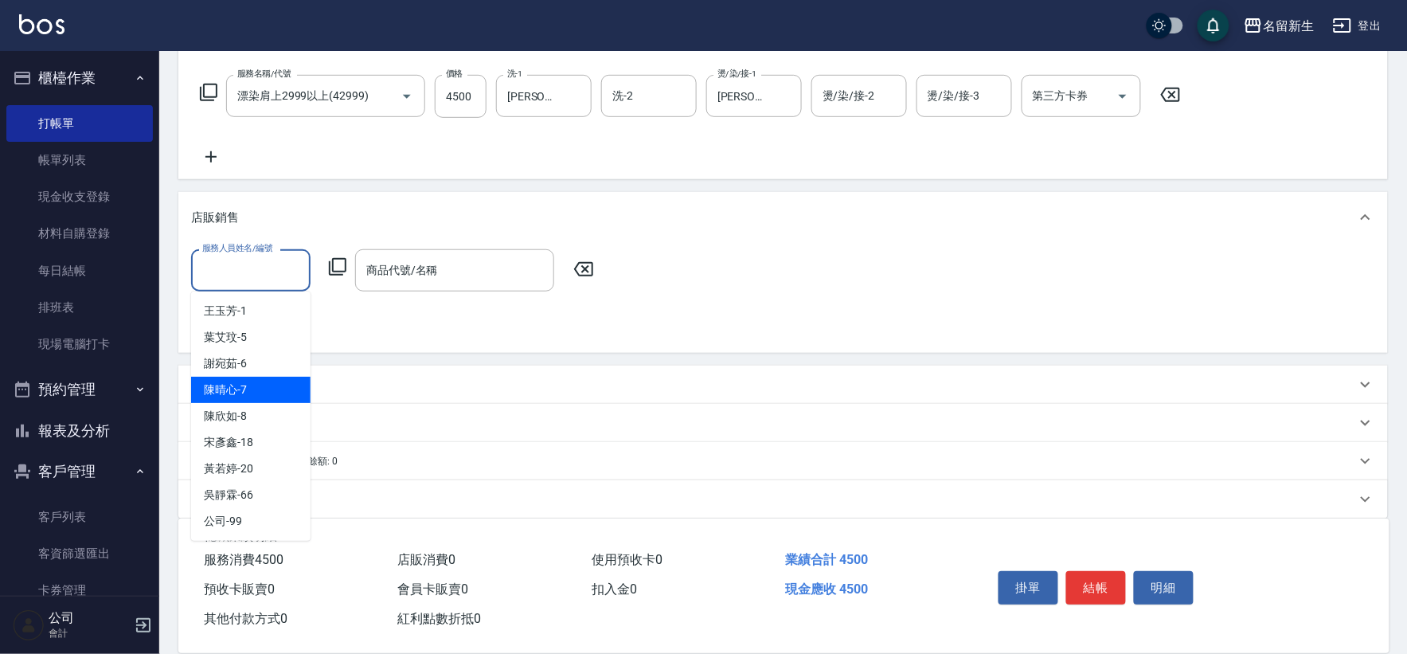
click at [260, 390] on div "陳晴心 -7" at bounding box center [250, 390] width 119 height 26
type input "陳晴心-7"
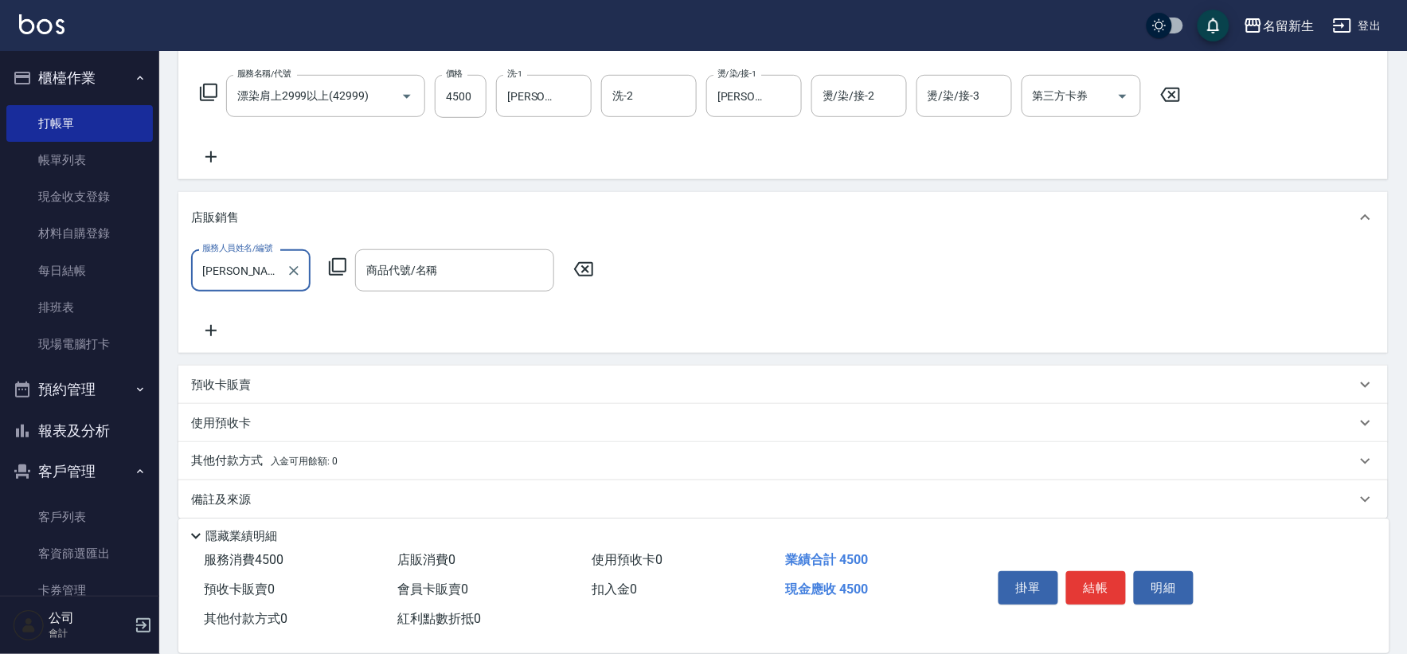
click at [330, 266] on icon at bounding box center [338, 267] width 18 height 18
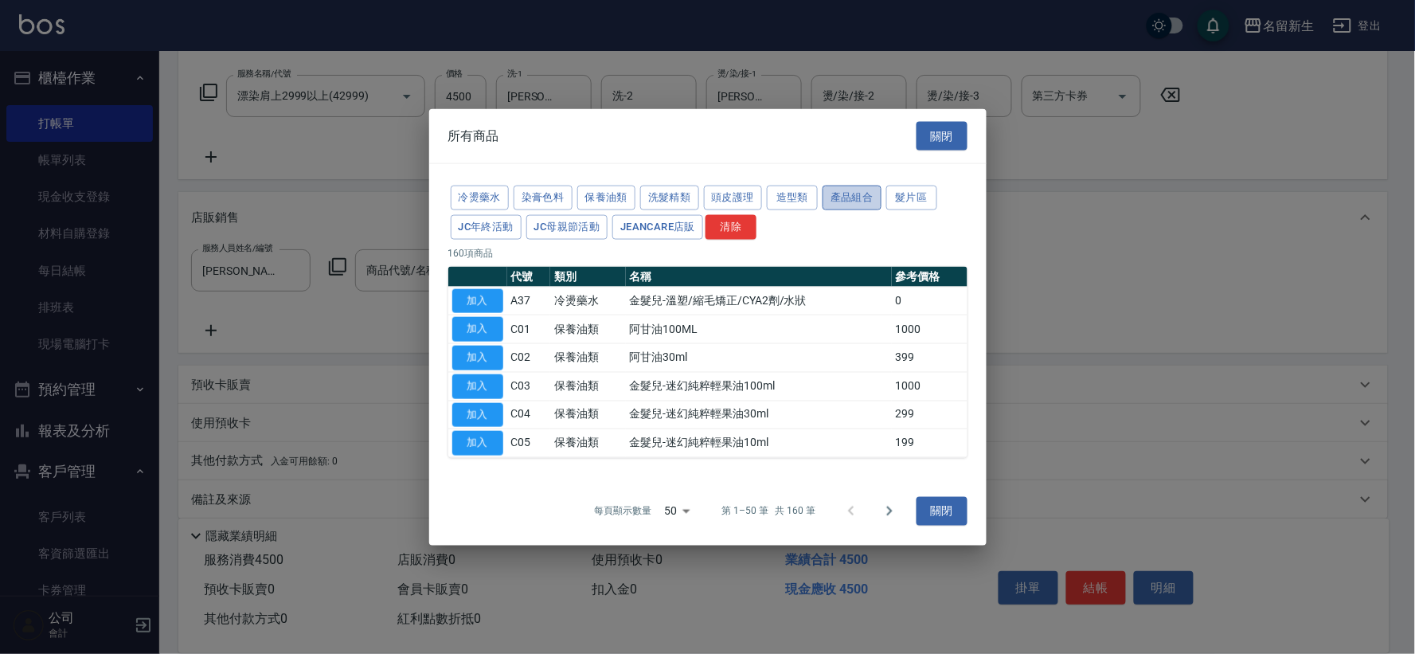
click at [836, 194] on button "產品組合" at bounding box center [852, 198] width 59 height 25
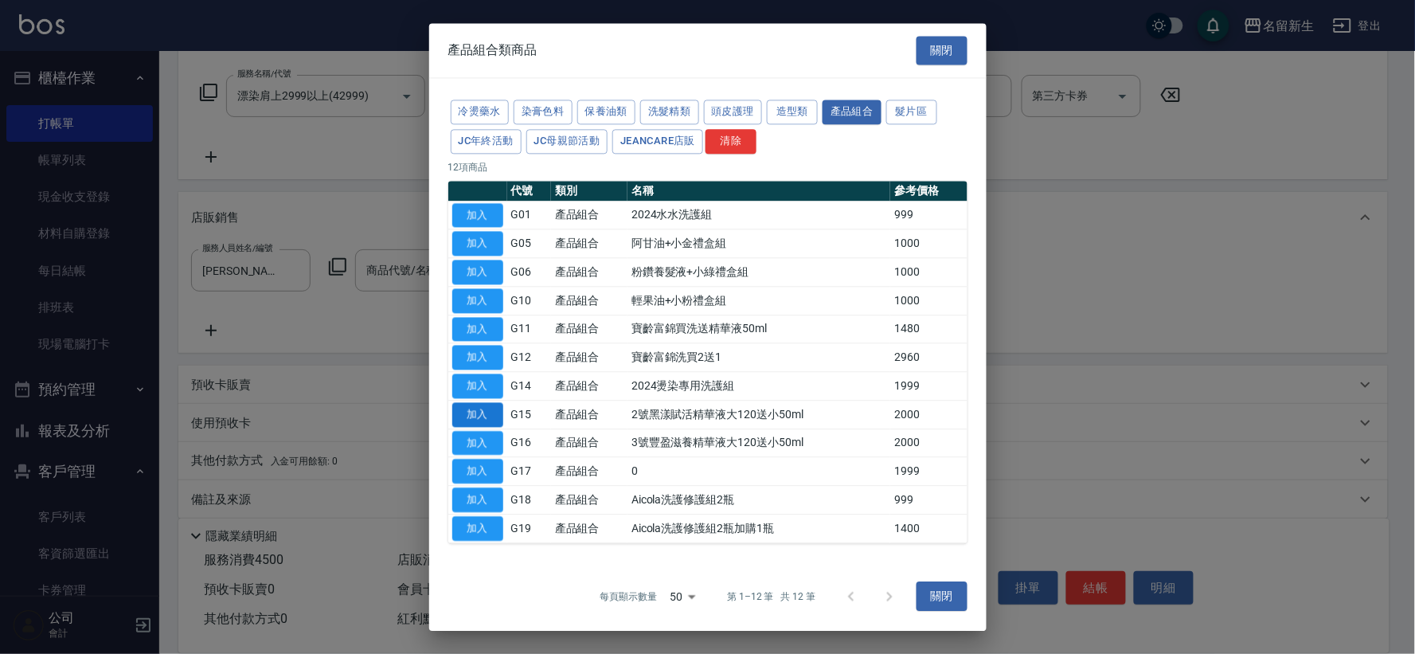
click at [466, 418] on button "加入" at bounding box center [477, 414] width 51 height 25
type input "2號黑漾賦活精華液大120送小50ml"
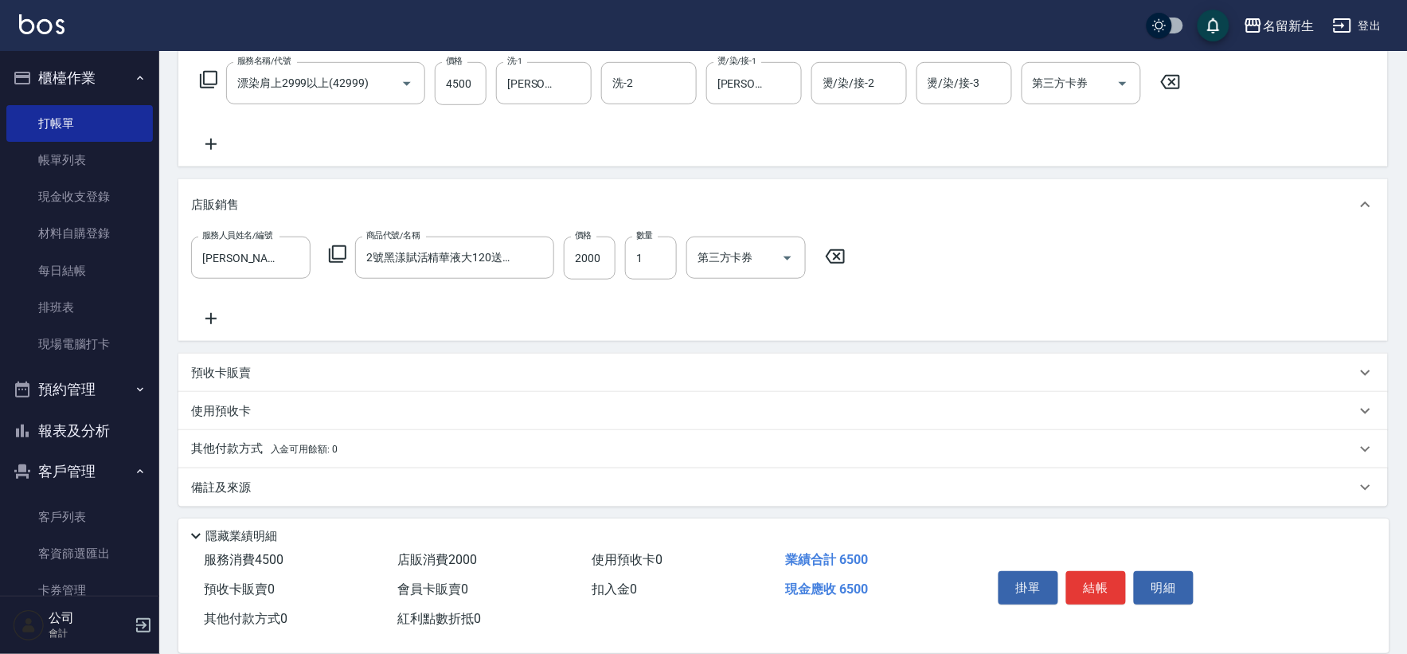
scroll to position [260, 0]
type input "2025/08/22 20:11"
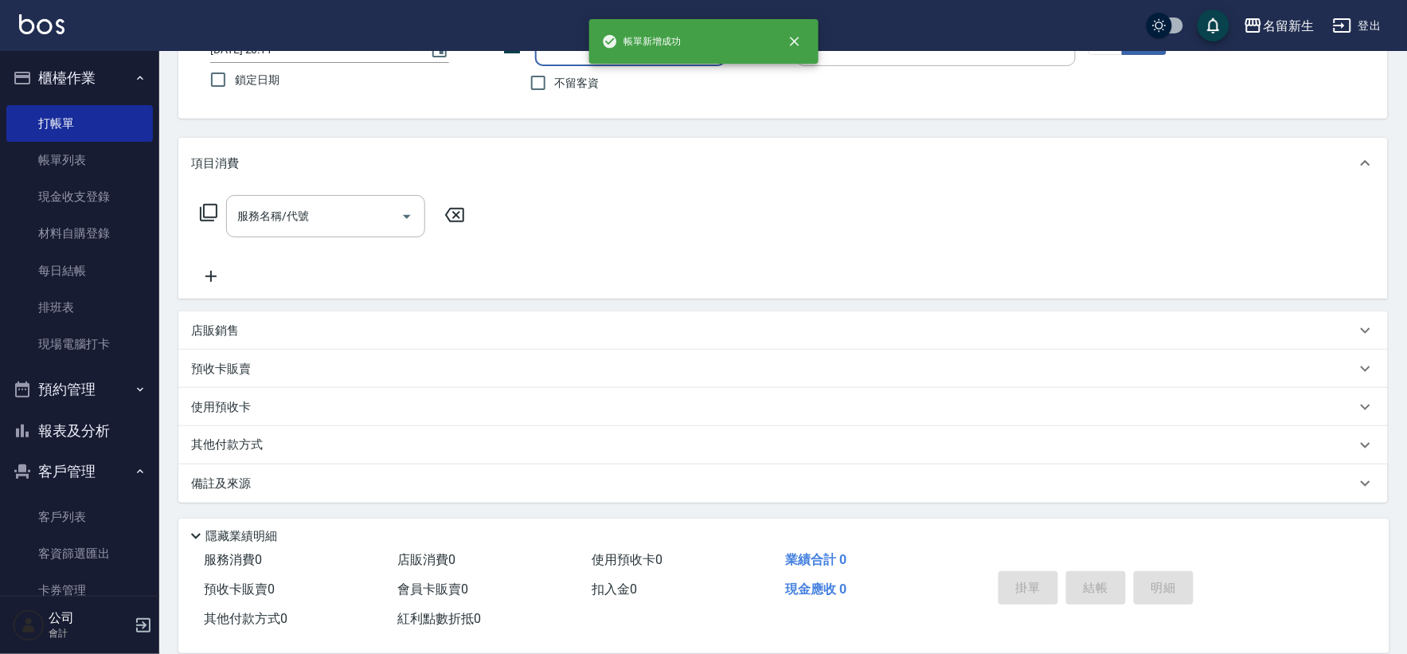
scroll to position [0, 0]
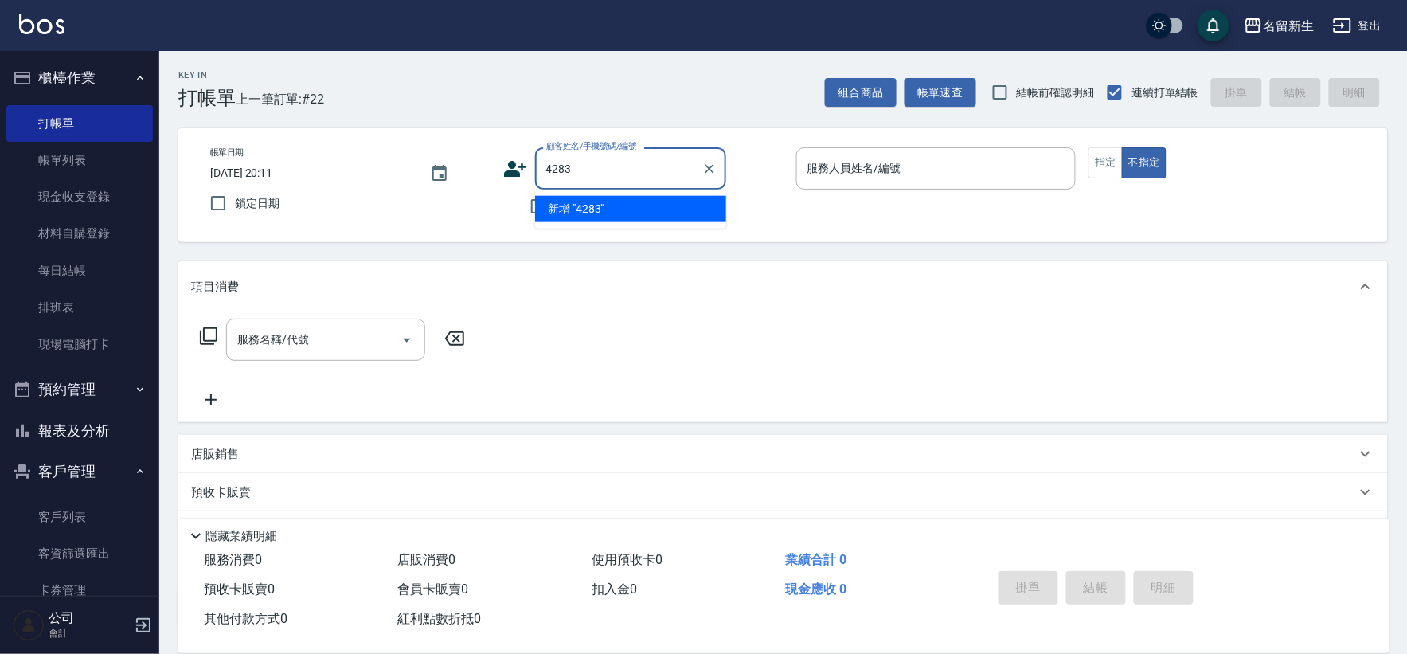
type input "4283"
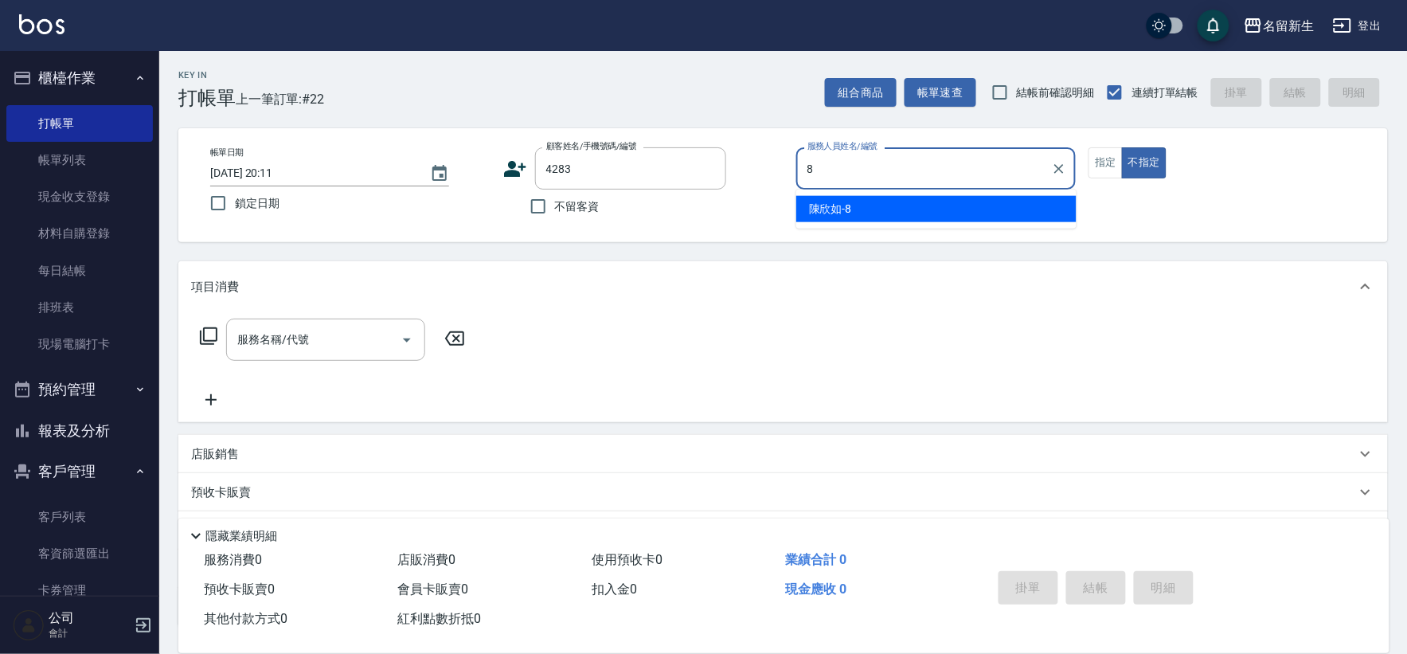
type input "陳欣如-8"
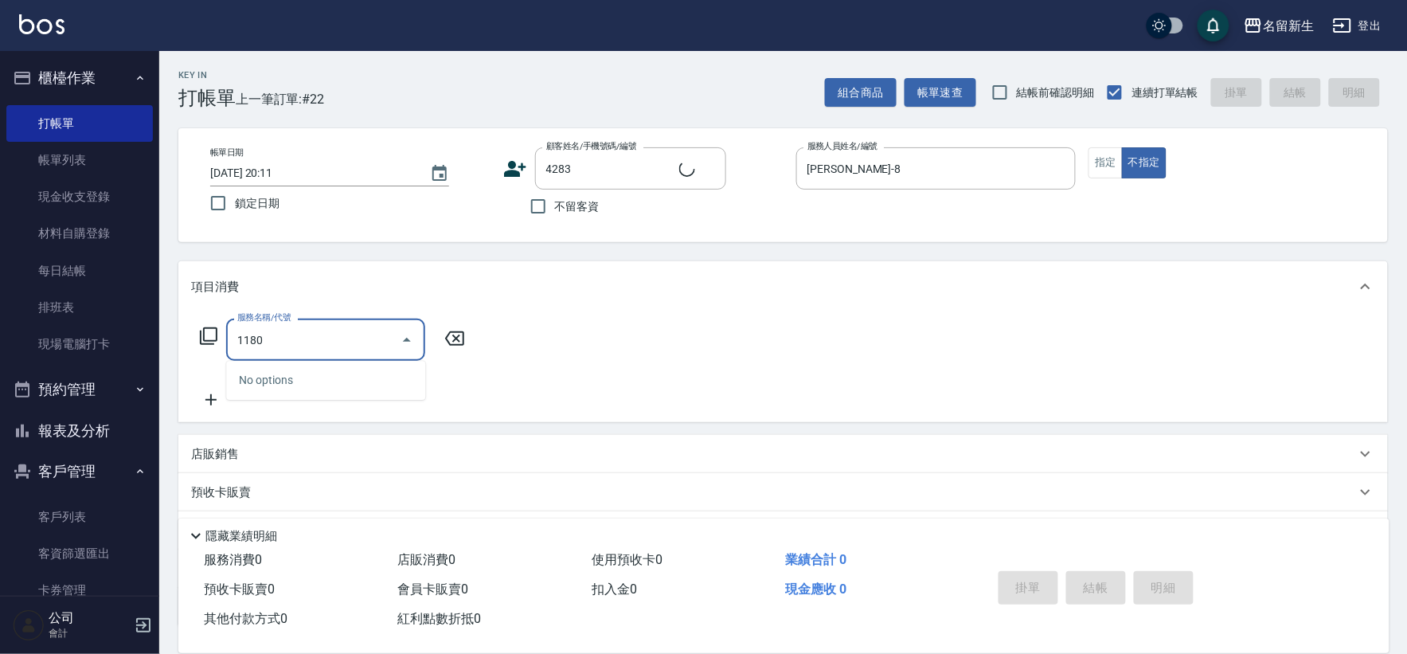
type input "1180"
type input "劉素珠/0917596107/4283"
type input "洗髮(不指定活動)(1180)"
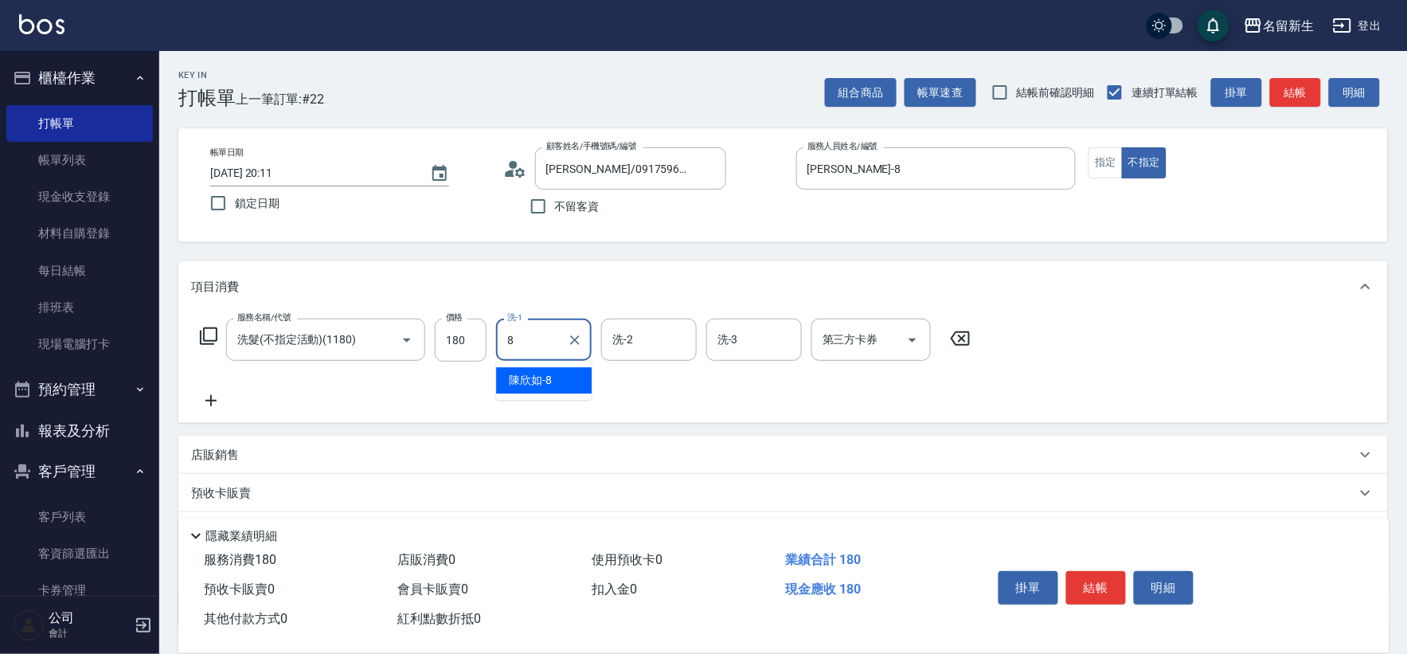
type input "陳欣如-8"
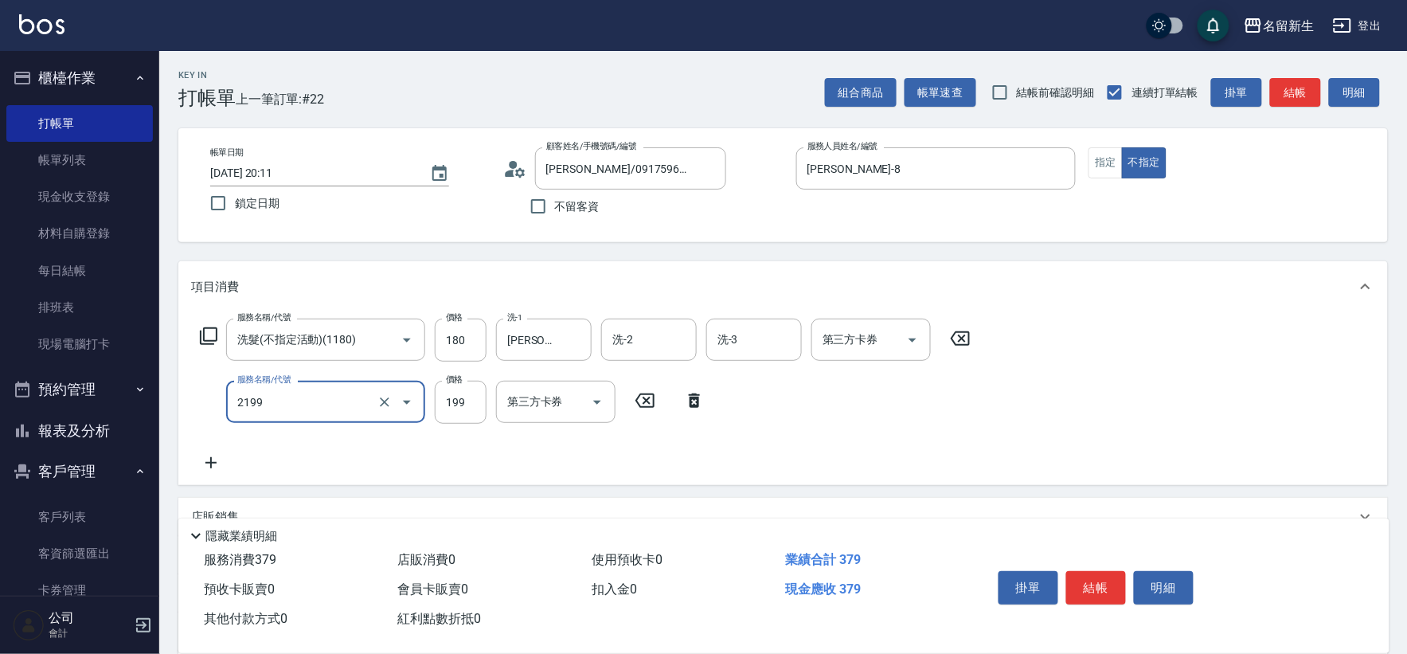
type input "不指定剪髮活動(2199)"
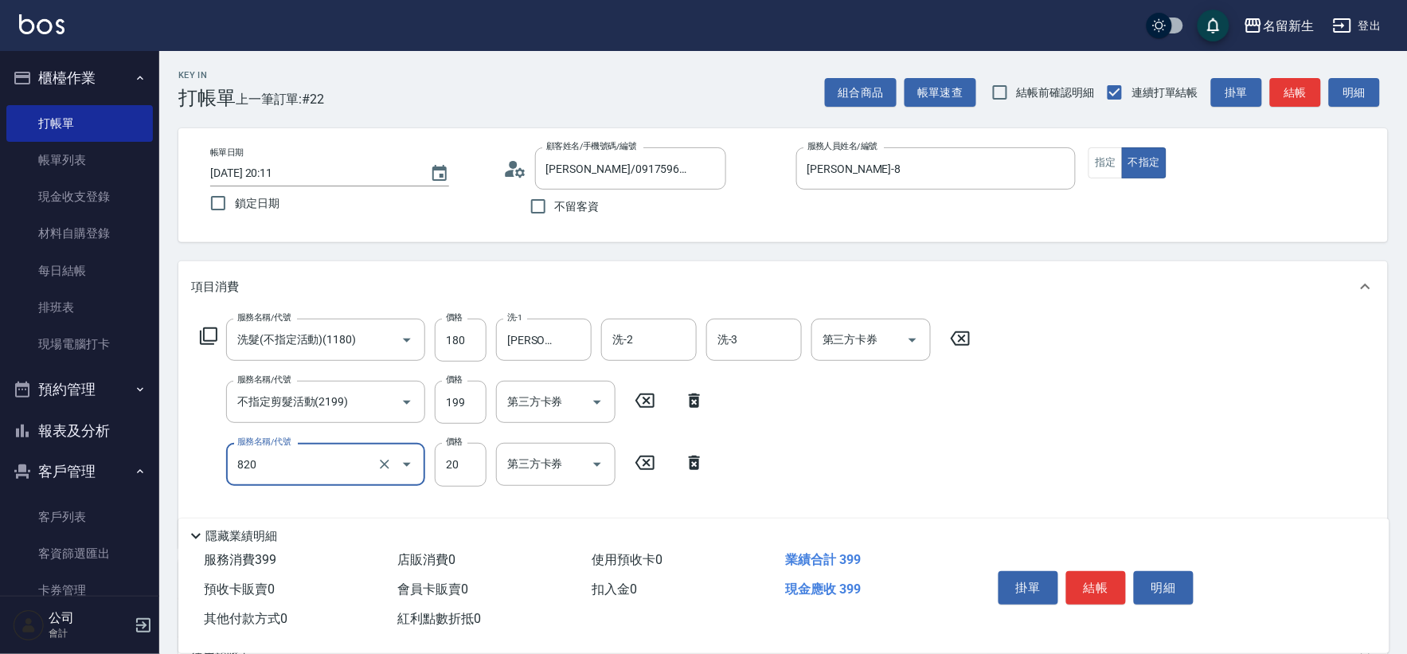
type input "潤絲(820)"
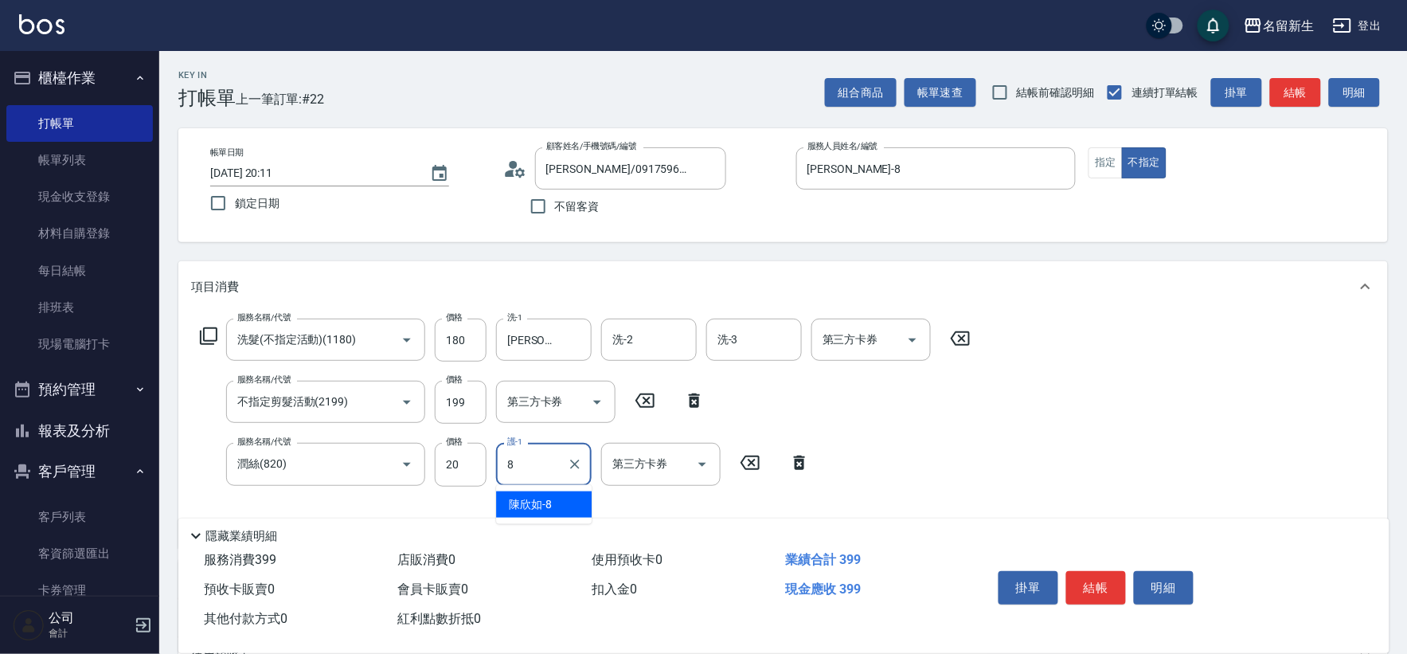
type input "陳欣如-8"
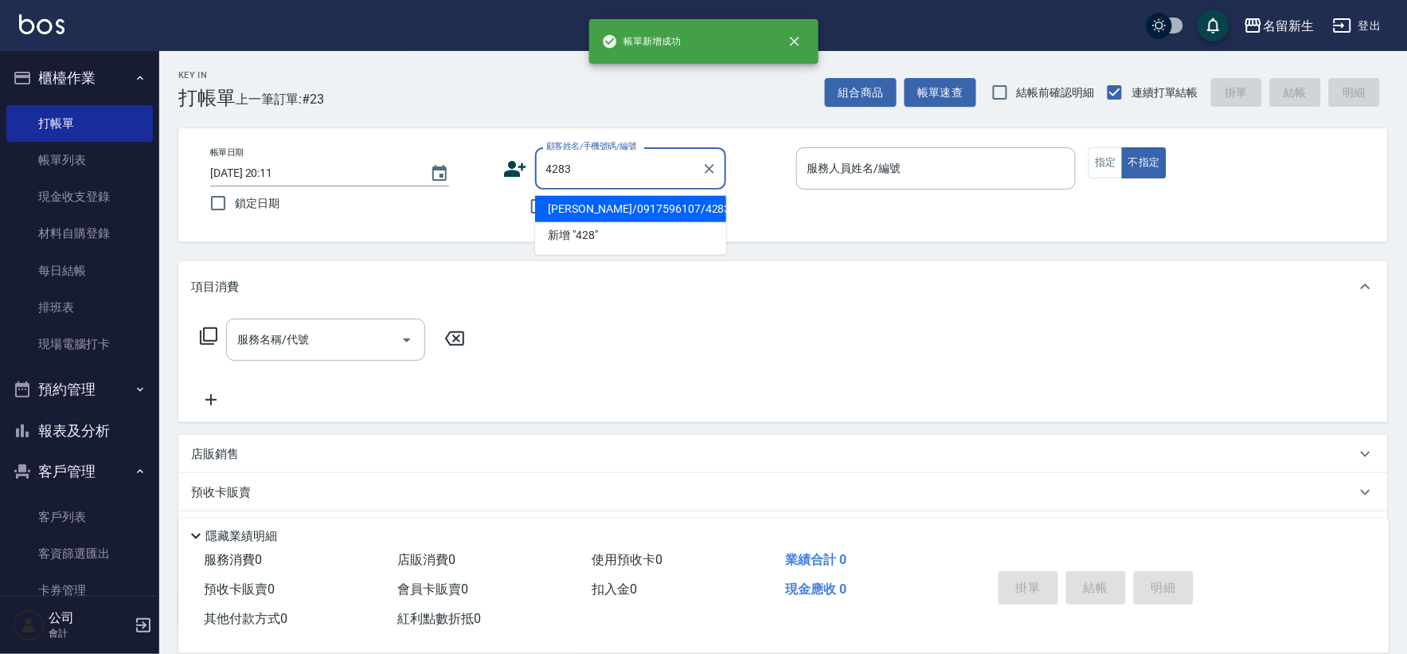
type input "劉素珠/0917596107/4283"
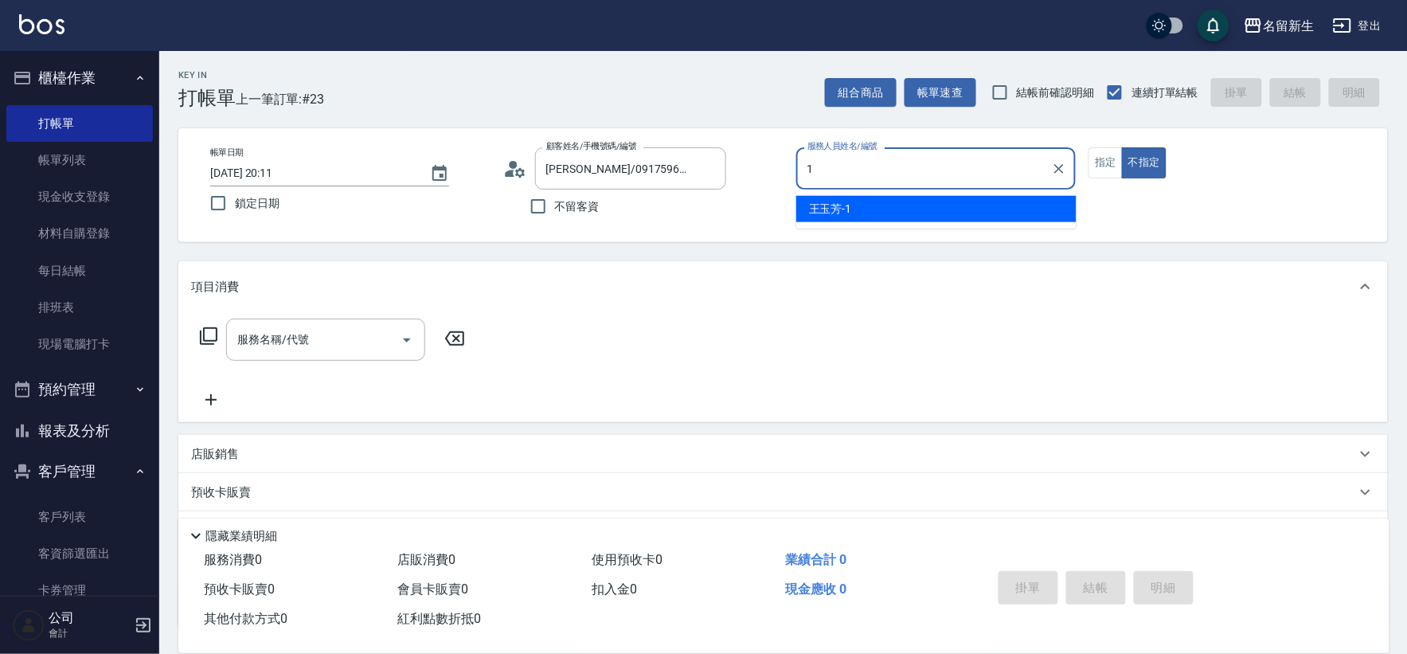
type input "王玉芳-1"
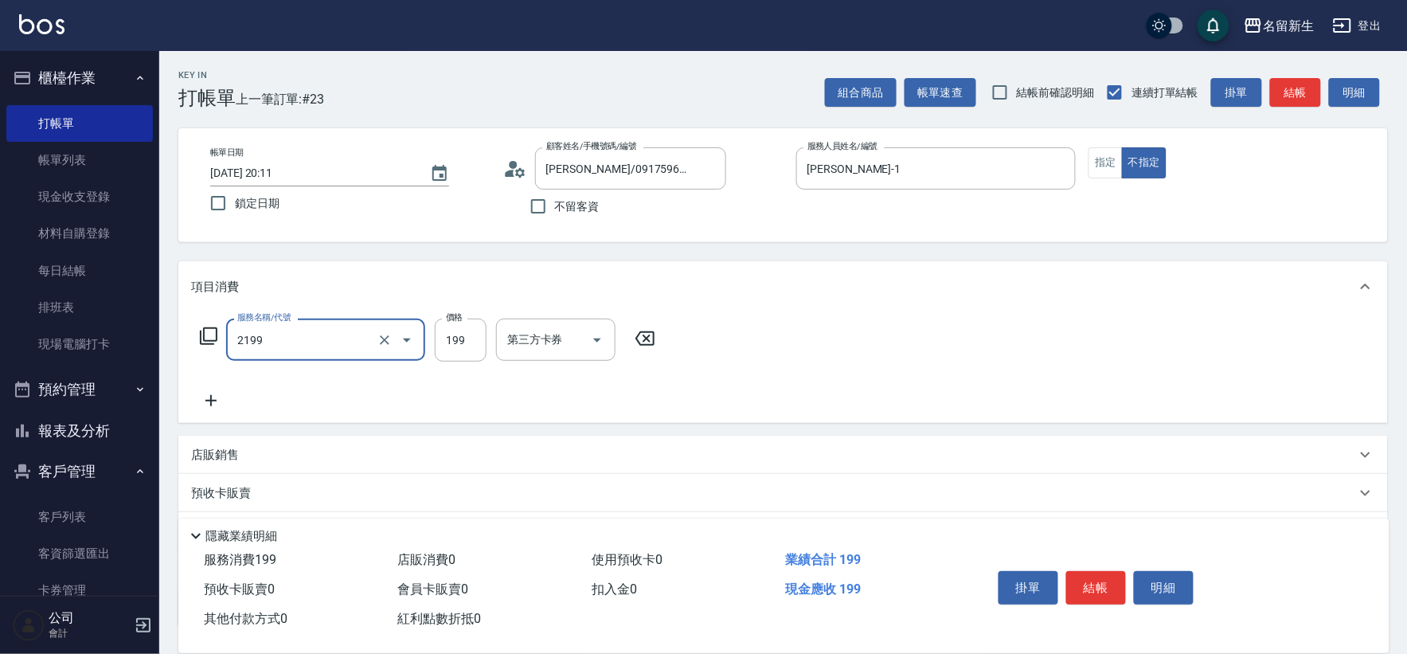
type input "不指定剪髮活動(2199)"
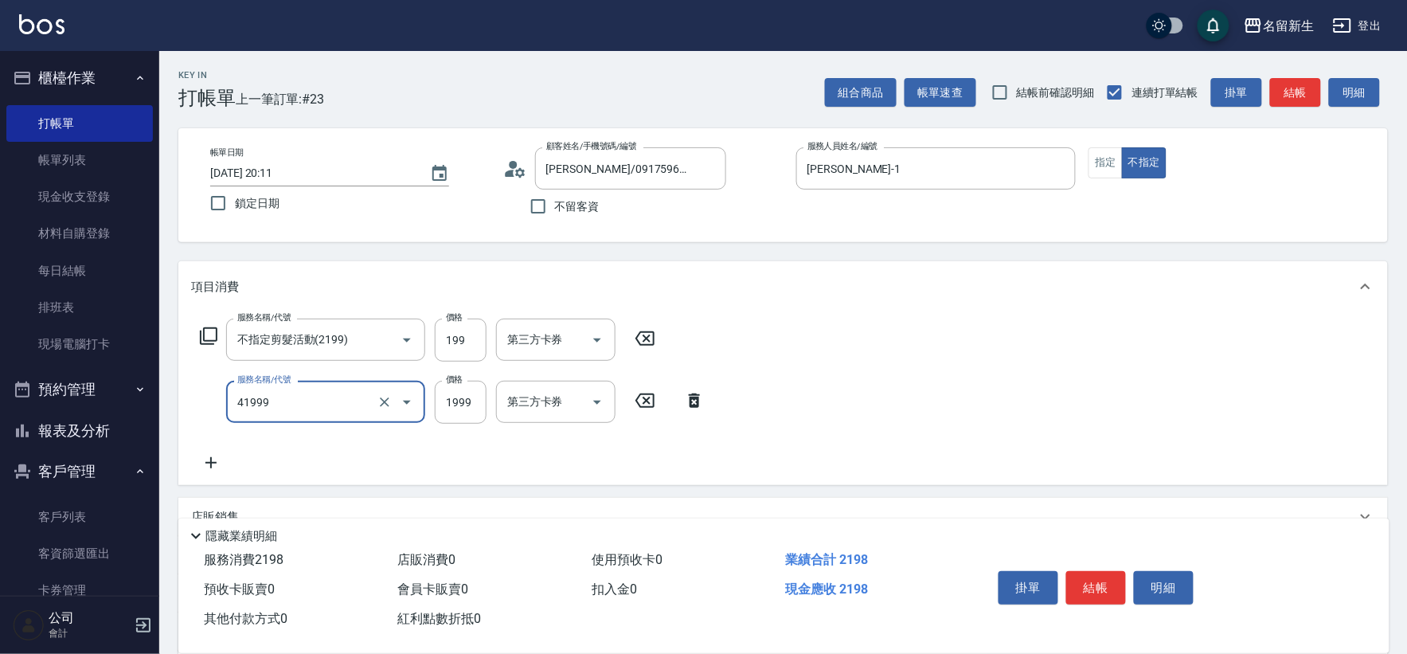
type input "1999以下染髮(41999)"
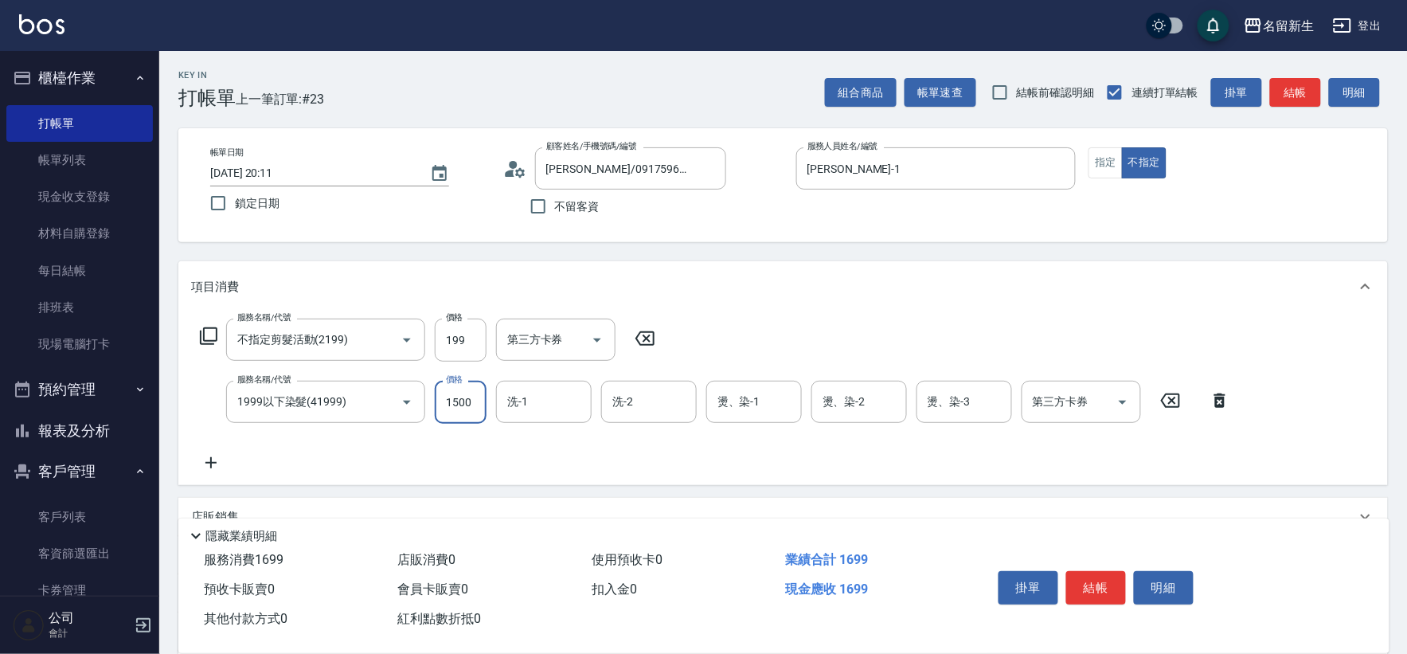
type input "1500"
type input "王玉芳-1"
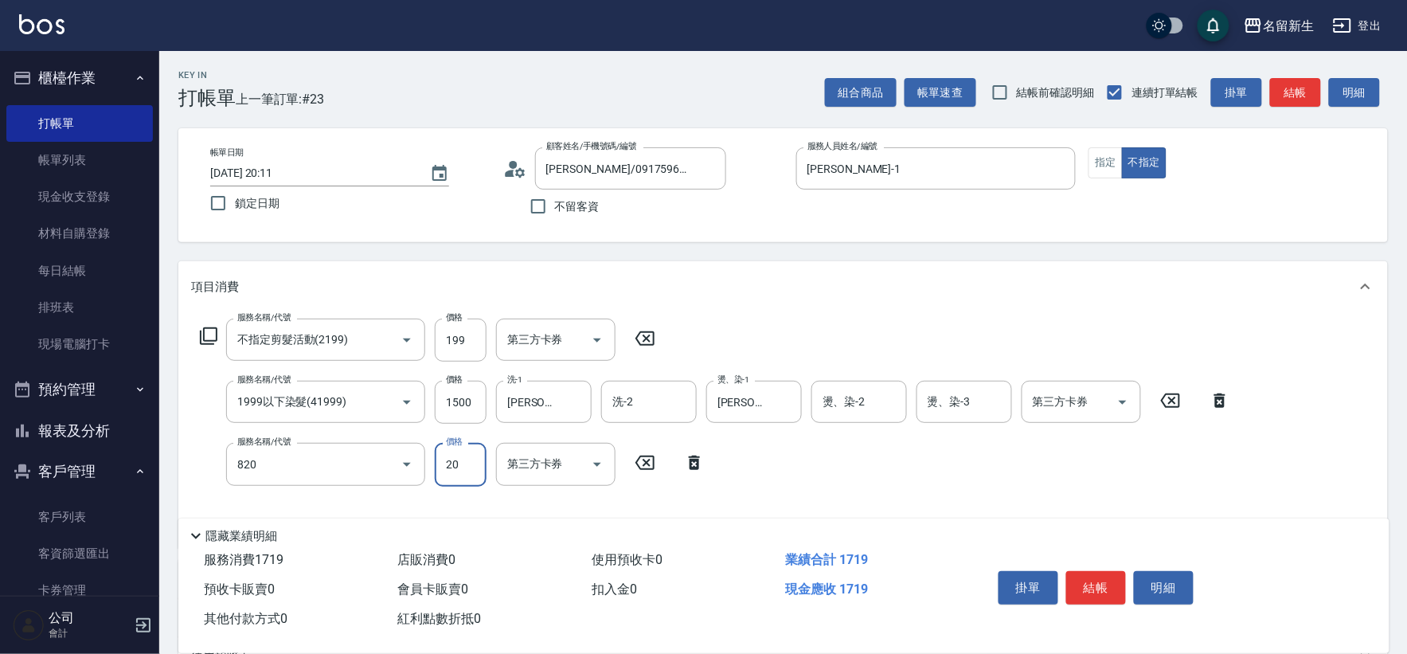
type input "潤絲(820)"
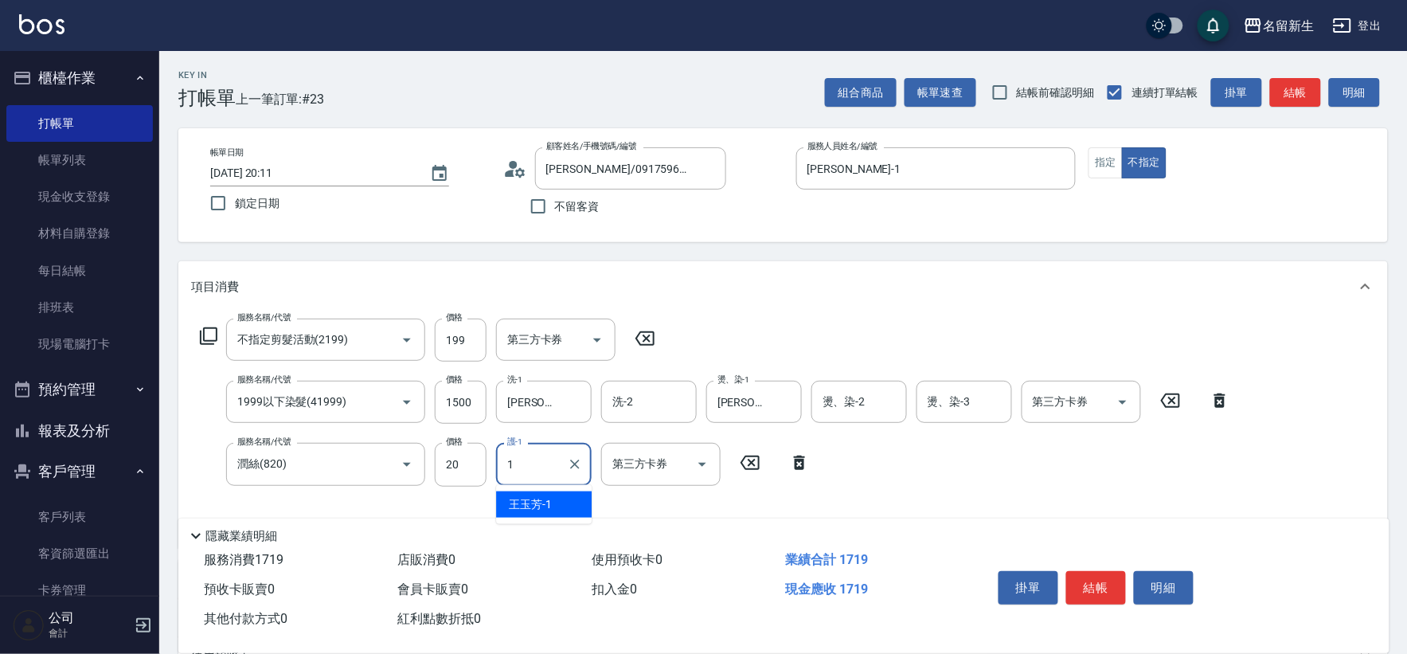
type input "王玉芳-1"
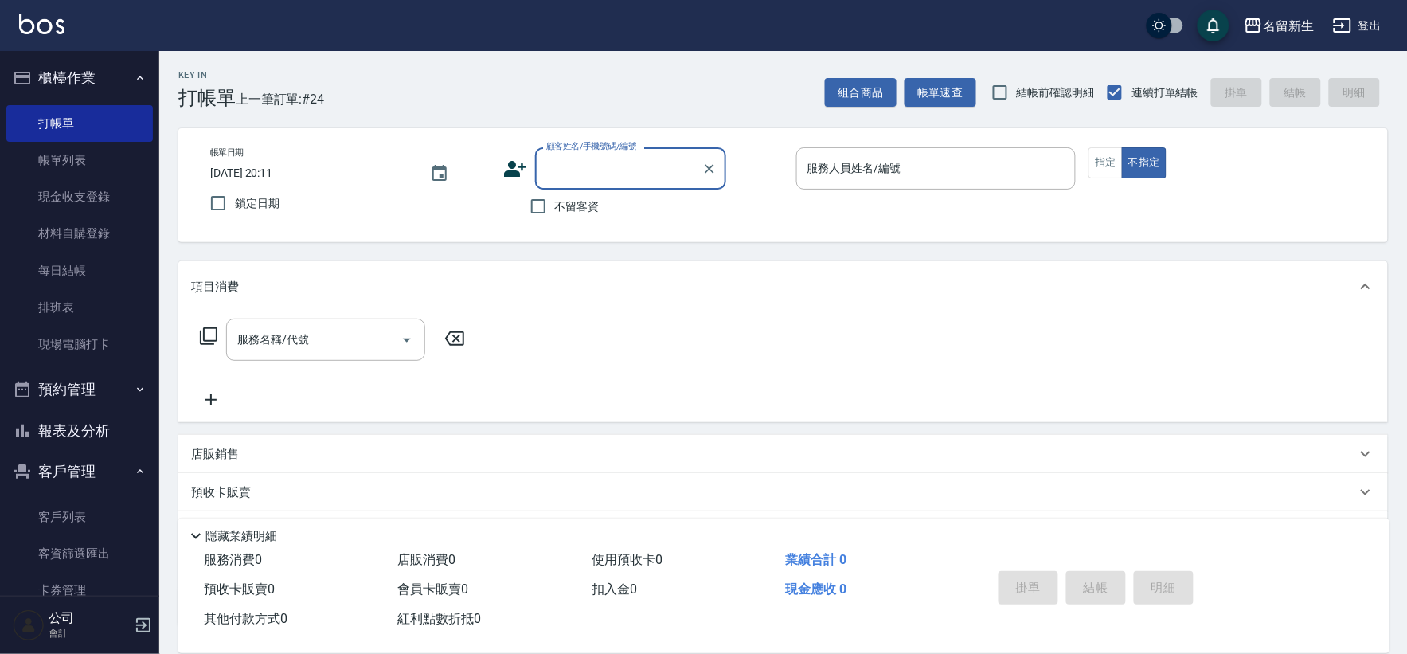
click at [119, 448] on button "報表及分析" at bounding box center [79, 430] width 147 height 41
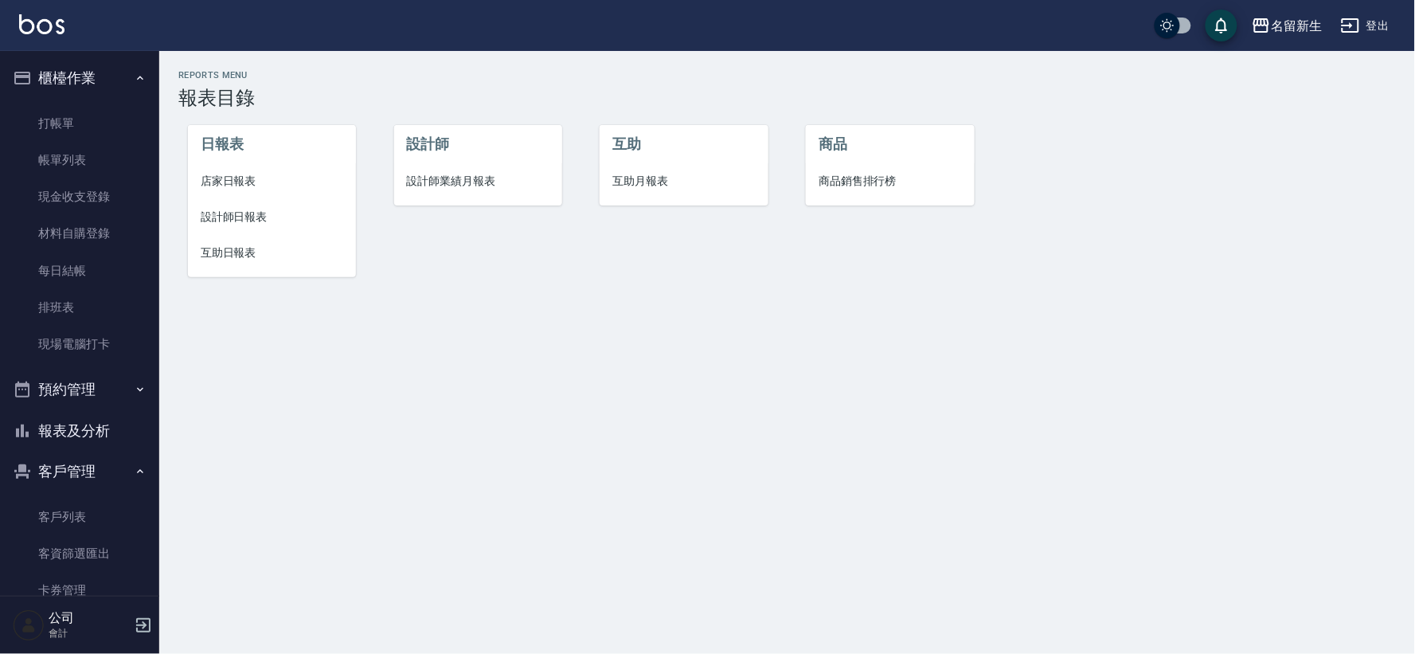
click at [487, 178] on span "設計師業績月報表" at bounding box center [478, 181] width 143 height 17
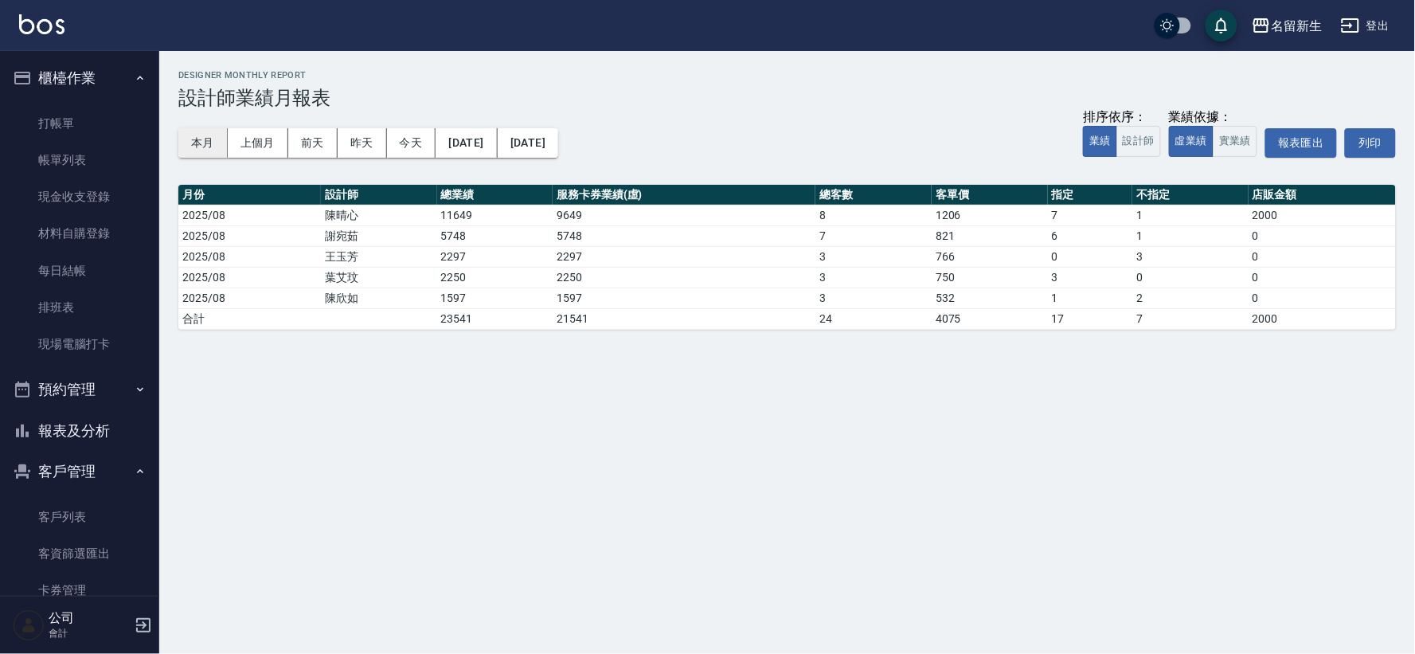
click at [199, 149] on button "本月" at bounding box center [202, 142] width 49 height 29
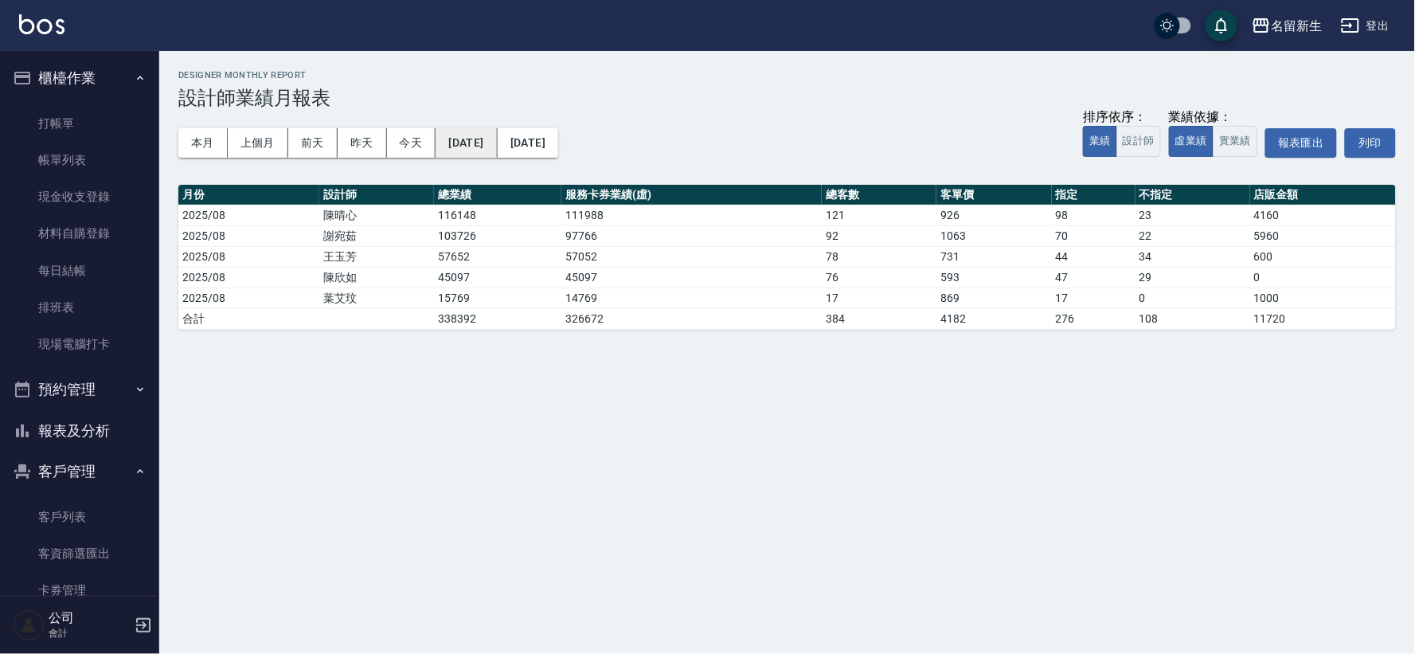
click at [491, 142] on button "[DATE]" at bounding box center [466, 142] width 61 height 29
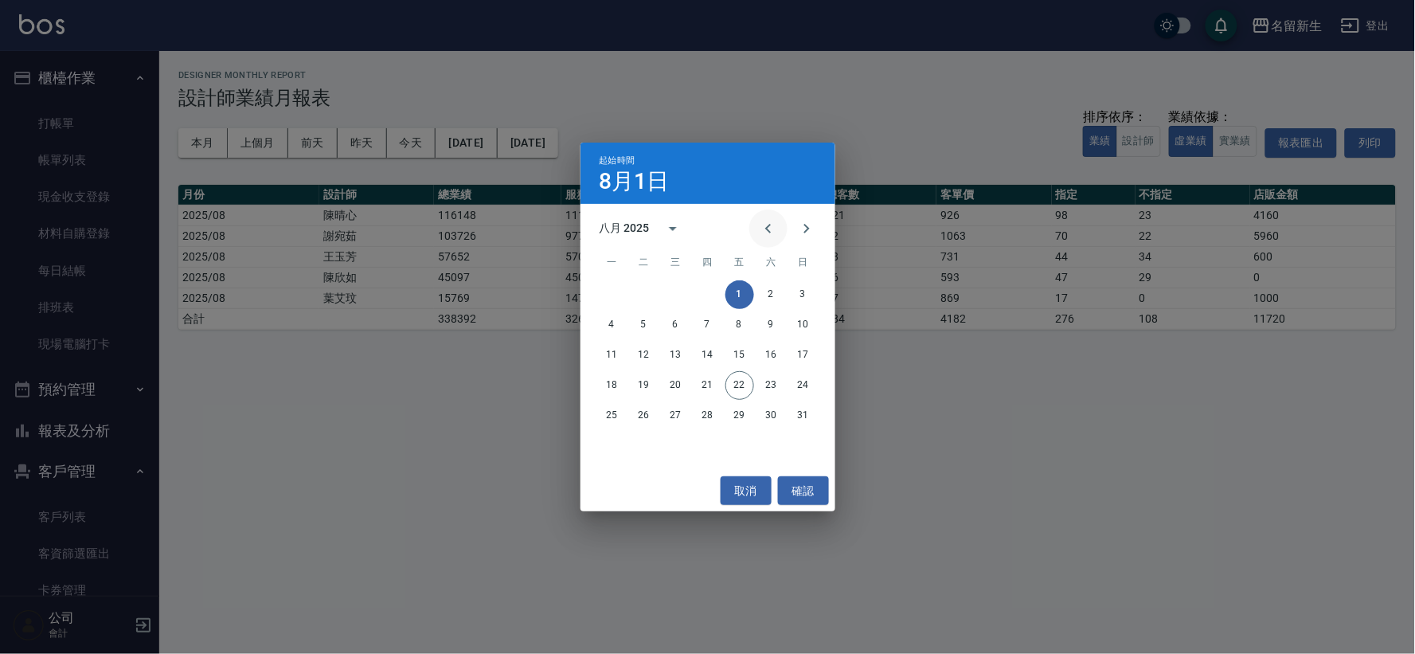
click at [765, 225] on icon "Previous month" at bounding box center [768, 228] width 19 height 19
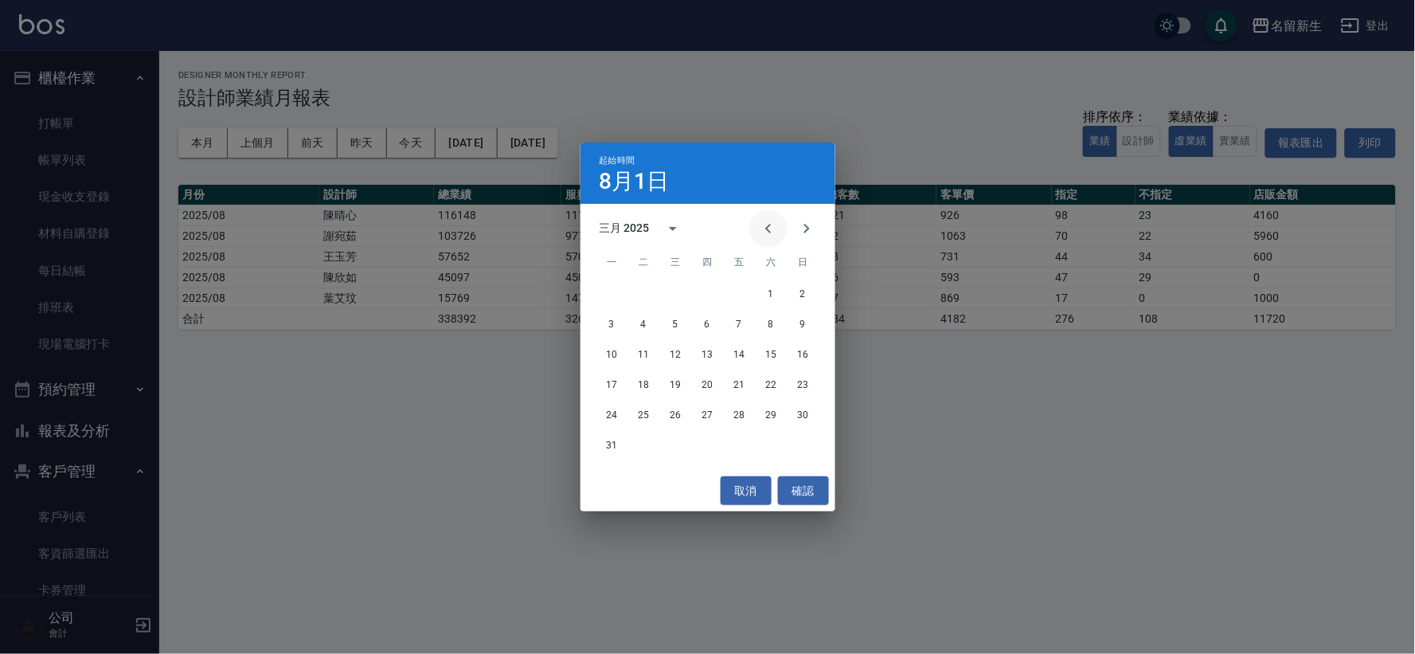
click at [765, 225] on icon "Previous month" at bounding box center [768, 228] width 19 height 19
click at [664, 295] on button "1" at bounding box center [676, 294] width 29 height 29
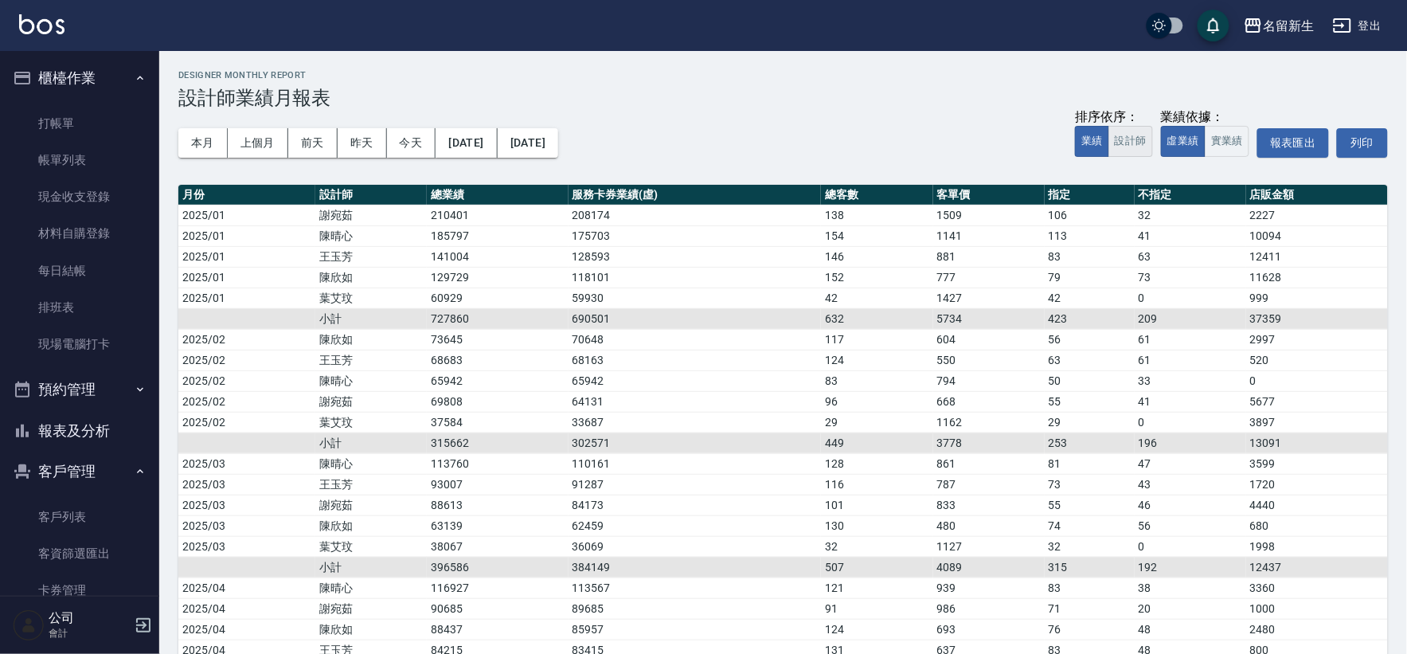
click at [1136, 143] on button "設計師" at bounding box center [1131, 141] width 45 height 31
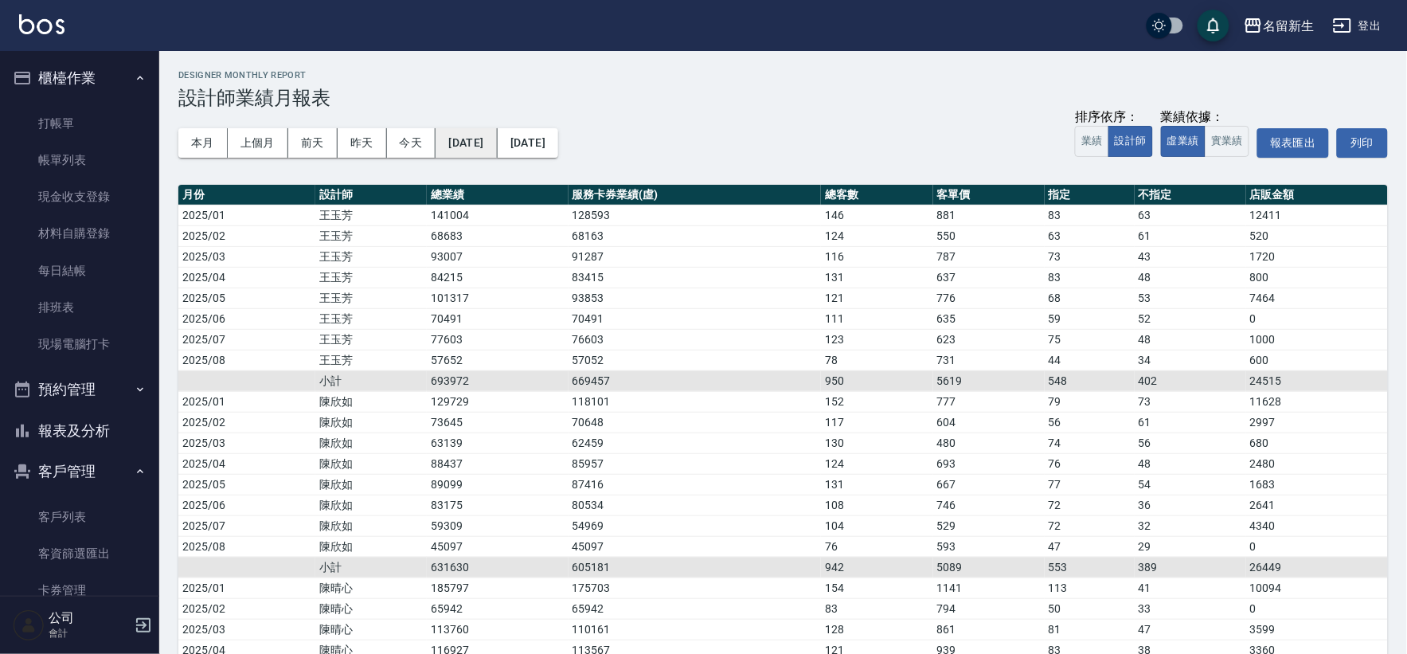
click at [497, 137] on button "2025/01/01" at bounding box center [466, 142] width 61 height 29
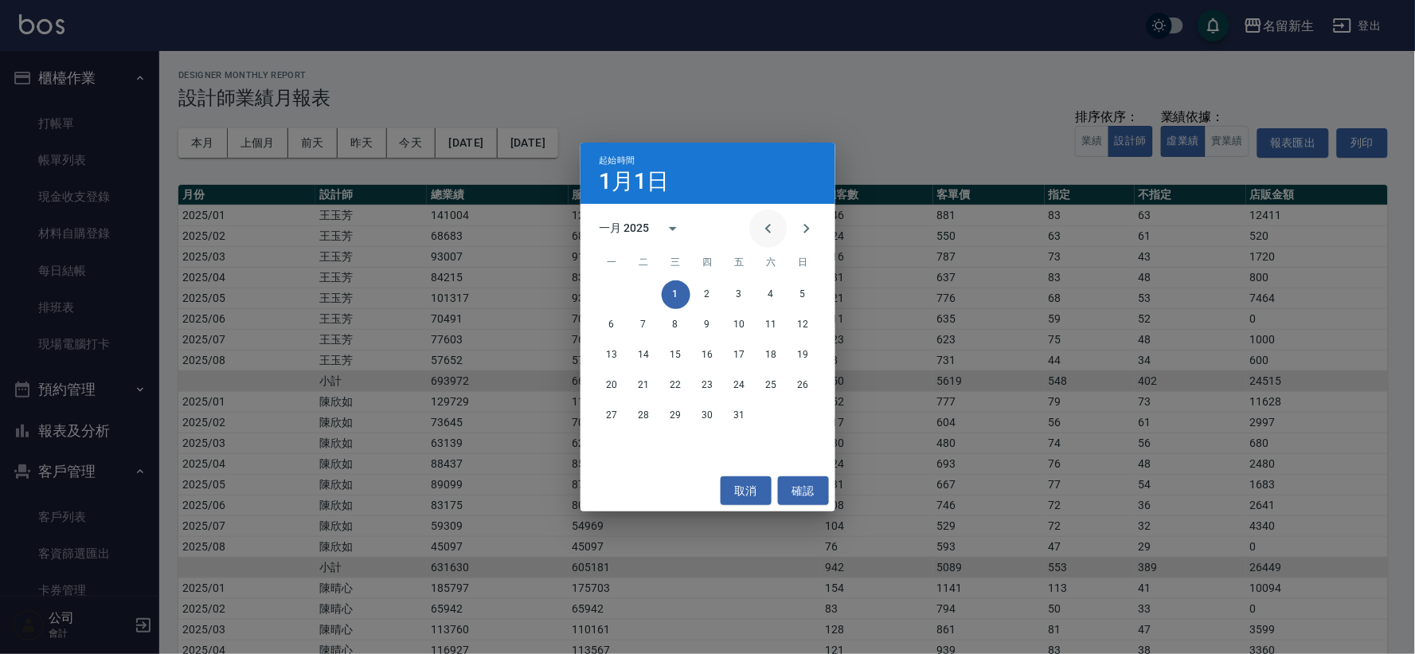
click at [768, 217] on button "Previous month" at bounding box center [768, 228] width 38 height 38
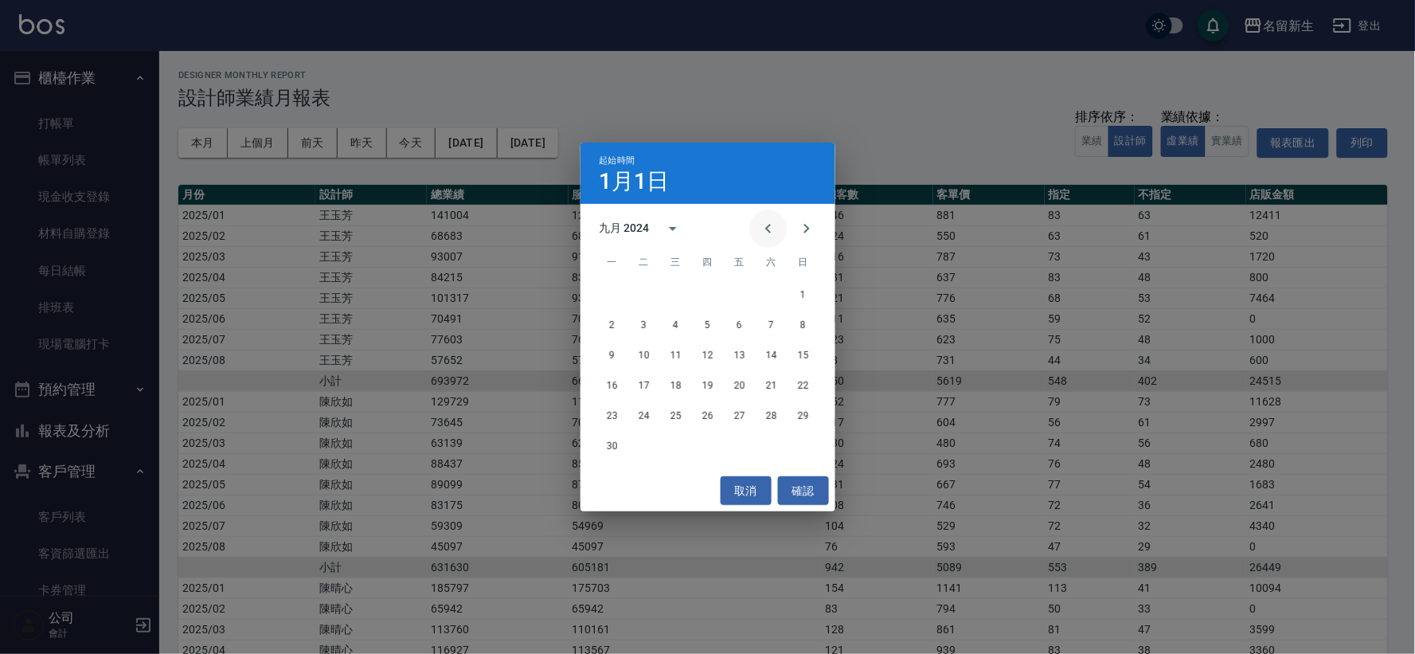
click at [768, 217] on button "Previous month" at bounding box center [768, 228] width 38 height 38
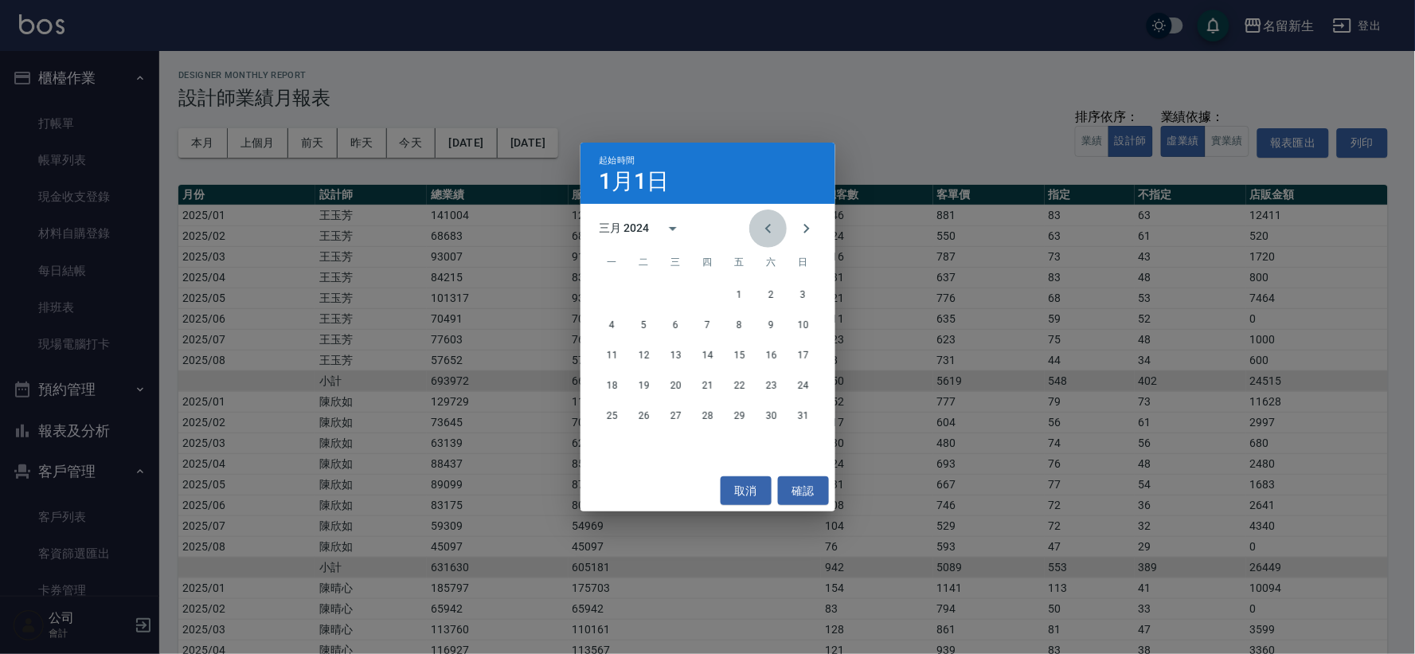
click at [768, 217] on button "Previous month" at bounding box center [768, 228] width 38 height 38
drag, startPoint x: 768, startPoint y: 217, endPoint x: 753, endPoint y: 229, distance: 18.2
click at [768, 219] on button "Previous month" at bounding box center [768, 228] width 38 height 38
click at [616, 289] on button "1" at bounding box center [612, 294] width 29 height 29
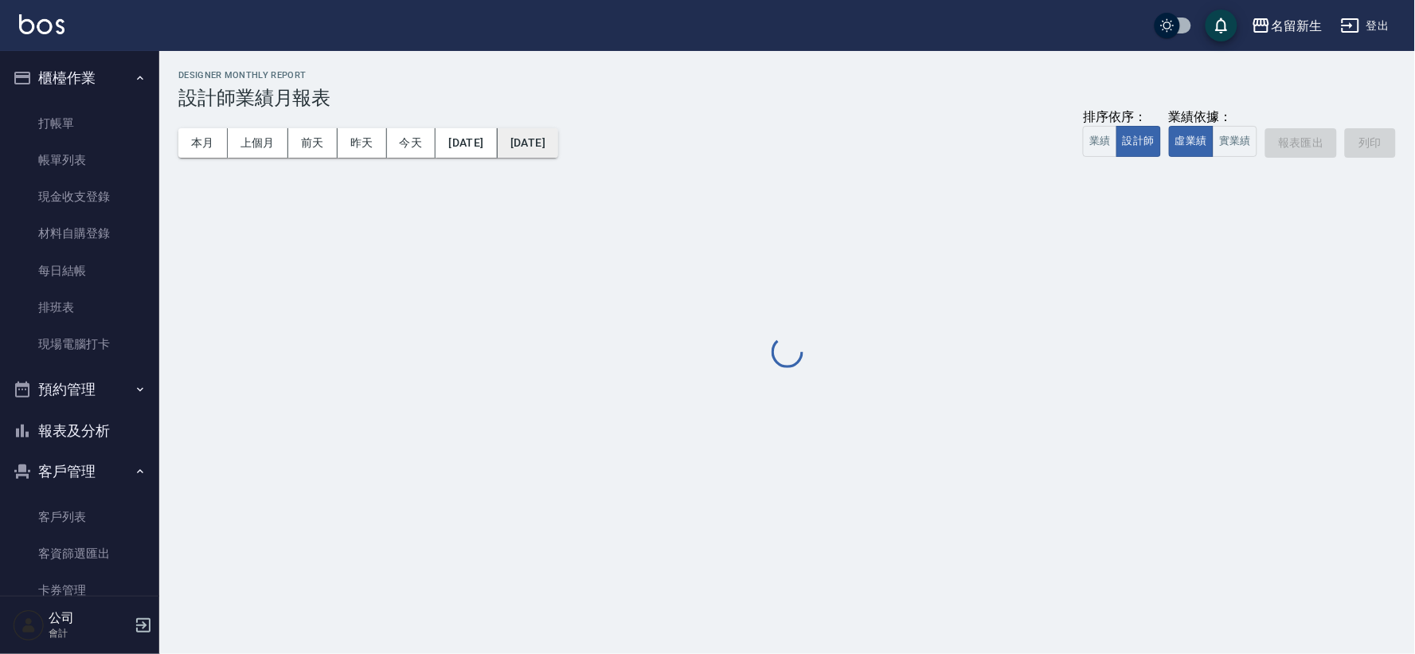
click at [558, 142] on button "2025/08/31" at bounding box center [528, 142] width 61 height 29
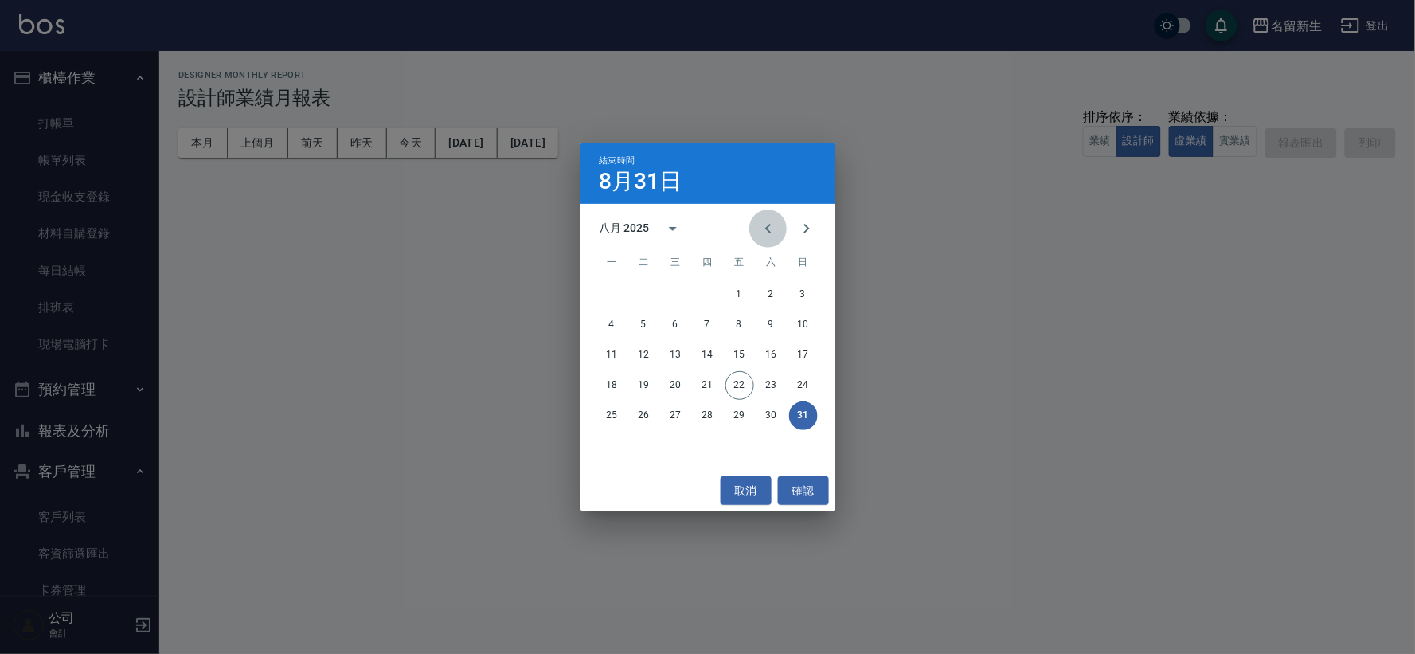
click at [776, 219] on icon "Previous month" at bounding box center [768, 228] width 19 height 19
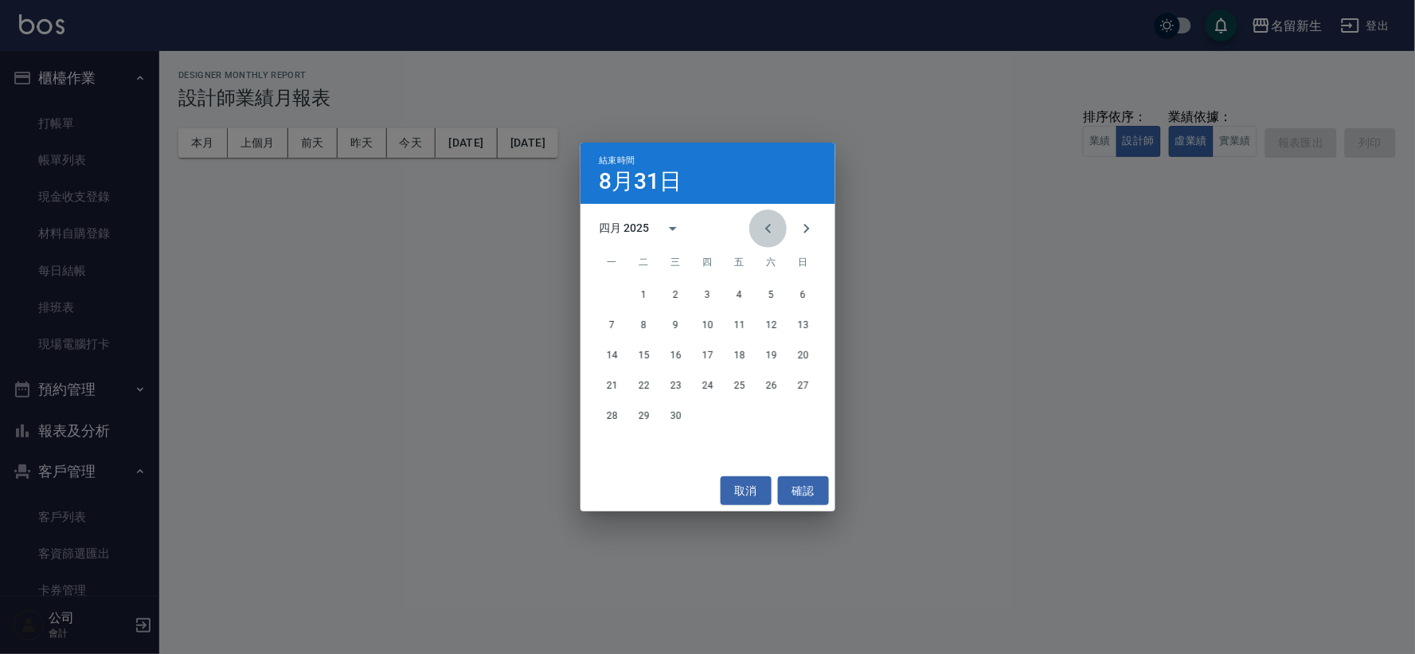
click at [776, 219] on icon "Previous month" at bounding box center [768, 228] width 19 height 19
click at [648, 435] on button "31" at bounding box center [644, 446] width 29 height 29
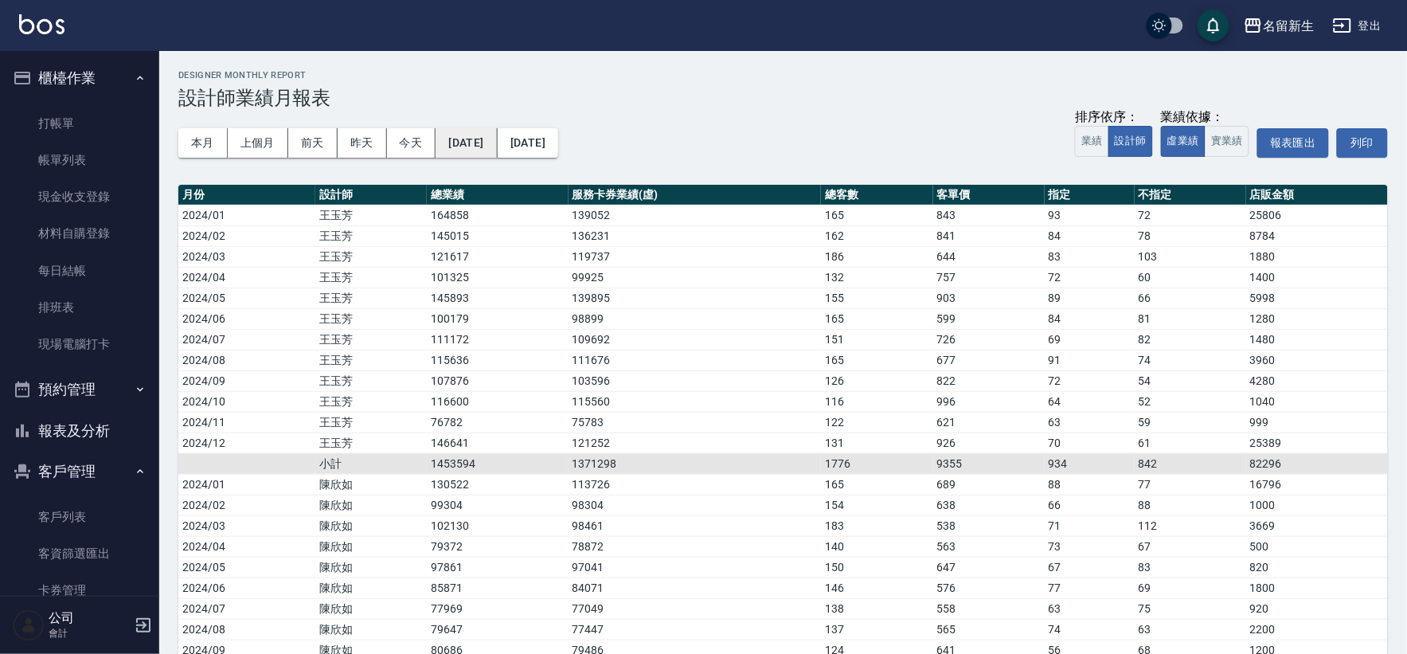
click at [497, 141] on button "2024/01/01" at bounding box center [466, 142] width 61 height 29
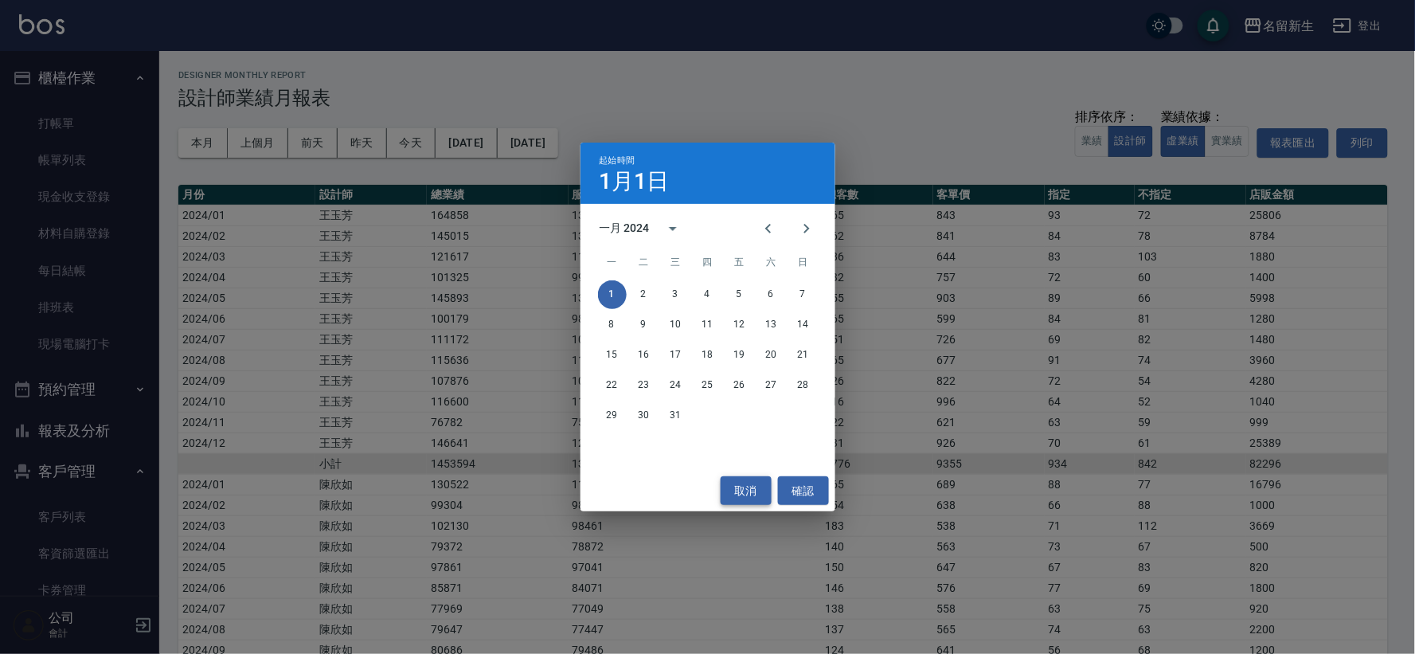
click at [737, 479] on button "取消" at bounding box center [746, 490] width 51 height 29
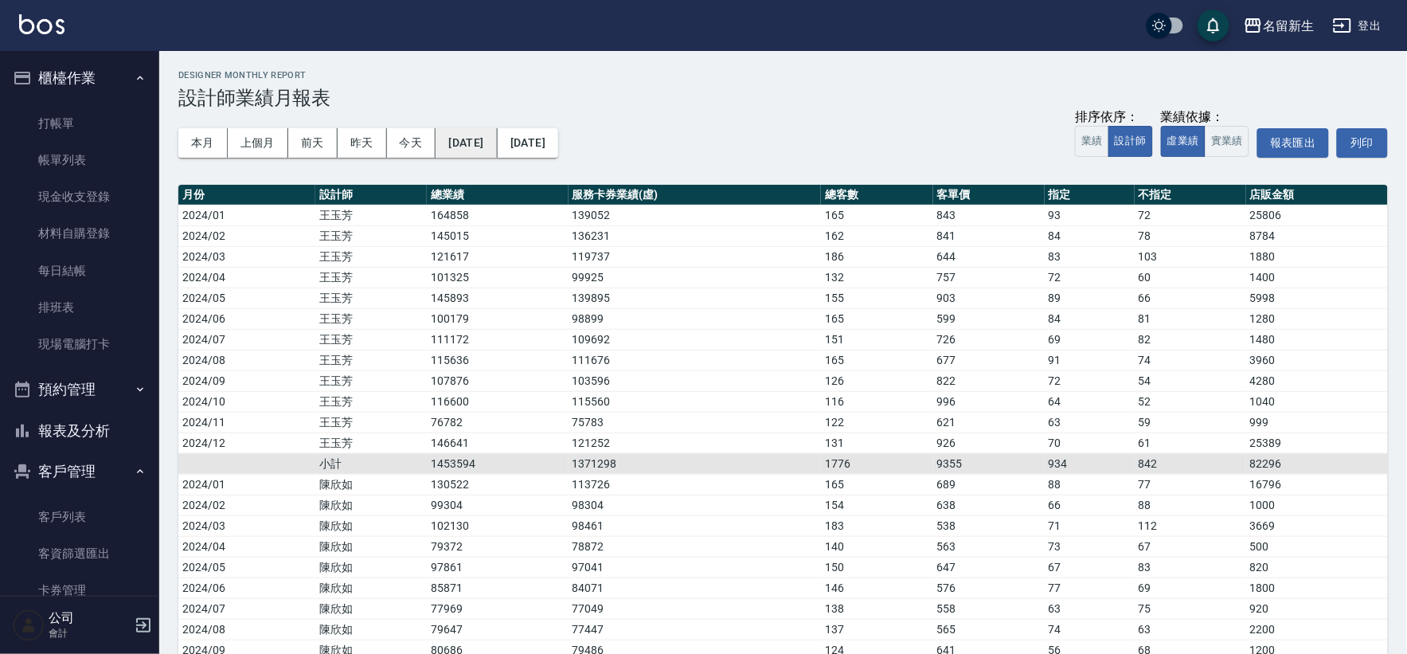
click at [495, 143] on button "2024/01/01" at bounding box center [466, 142] width 61 height 29
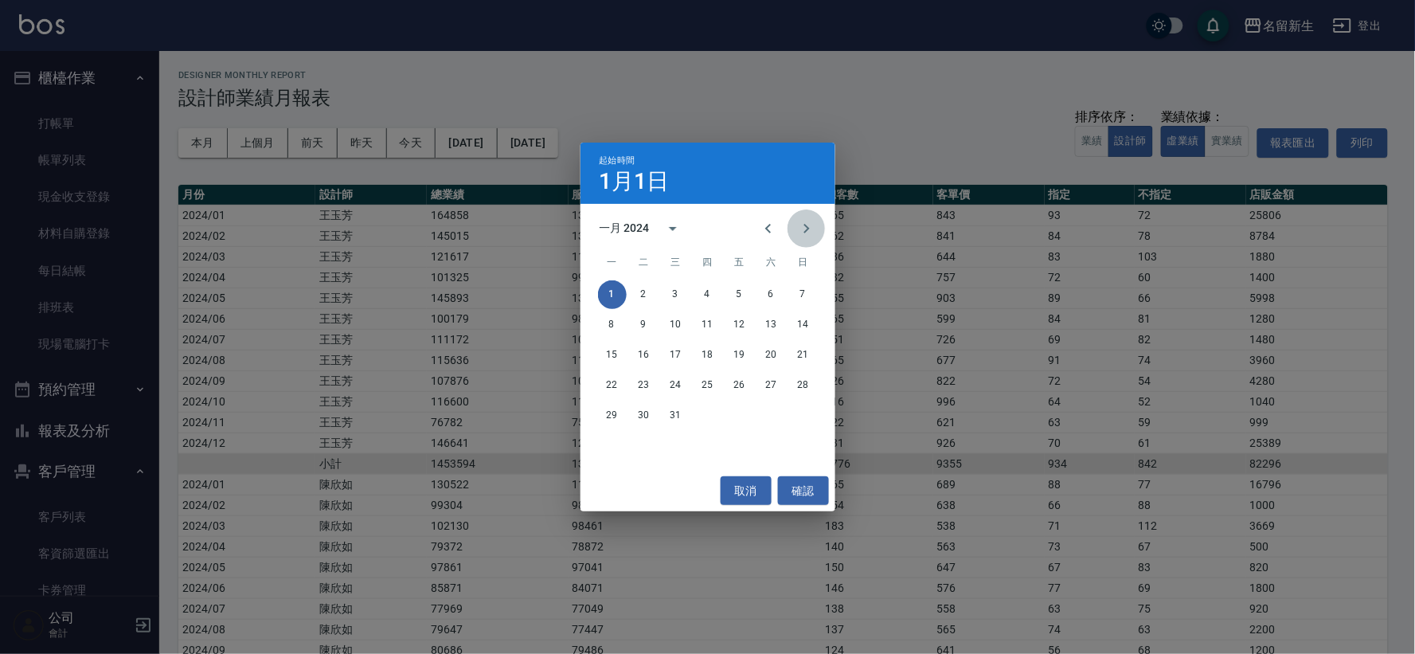
click at [797, 228] on icon "Next month" at bounding box center [806, 228] width 19 height 19
click at [823, 233] on button "Next month" at bounding box center [807, 228] width 38 height 38
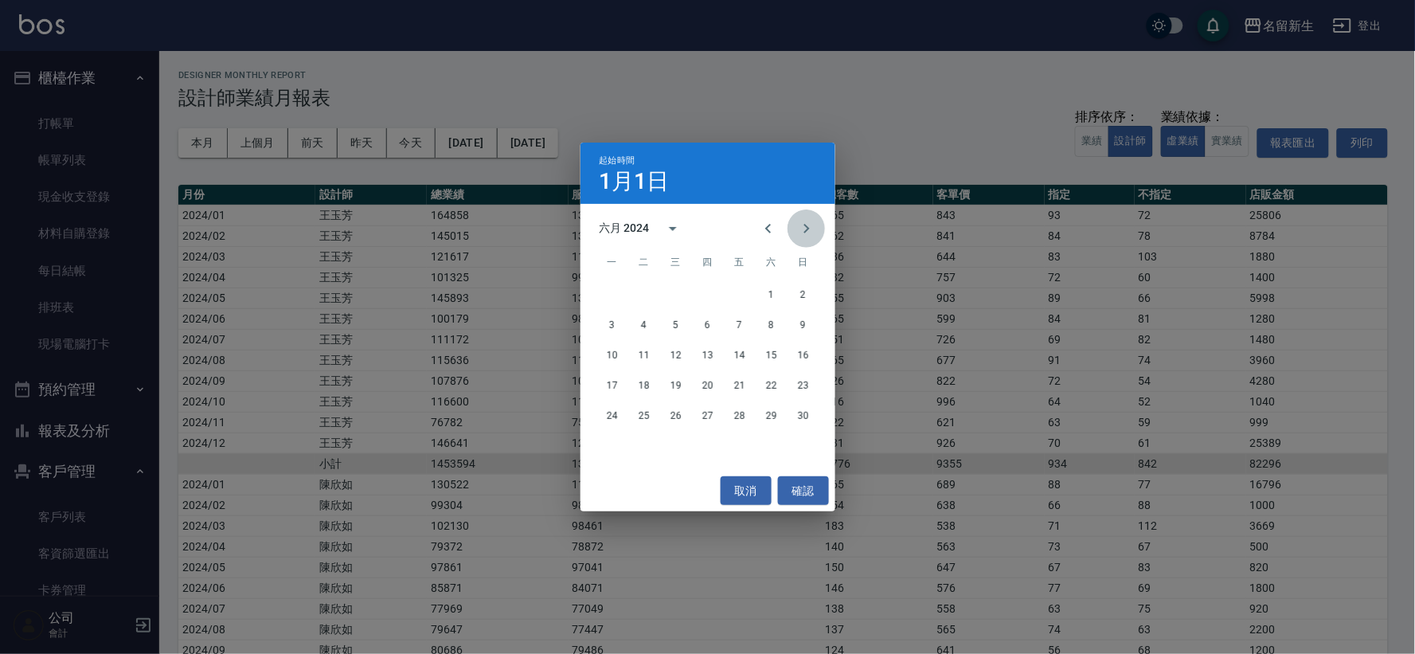
click at [823, 233] on button "Next month" at bounding box center [807, 228] width 38 height 38
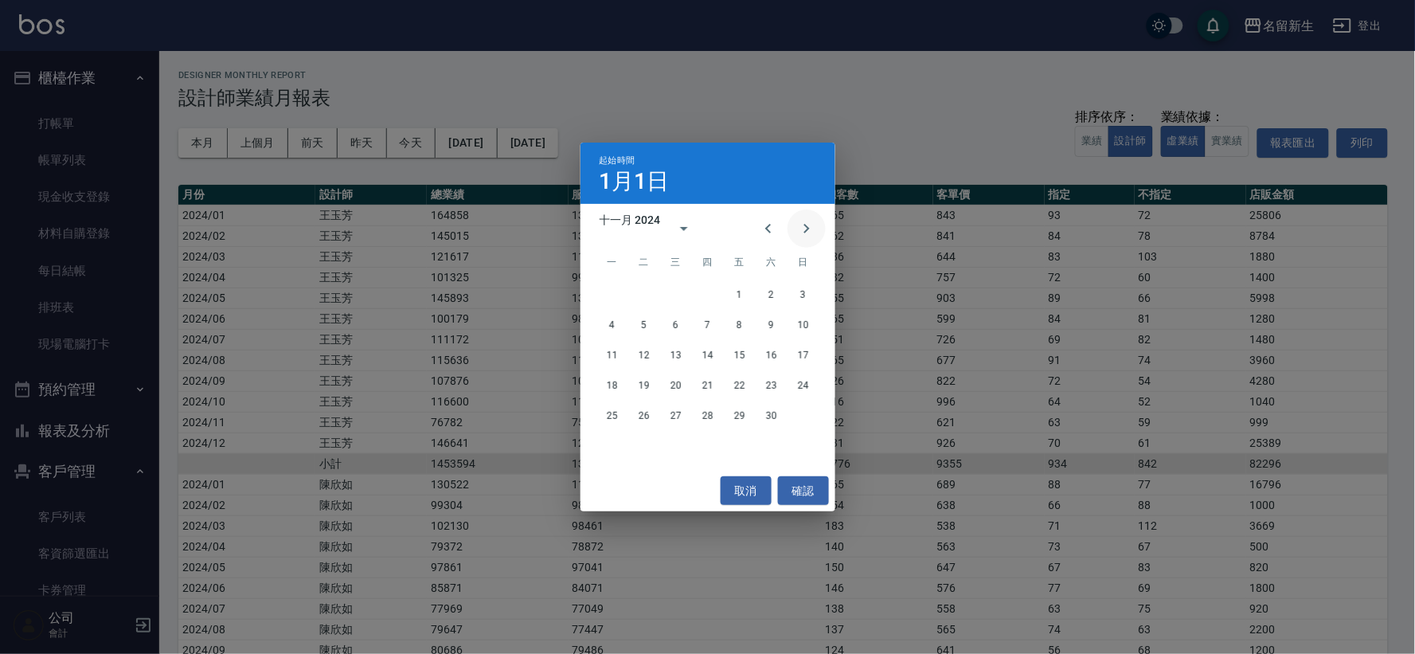
click at [822, 233] on button "Next month" at bounding box center [807, 228] width 38 height 38
click at [815, 224] on icon "Next month" at bounding box center [806, 228] width 19 height 19
click at [663, 292] on button "1" at bounding box center [676, 294] width 29 height 29
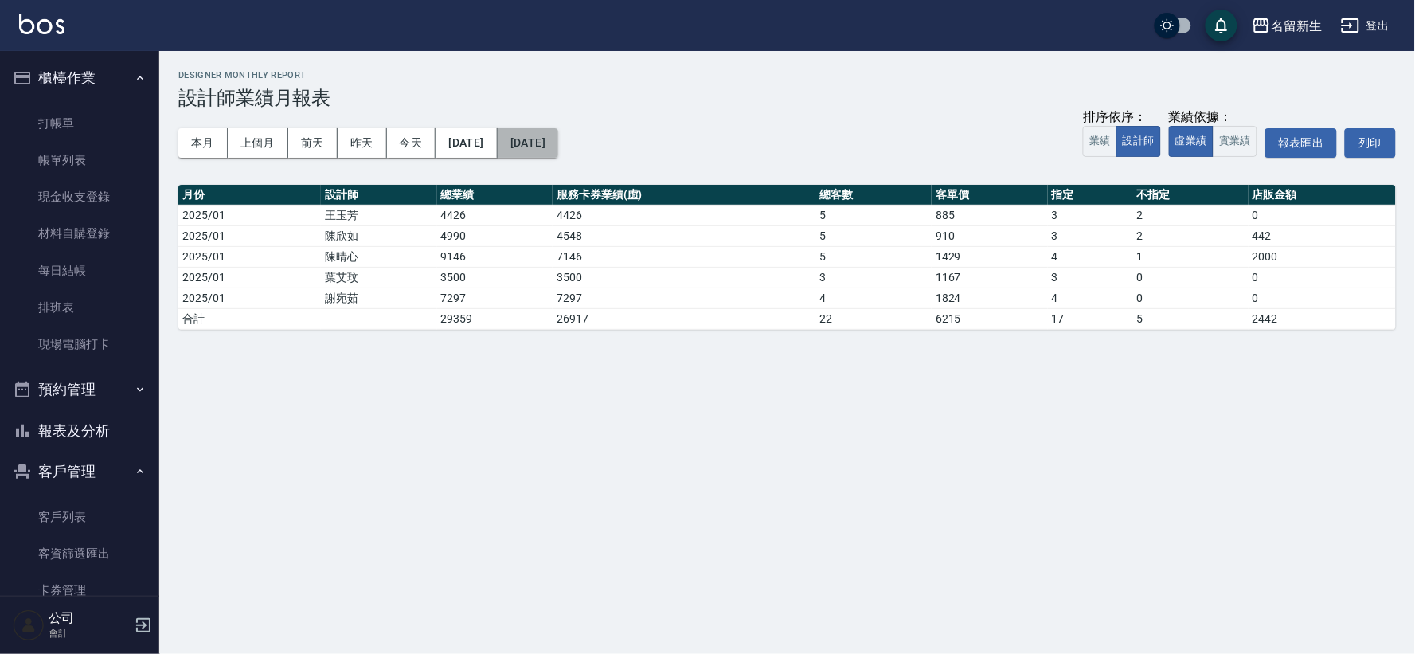
click at [558, 151] on button "2025/01/01" at bounding box center [528, 142] width 61 height 29
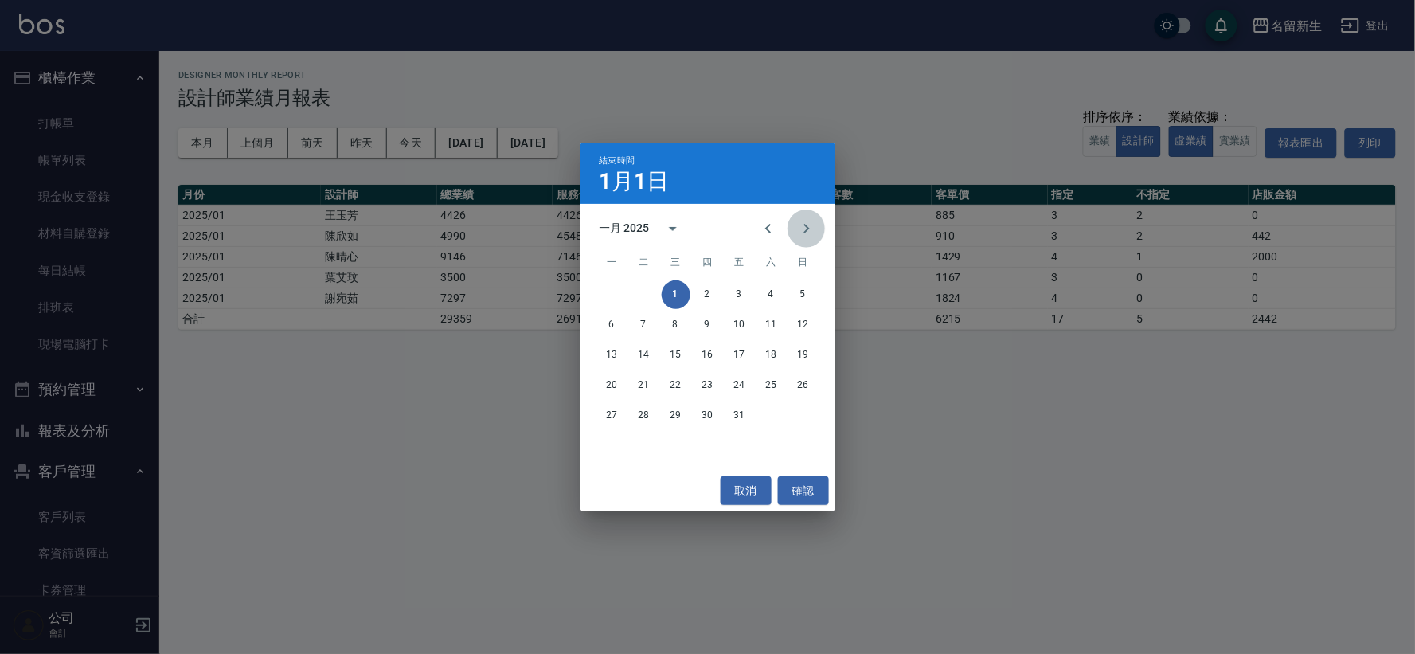
click at [813, 240] on button "Next month" at bounding box center [807, 228] width 38 height 38
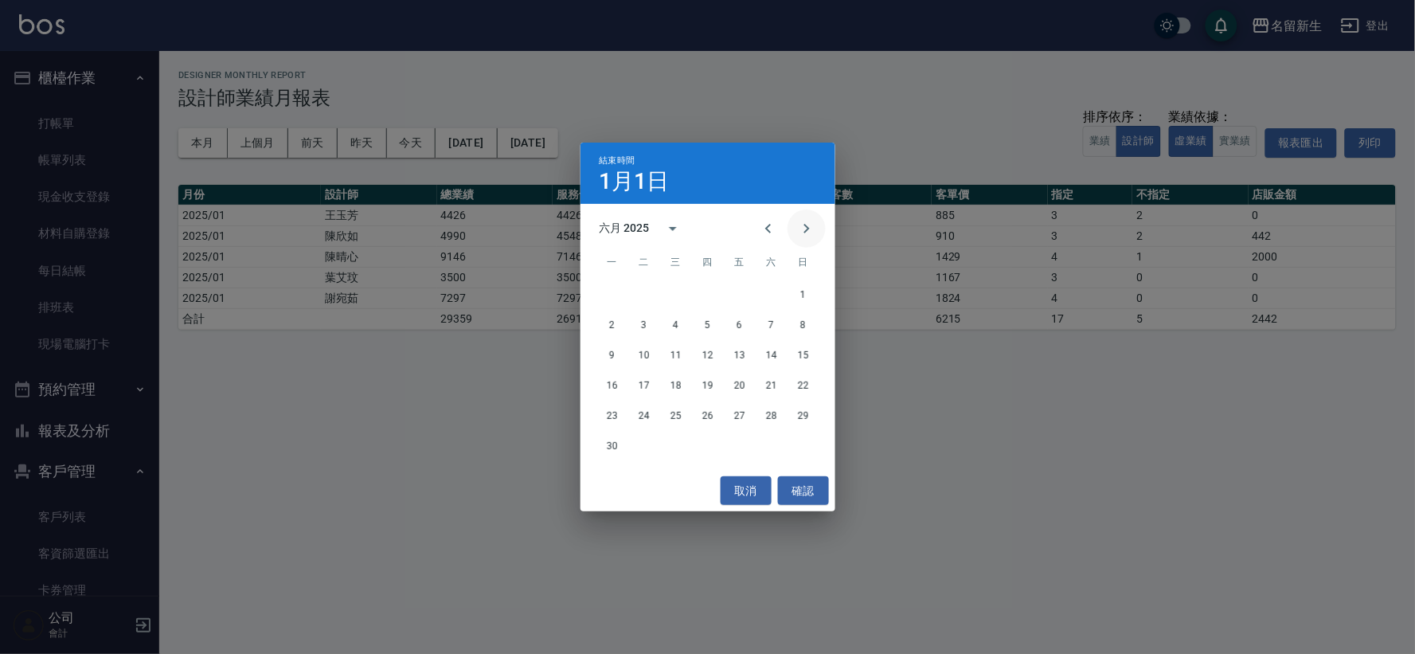
click at [813, 240] on button "Next month" at bounding box center [807, 228] width 38 height 38
click at [804, 232] on icon "Next month" at bounding box center [807, 229] width 6 height 10
click at [778, 234] on button "Previous month" at bounding box center [768, 228] width 38 height 38
click at [726, 391] on button "22" at bounding box center [740, 385] width 29 height 29
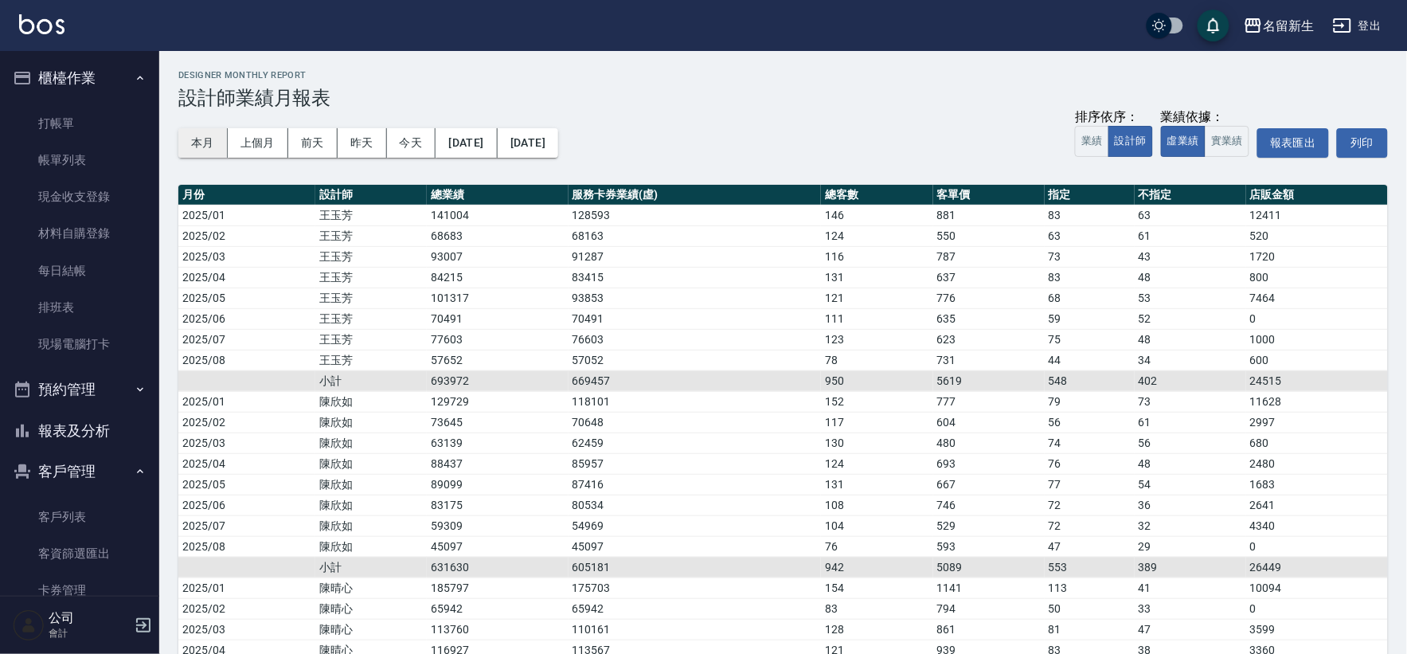
click at [187, 150] on button "本月" at bounding box center [202, 142] width 49 height 29
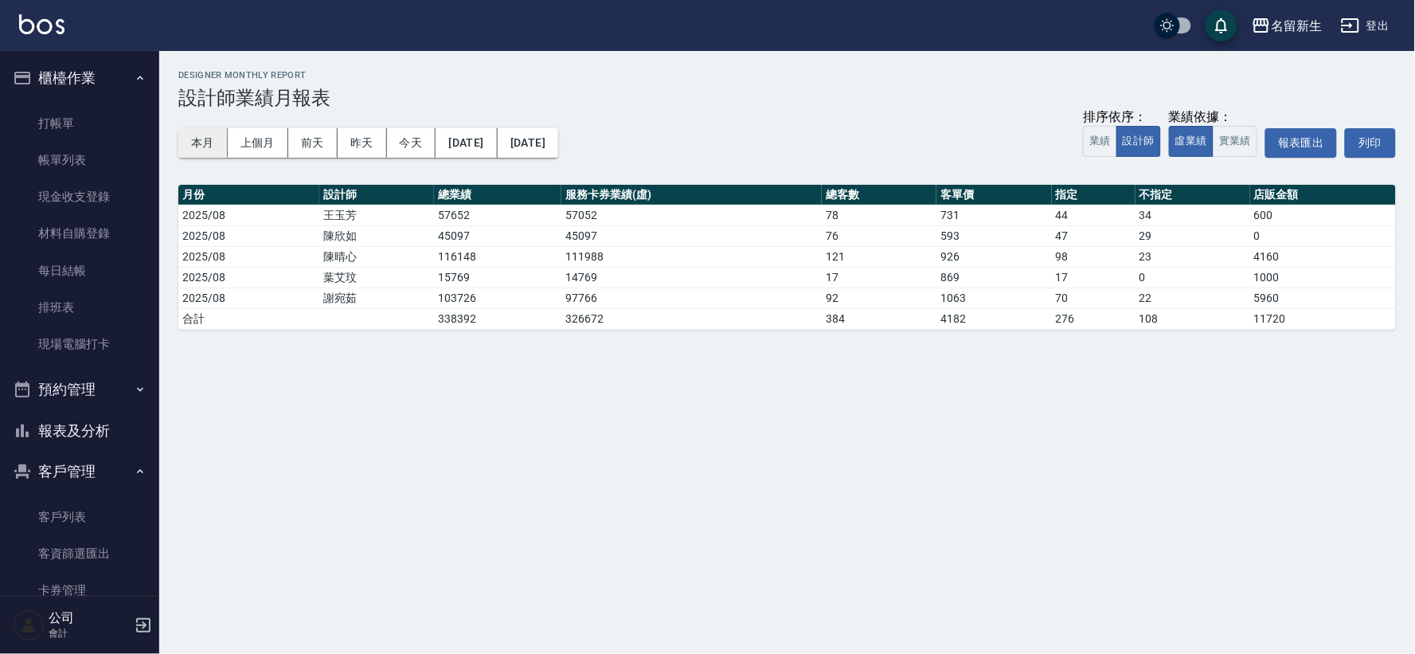
click at [187, 150] on button "本月" at bounding box center [202, 142] width 49 height 29
click at [1082, 139] on div "本月 上個月 前天 昨天 今天 2025/08/01 2025/08/31 排序依序： 業績 設計師 業績依據： 虛業績 實業績 報表匯出 列印" at bounding box center [787, 143] width 1218 height 68
click at [1109, 147] on button "業績" at bounding box center [1100, 141] width 34 height 31
click at [420, 139] on button "今天" at bounding box center [411, 142] width 49 height 29
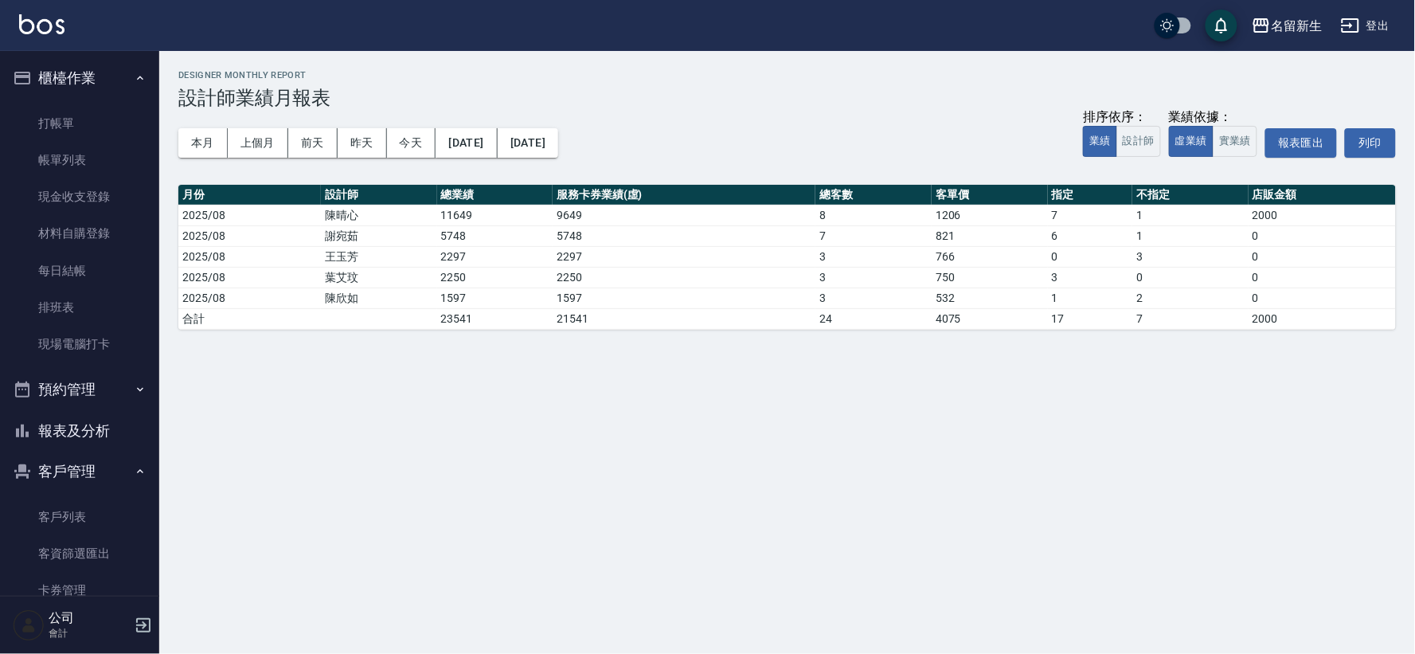
click at [46, 427] on button "報表及分析" at bounding box center [79, 430] width 147 height 41
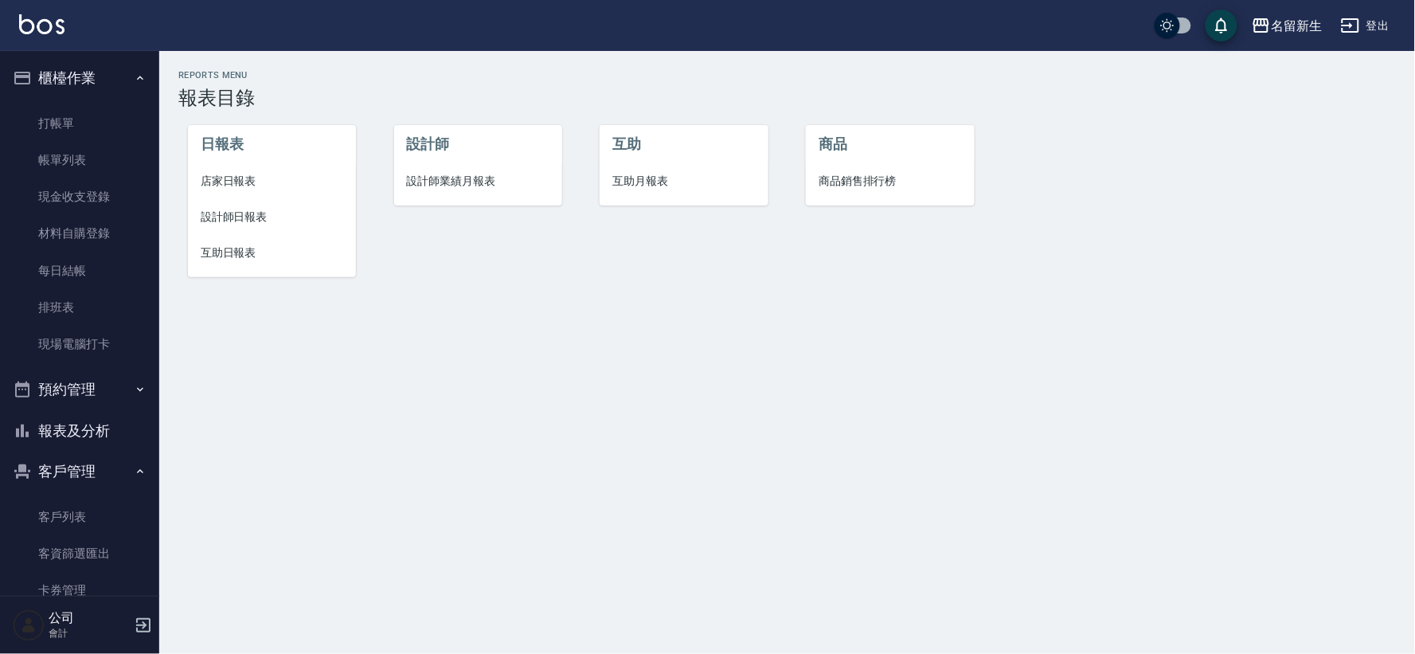
click at [229, 182] on span "店家日報表" at bounding box center [272, 181] width 143 height 17
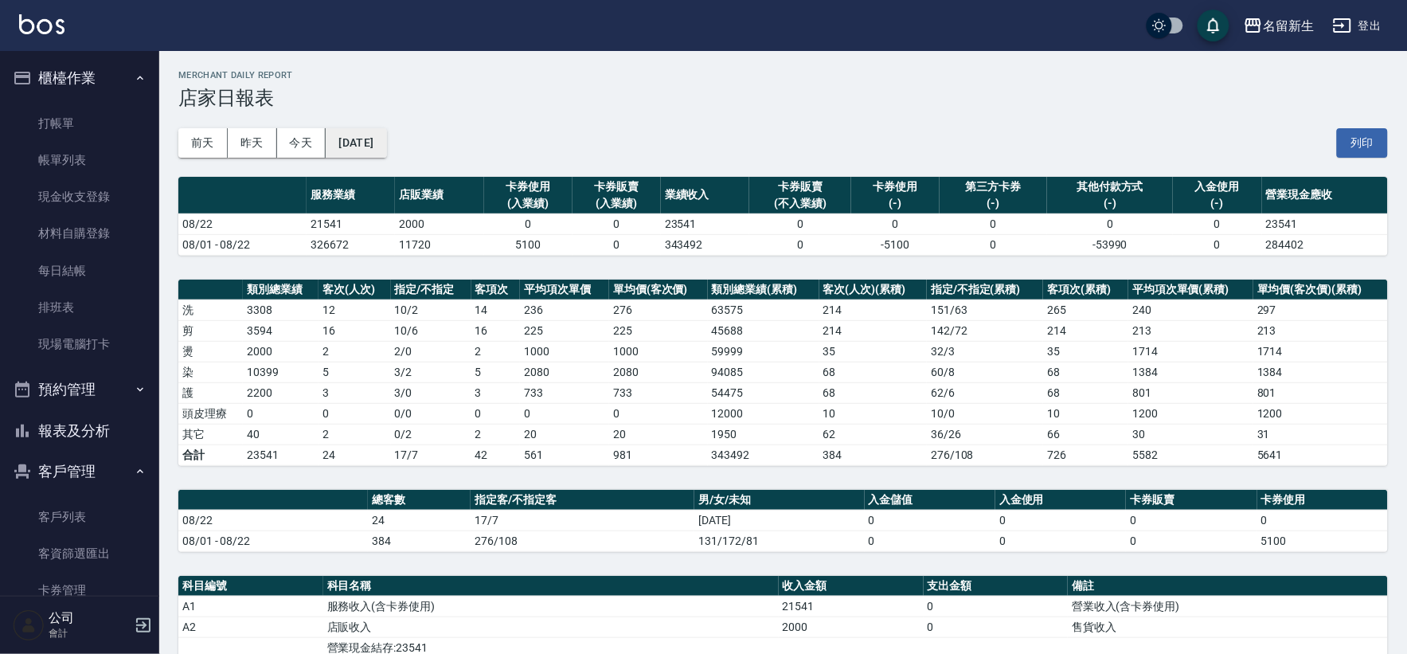
click at [386, 139] on button "[DATE]" at bounding box center [356, 142] width 61 height 29
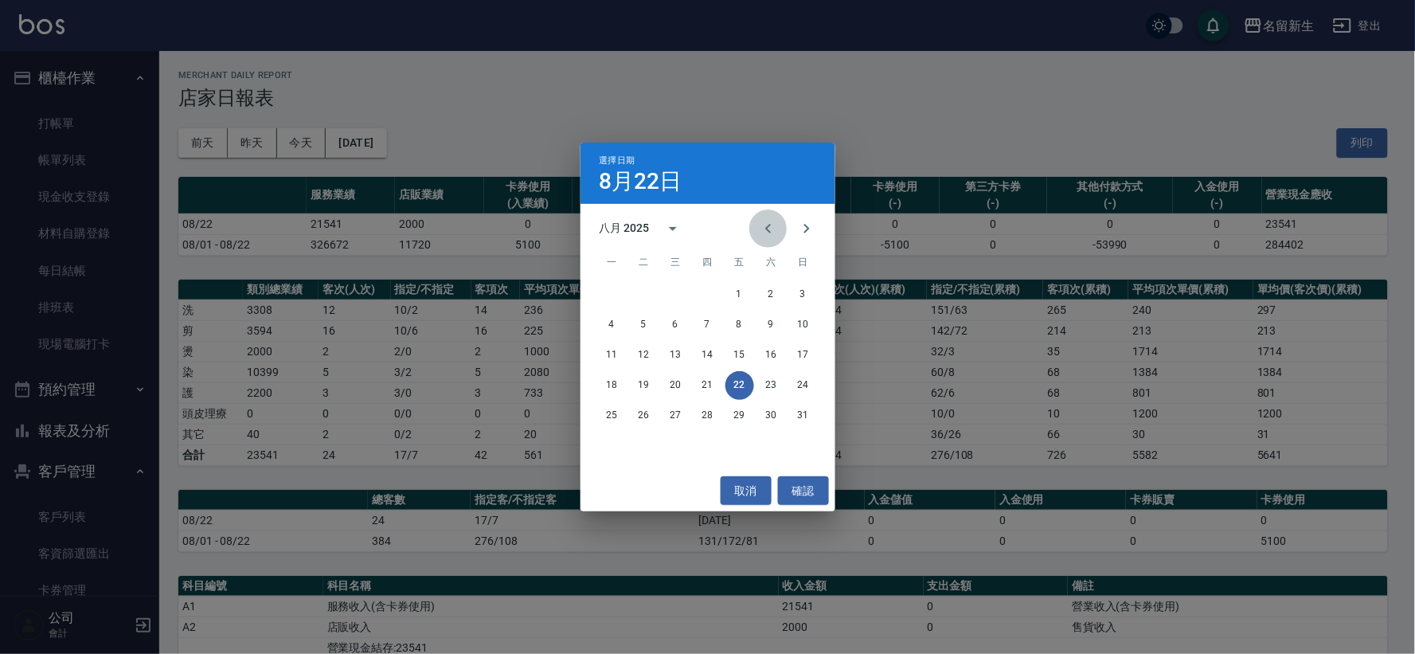
click at [780, 223] on button "Previous month" at bounding box center [768, 228] width 38 height 38
click at [650, 377] on button "22" at bounding box center [644, 385] width 29 height 29
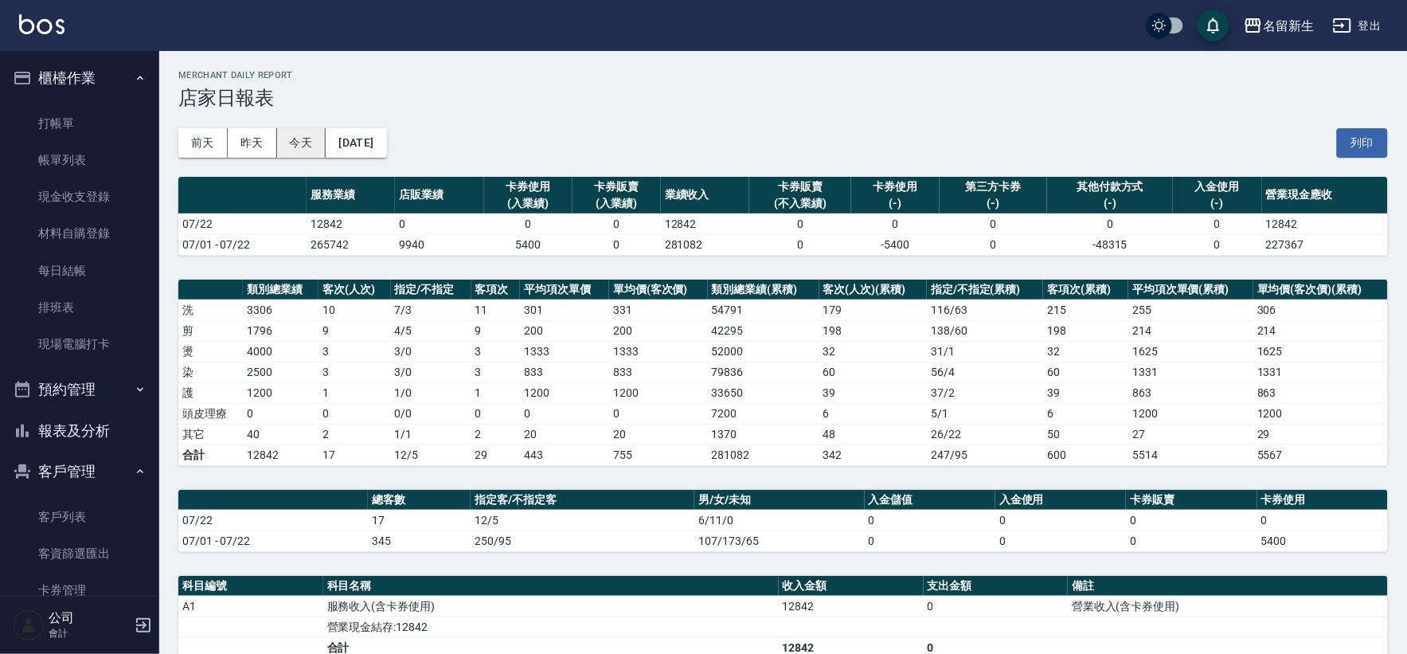
click at [313, 146] on button "今天" at bounding box center [301, 142] width 49 height 29
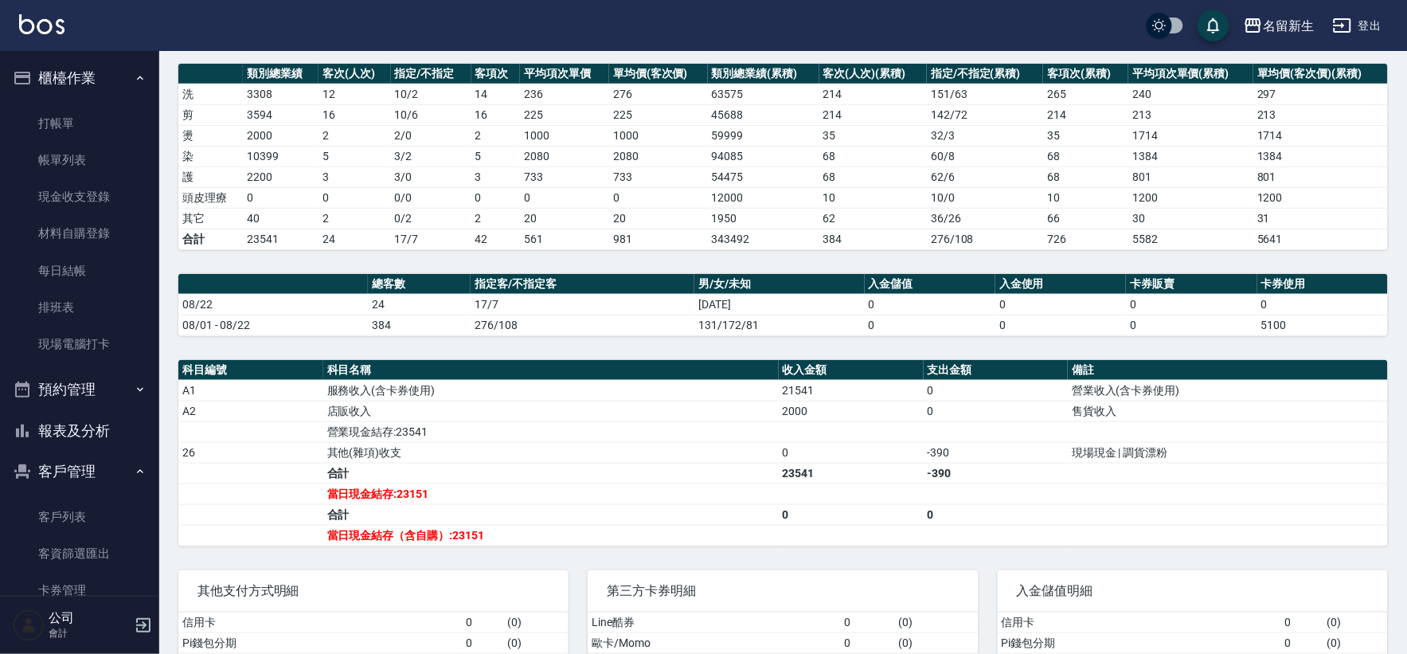
scroll to position [319, 0]
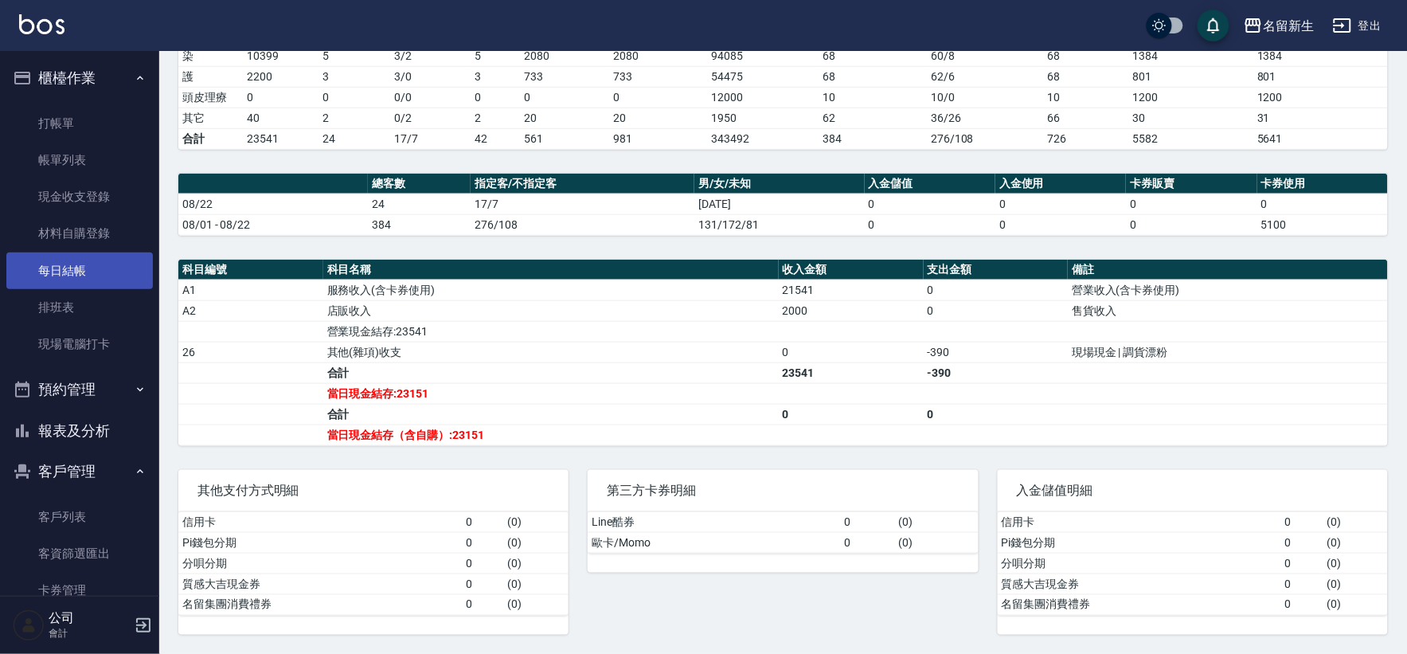
click at [97, 261] on link "每日結帳" at bounding box center [79, 270] width 147 height 37
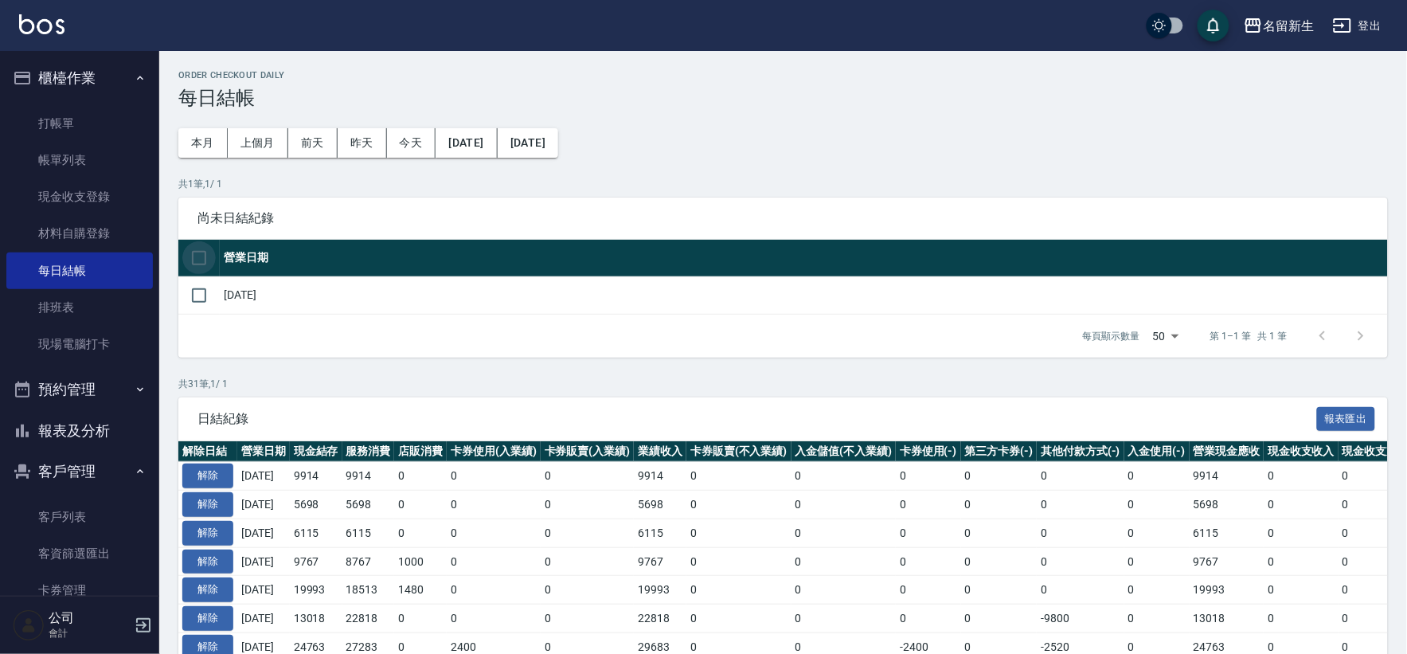
click at [205, 263] on input "checkbox" at bounding box center [198, 257] width 33 height 33
checkbox input "true"
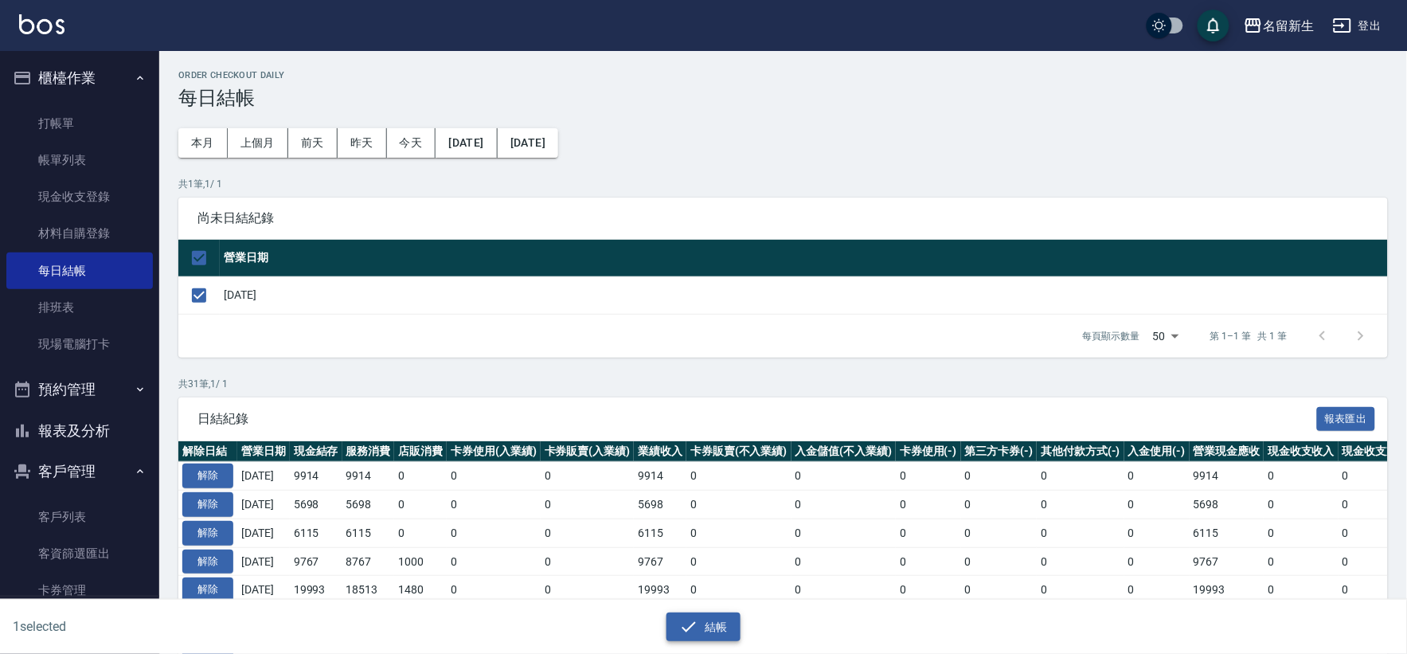
click at [719, 635] on button "結帳" at bounding box center [704, 626] width 74 height 29
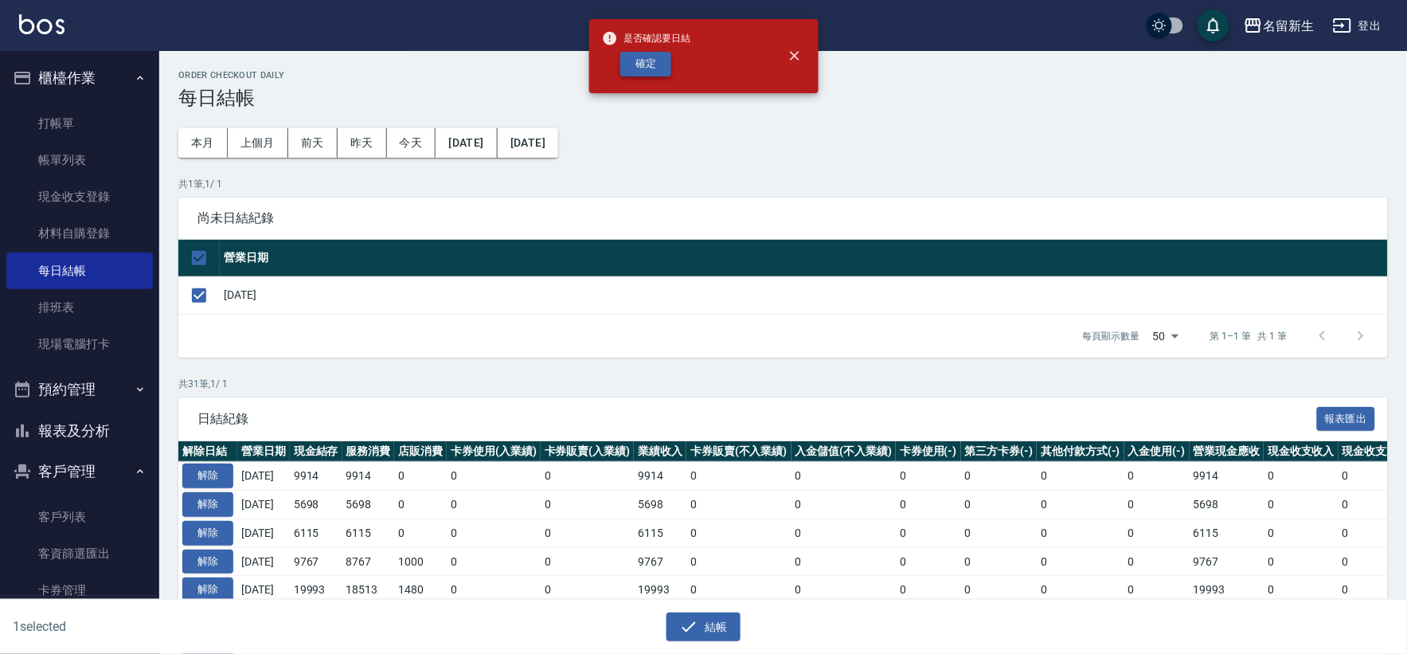
click at [656, 49] on div "是否確認要日結 確定" at bounding box center [646, 56] width 89 height 65
click at [655, 52] on button "確定" at bounding box center [645, 64] width 51 height 25
checkbox input "false"
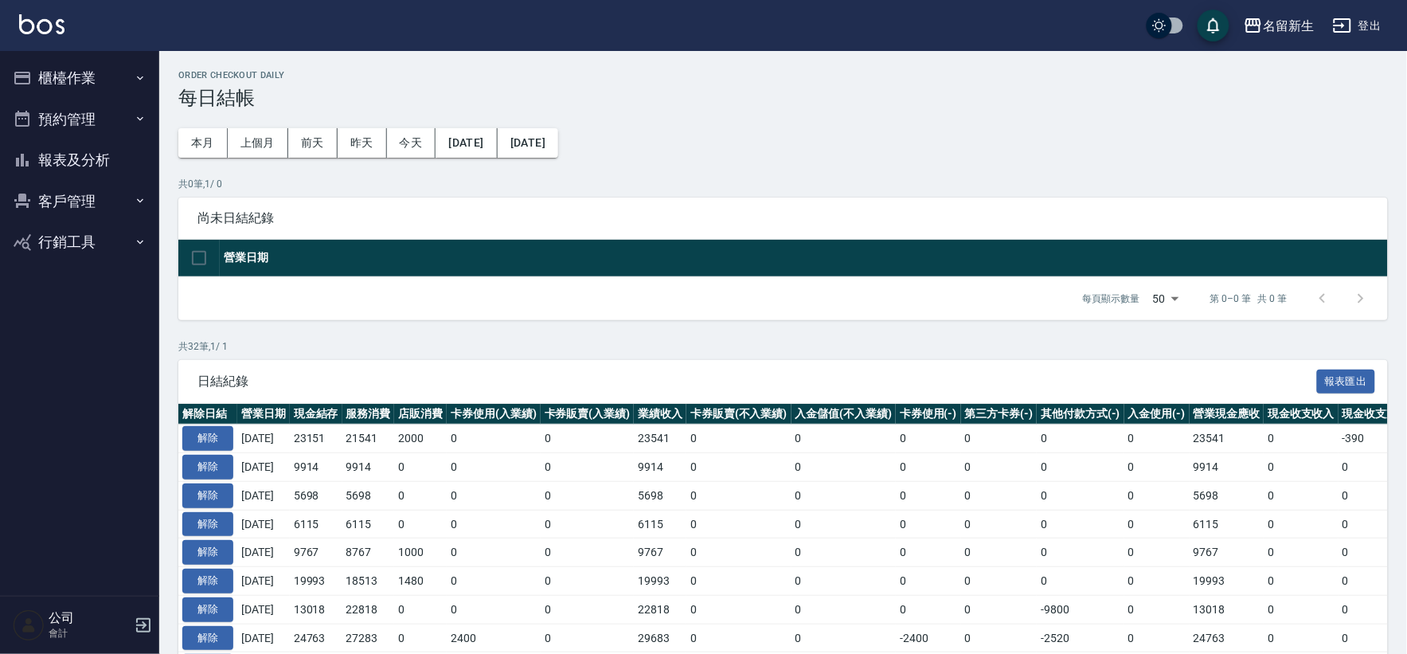
click at [84, 156] on button "報表及分析" at bounding box center [79, 159] width 147 height 41
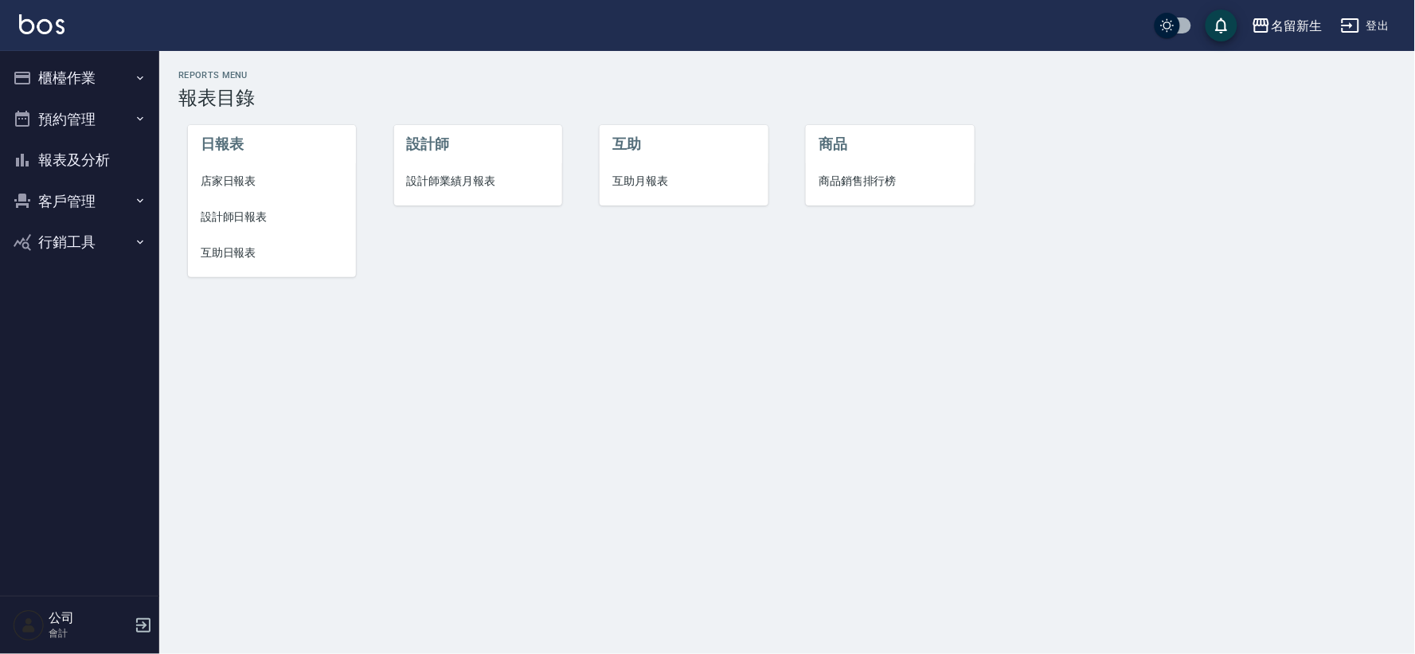
click at [248, 168] on li "店家日報表" at bounding box center [272, 181] width 168 height 36
